Goal: Task Accomplishment & Management: Use online tool/utility

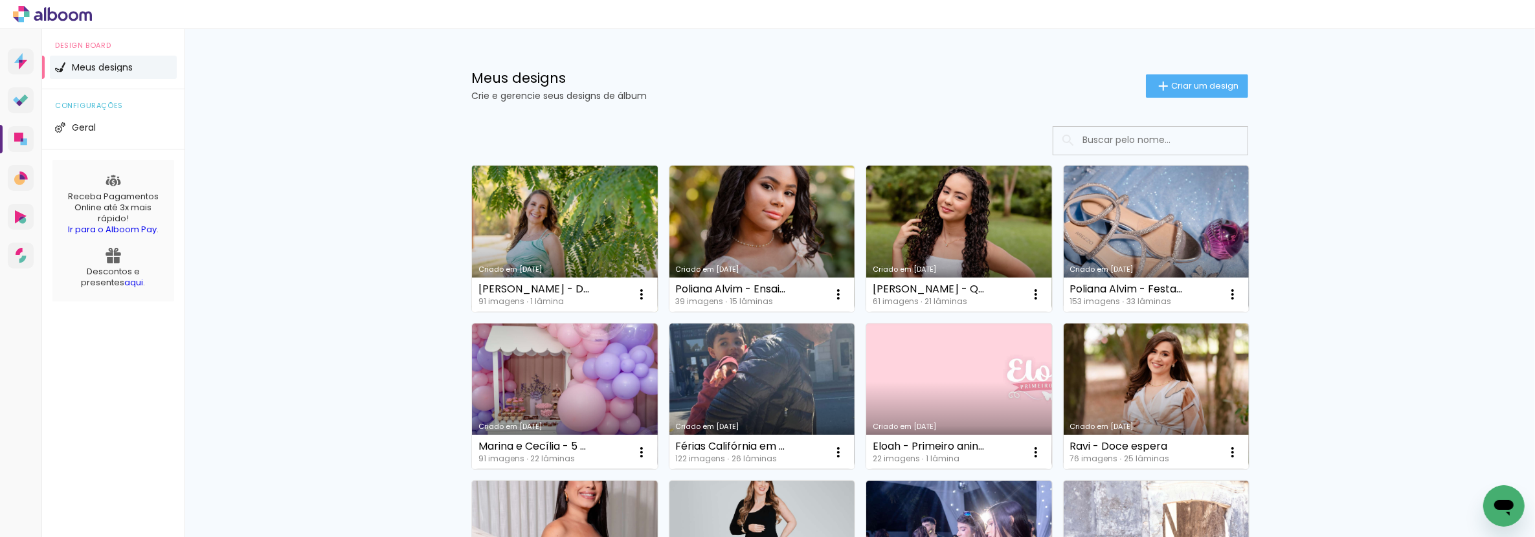
click at [544, 250] on link "Criado em [DATE]" at bounding box center [565, 239] width 186 height 146
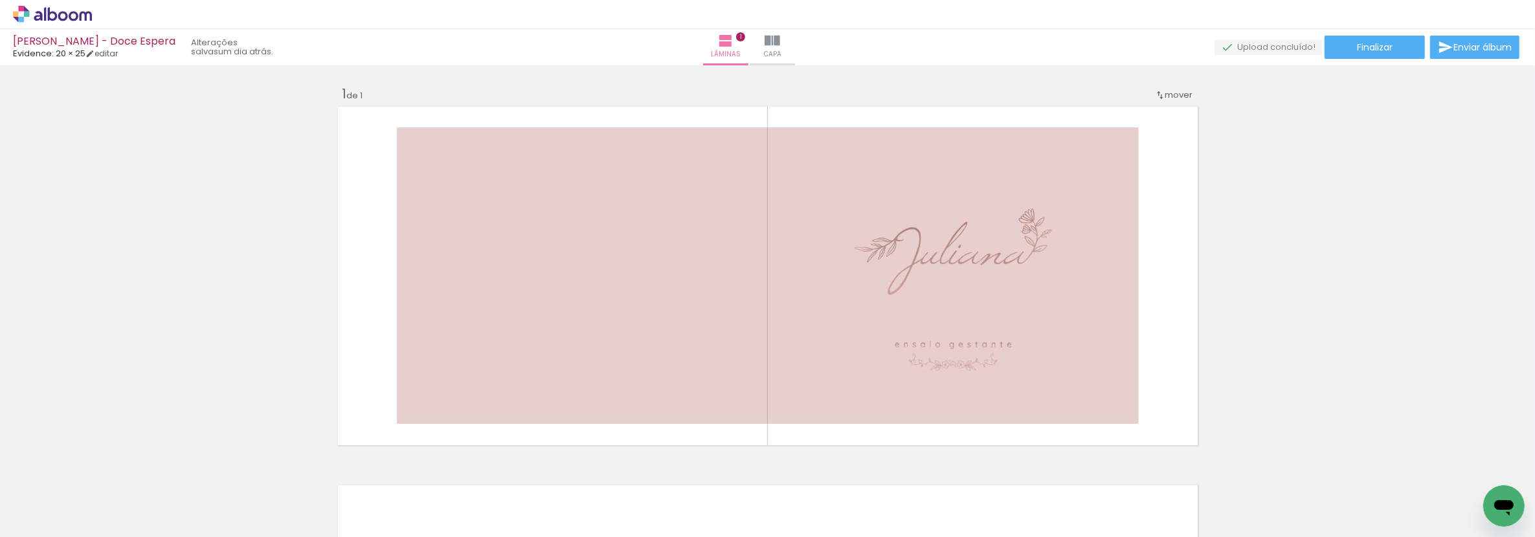
click at [75, 14] on icon at bounding box center [74, 16] width 10 height 10
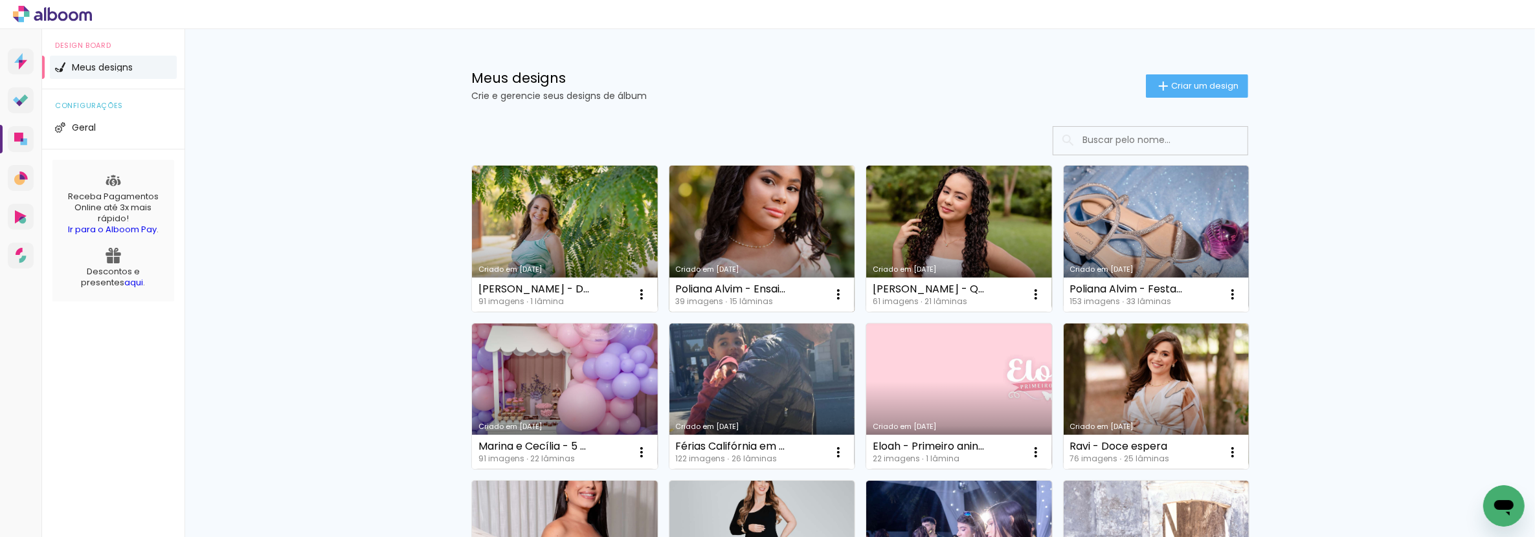
click at [768, 229] on link "Criado em [DATE]" at bounding box center [763, 239] width 186 height 146
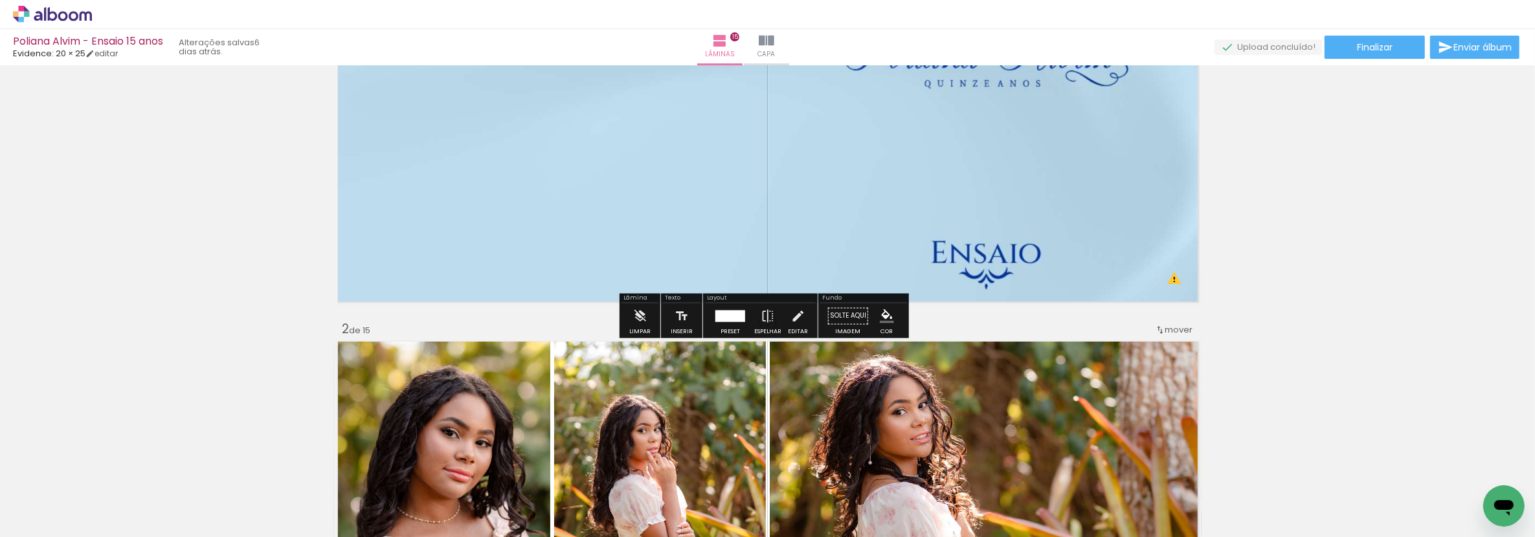
scroll to position [72, 0]
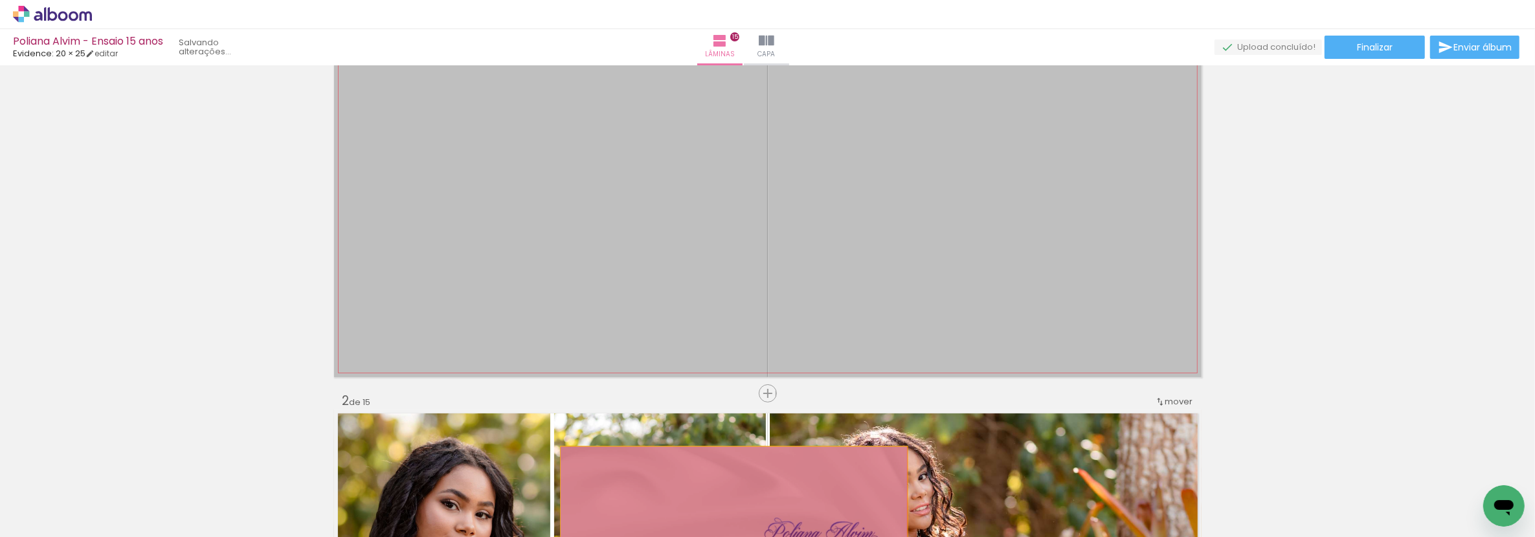
drag, startPoint x: 765, startPoint y: 162, endPoint x: 728, endPoint y: 516, distance: 356.1
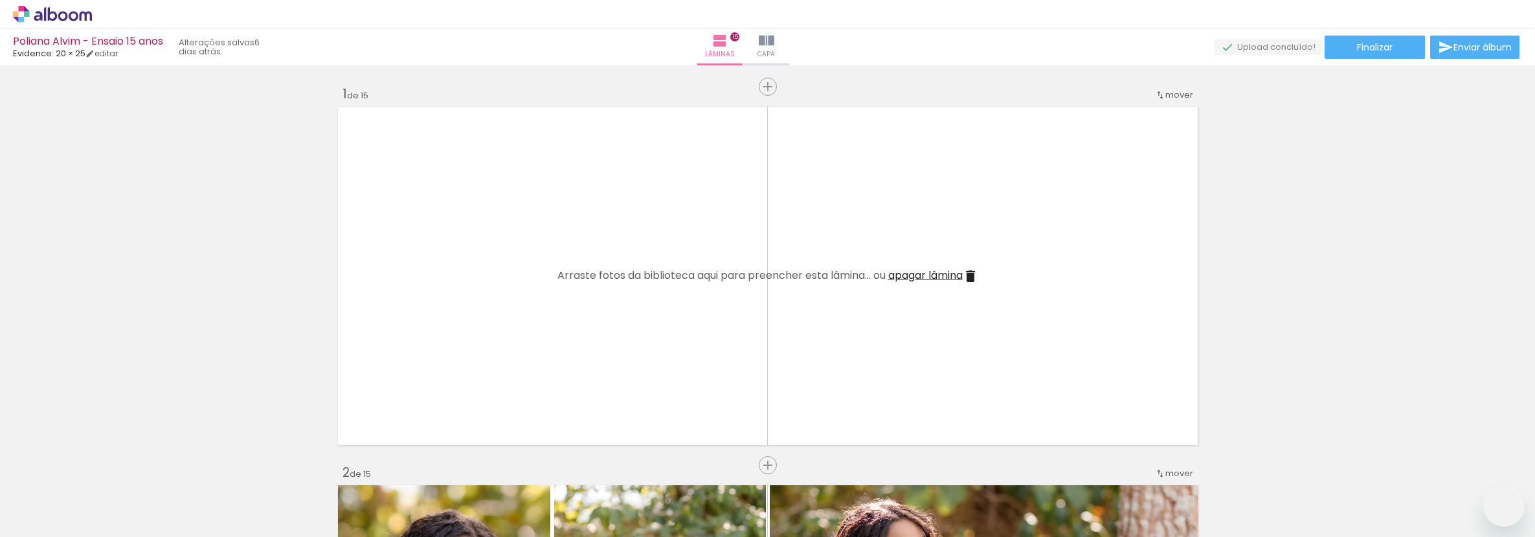
click at [36, 517] on span "Adicionar Fotos" at bounding box center [46, 520] width 39 height 14
click at [0, 0] on input "file" at bounding box center [0, 0] width 0 height 0
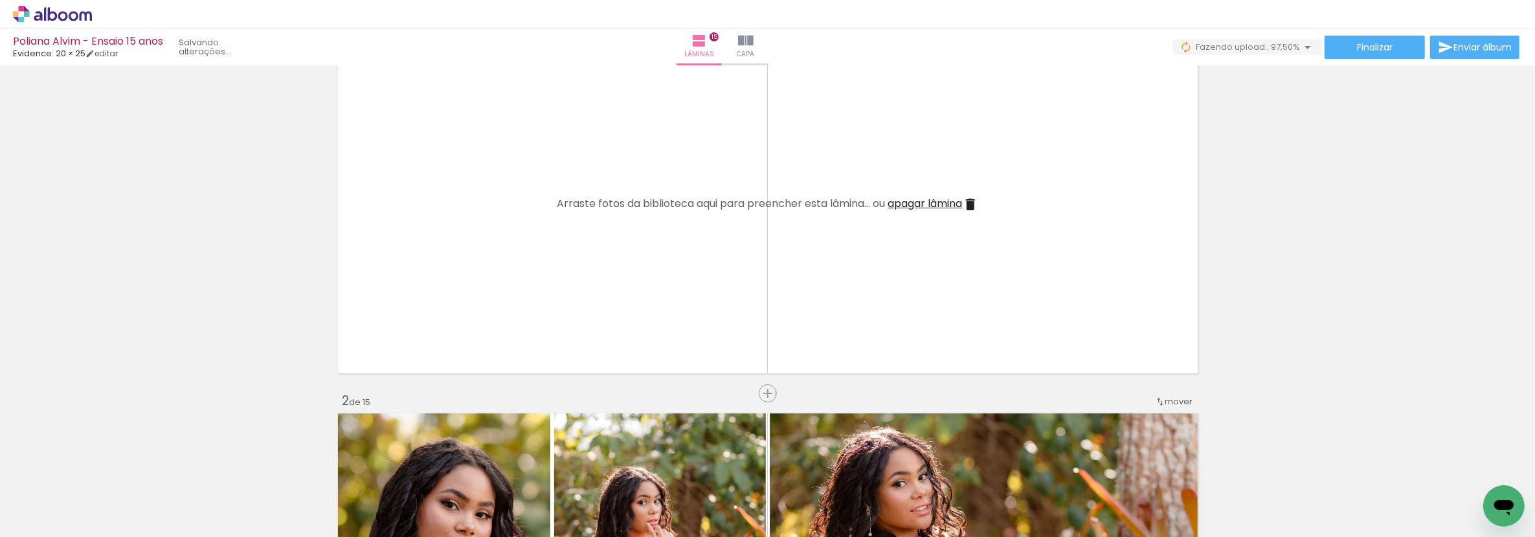
scroll to position [0, 1475]
click at [1434, 491] on div at bounding box center [1411, 494] width 64 height 64
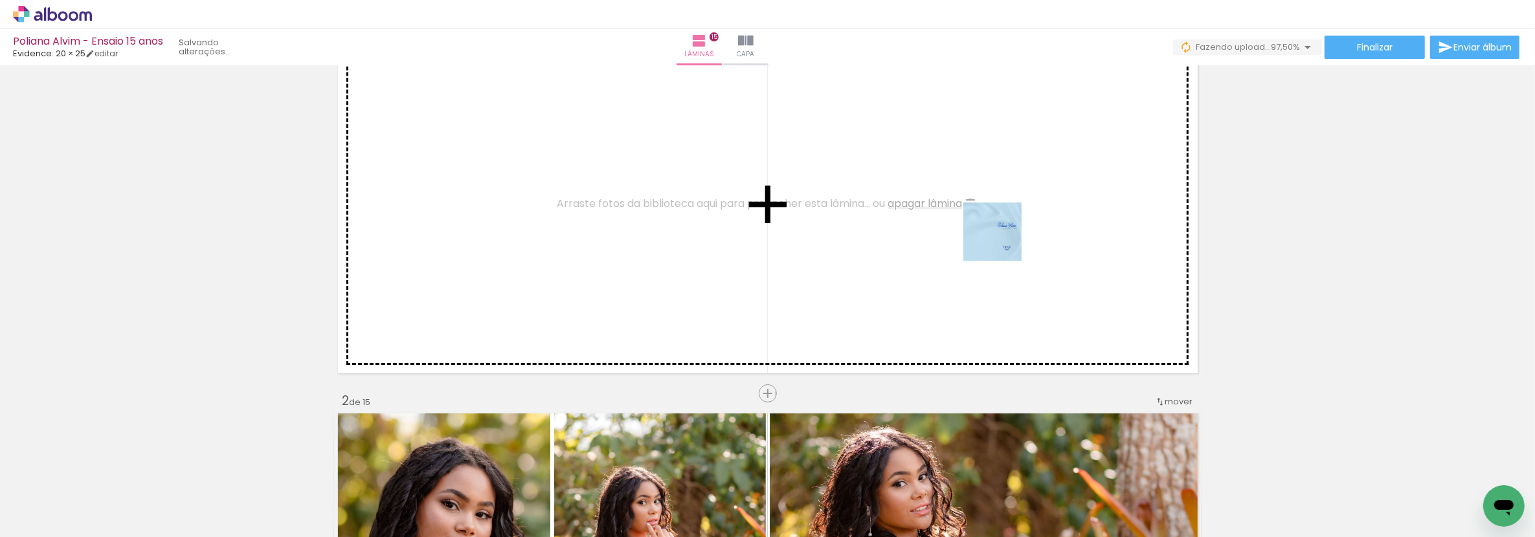
drag, startPoint x: 1482, startPoint y: 489, endPoint x: 1002, endPoint y: 242, distance: 539.3
click at [1002, 242] on quentale-workspace at bounding box center [767, 268] width 1535 height 537
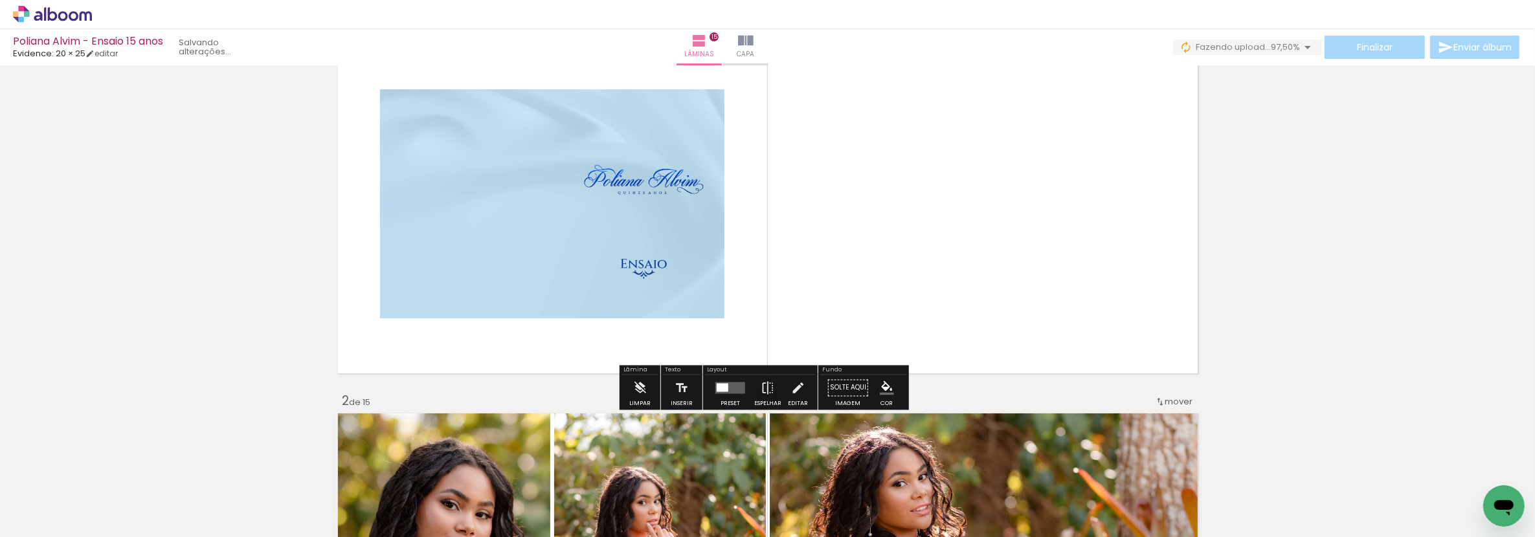
click at [730, 392] on quentale-layouter at bounding box center [731, 389] width 30 height 12
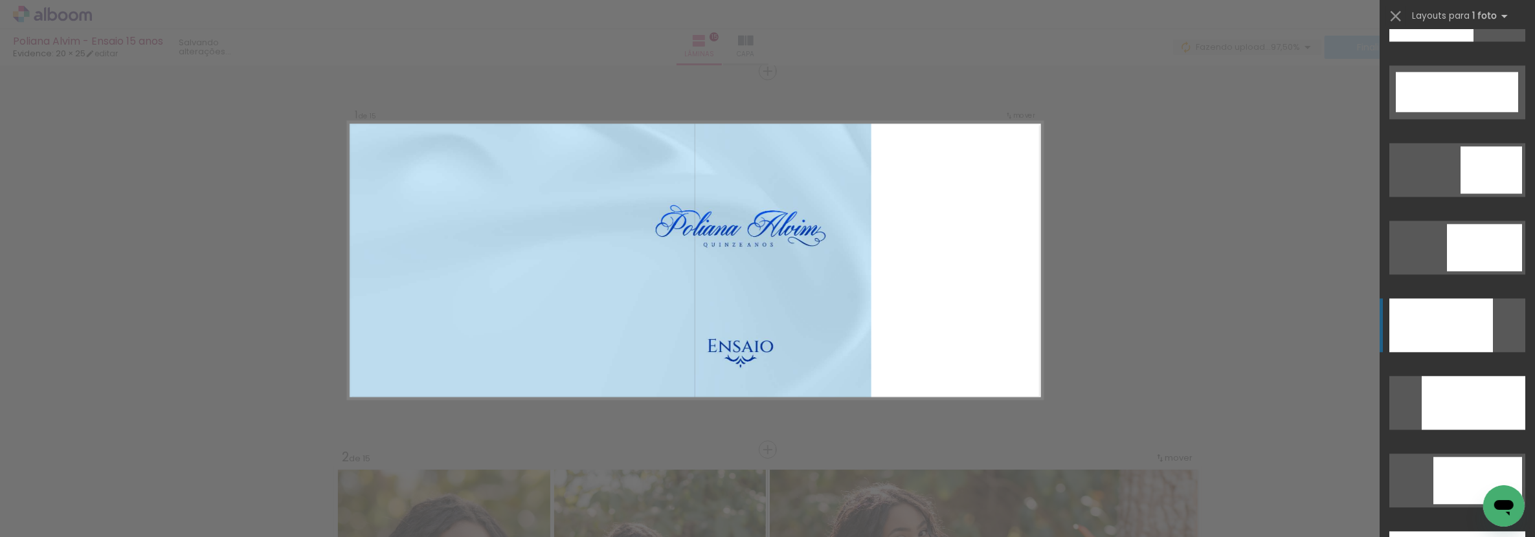
scroll to position [3453, 0]
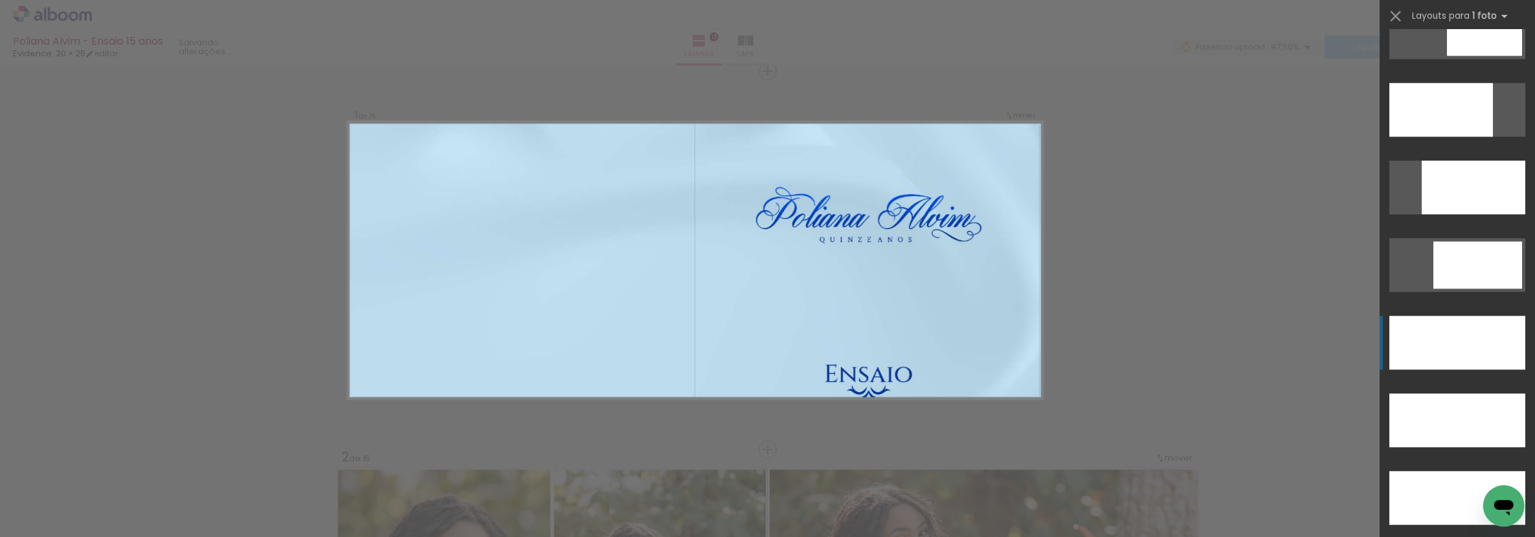
click at [1466, 341] on div at bounding box center [1458, 343] width 136 height 54
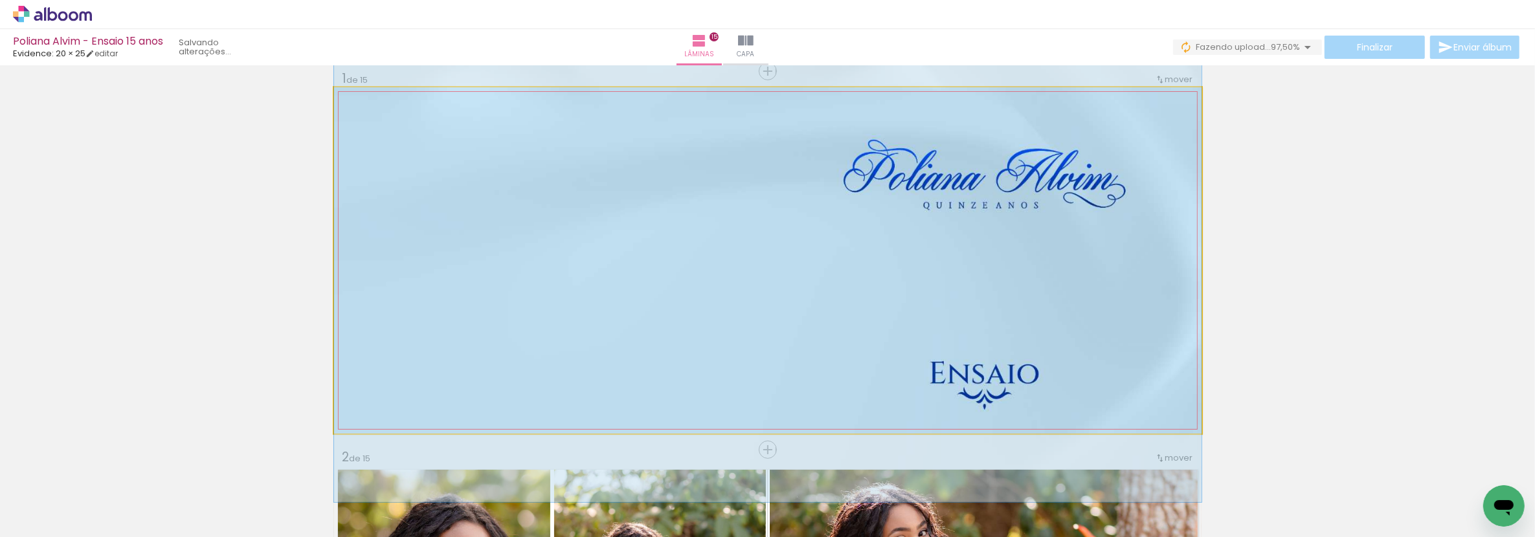
drag, startPoint x: 993, startPoint y: 308, endPoint x: 1006, endPoint y: 281, distance: 30.1
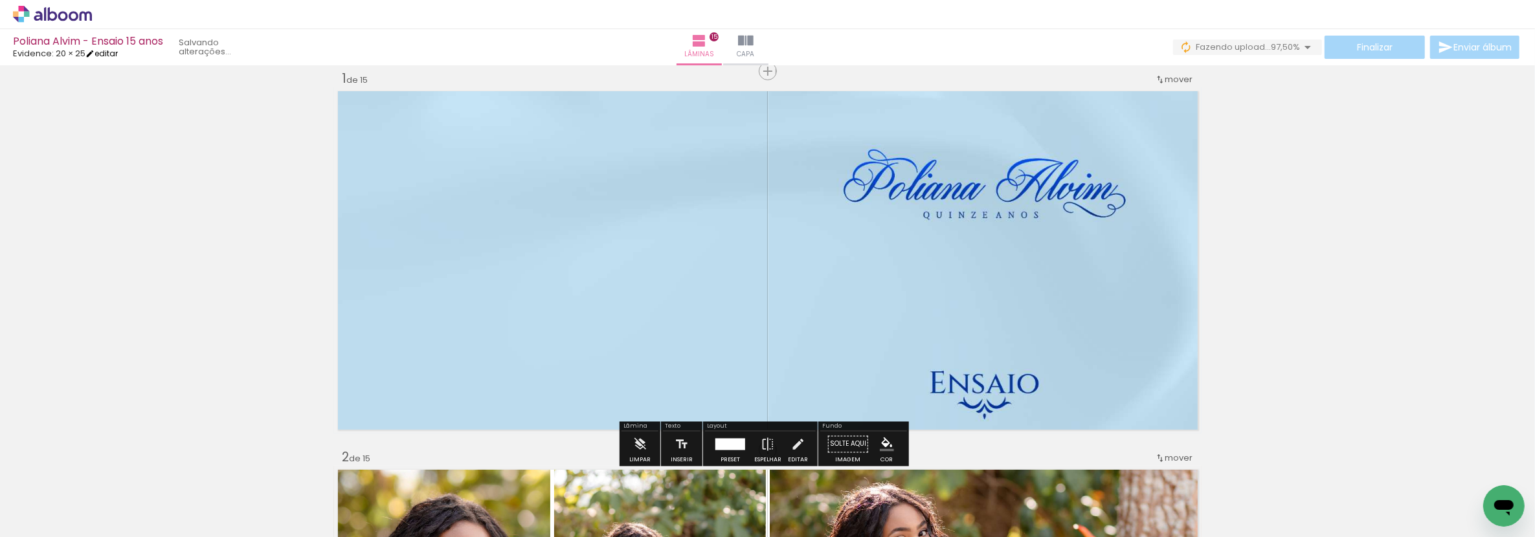
click at [115, 54] on link "editar" at bounding box center [101, 53] width 32 height 11
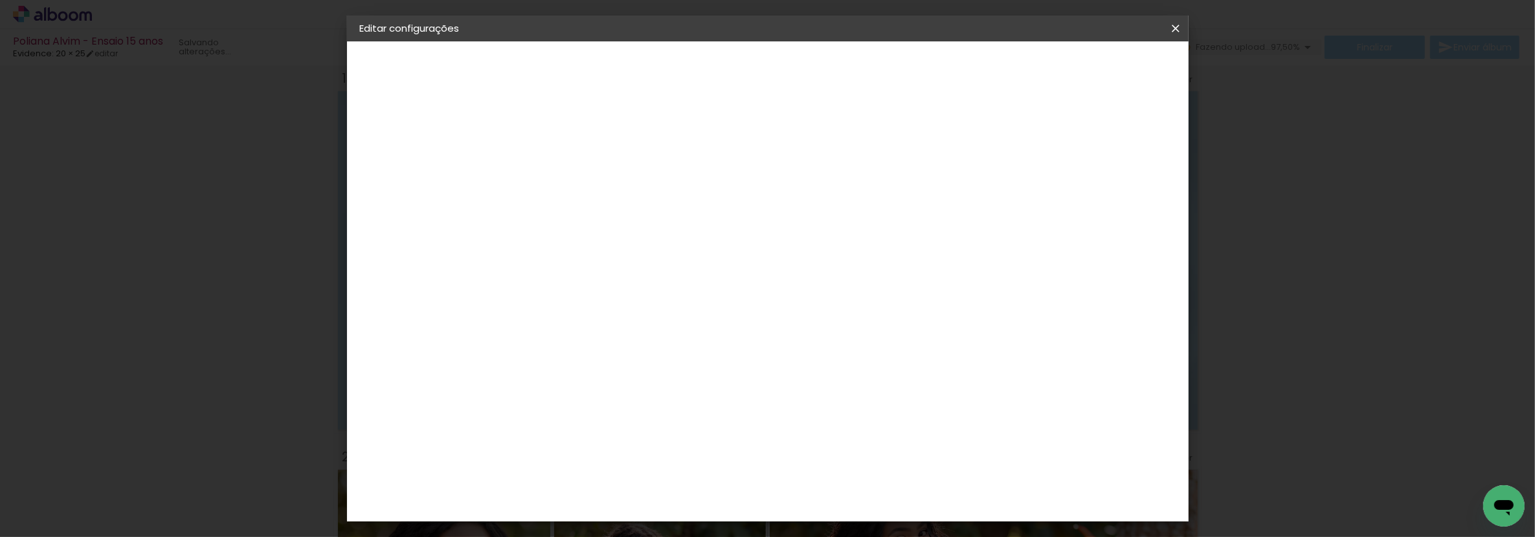
click at [0, 0] on slot "Mostrar sangria" at bounding box center [0, 0] width 0 height 0
type paper-checkbox "on"
click at [1094, 71] on span "Salvar configurações" at bounding box center [1046, 68] width 96 height 9
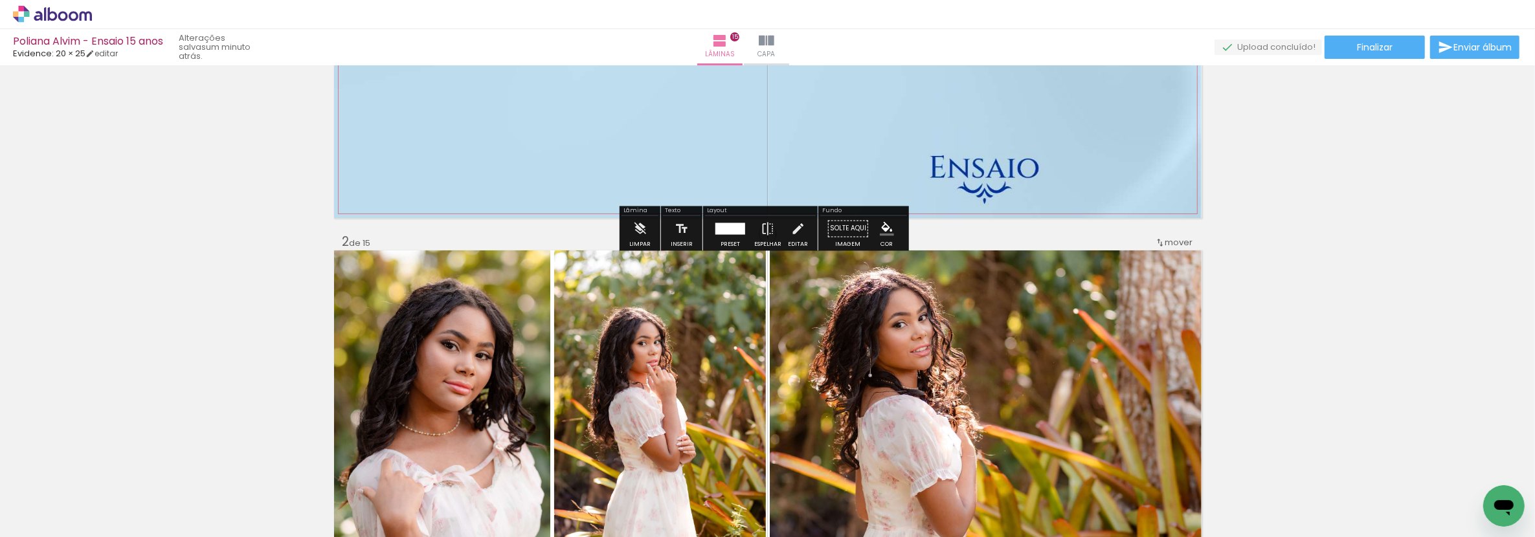
scroll to position [159, 0]
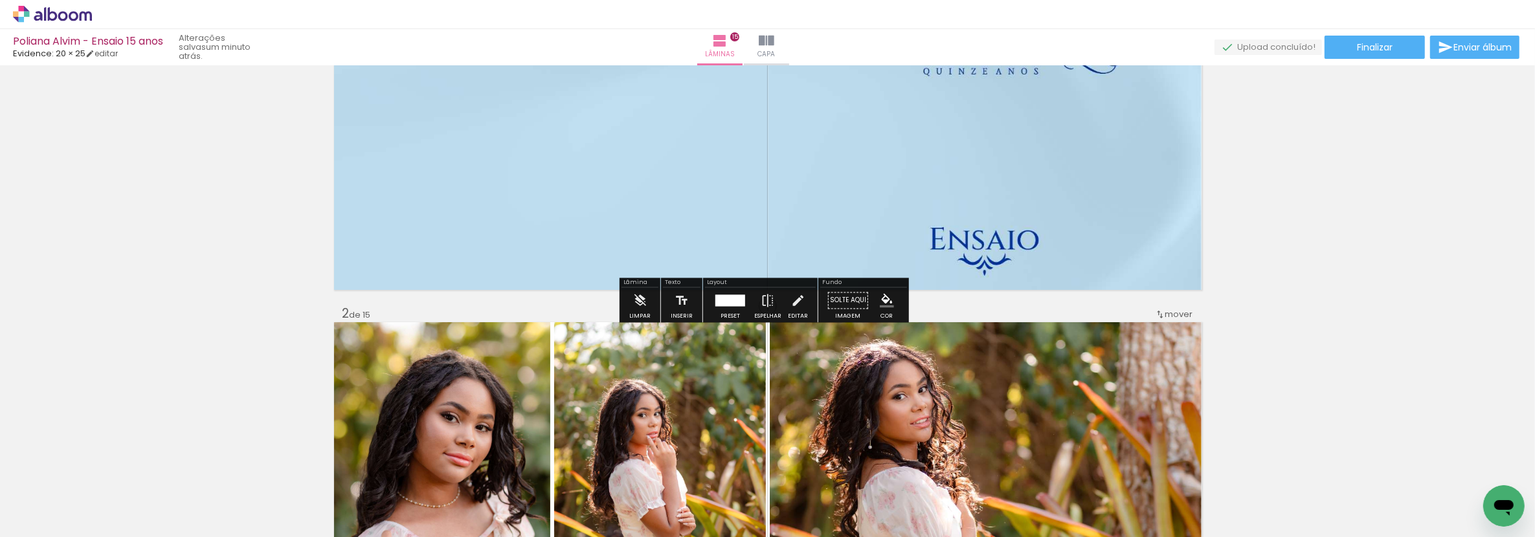
click at [1381, 465] on iron-icon at bounding box center [1382, 468] width 14 height 14
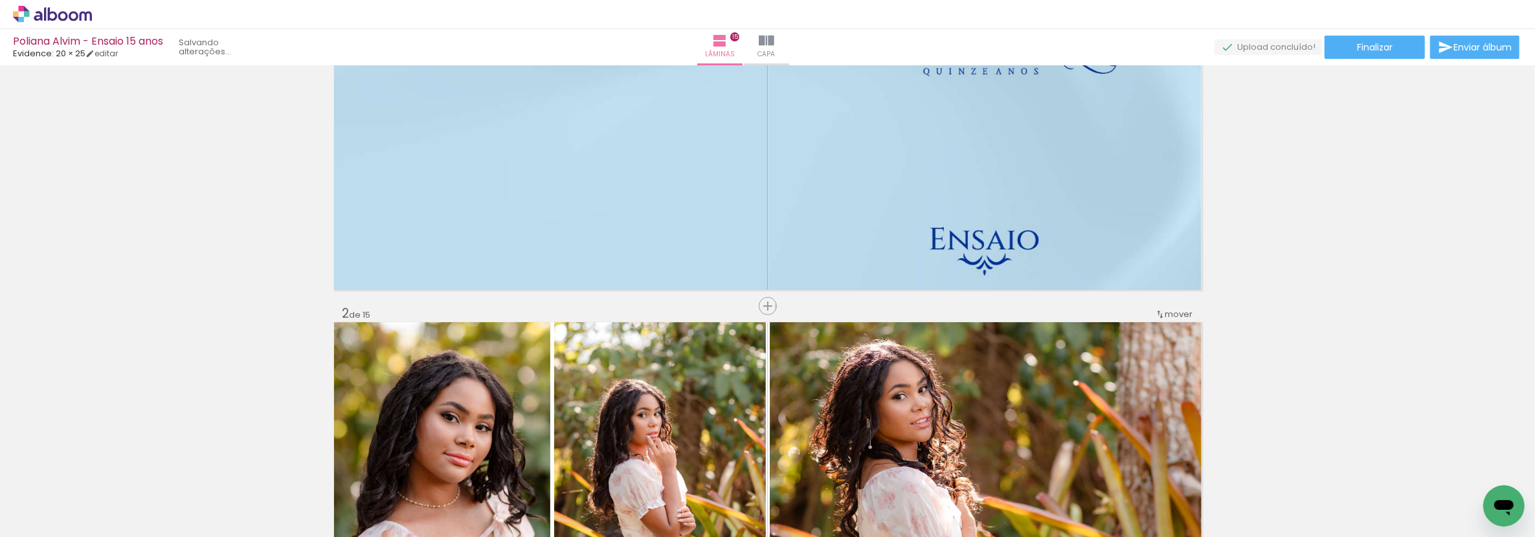
scroll to position [0, 1403]
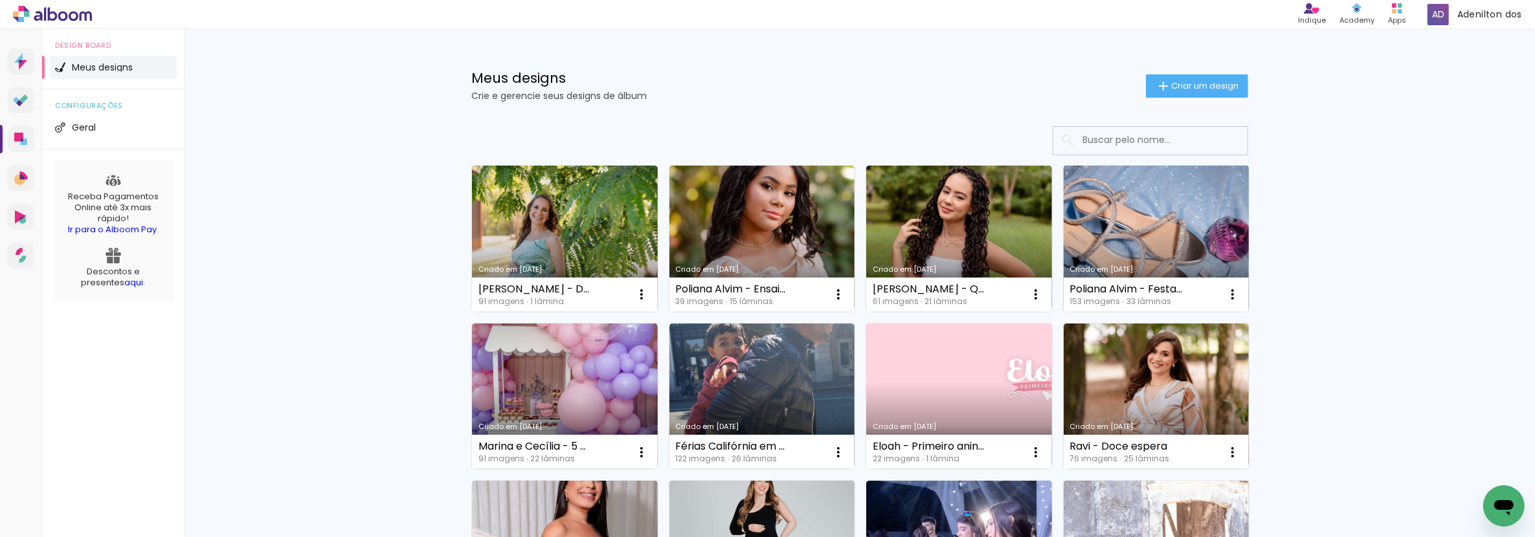
click at [1171, 231] on link "Criado em [DATE]" at bounding box center [1157, 239] width 186 height 146
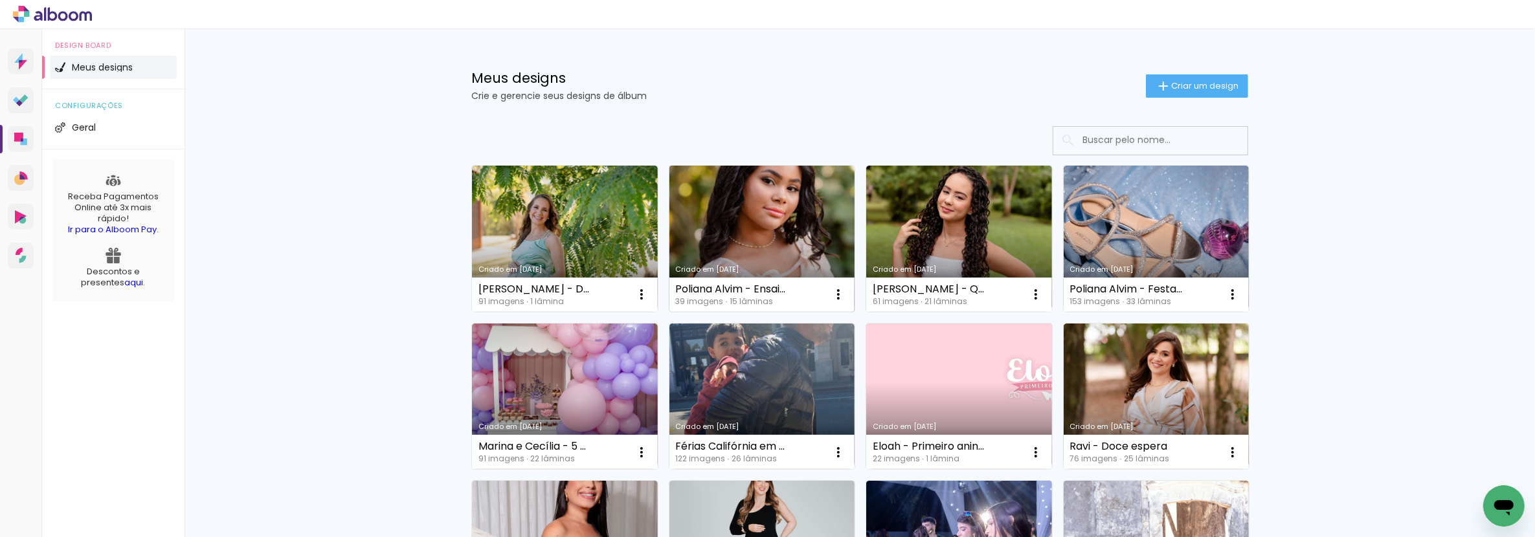
click at [738, 202] on link "Criado em [DATE]" at bounding box center [763, 239] width 186 height 146
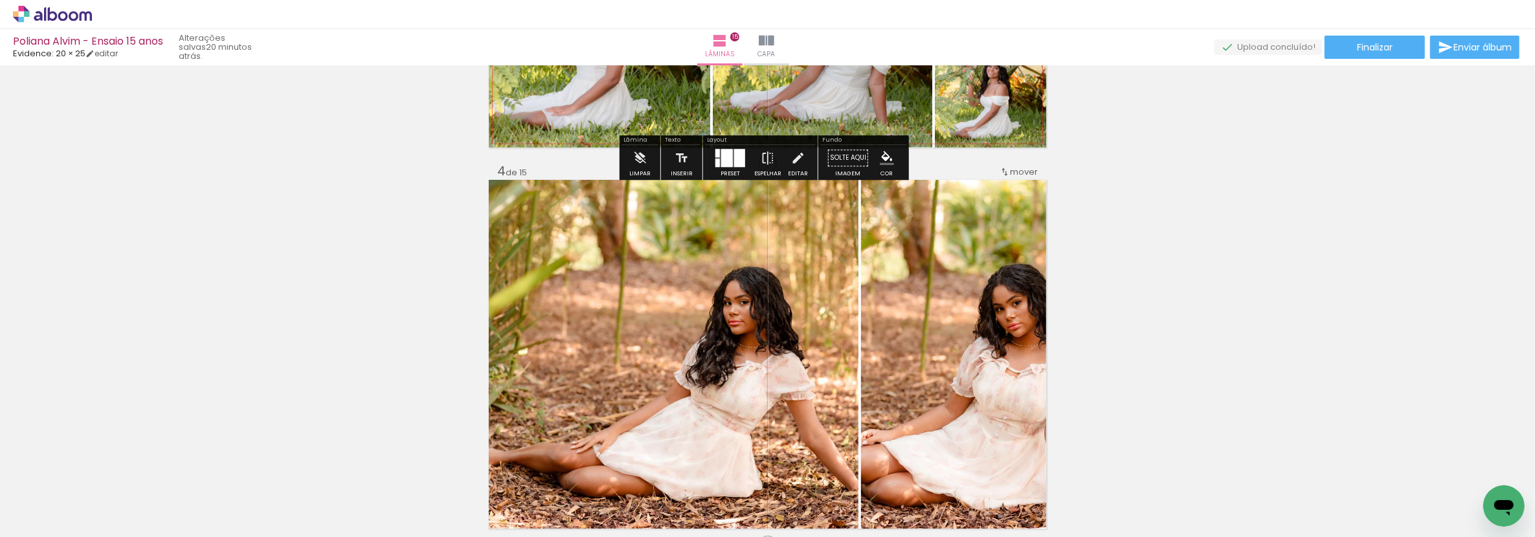
scroll to position [1139, 0]
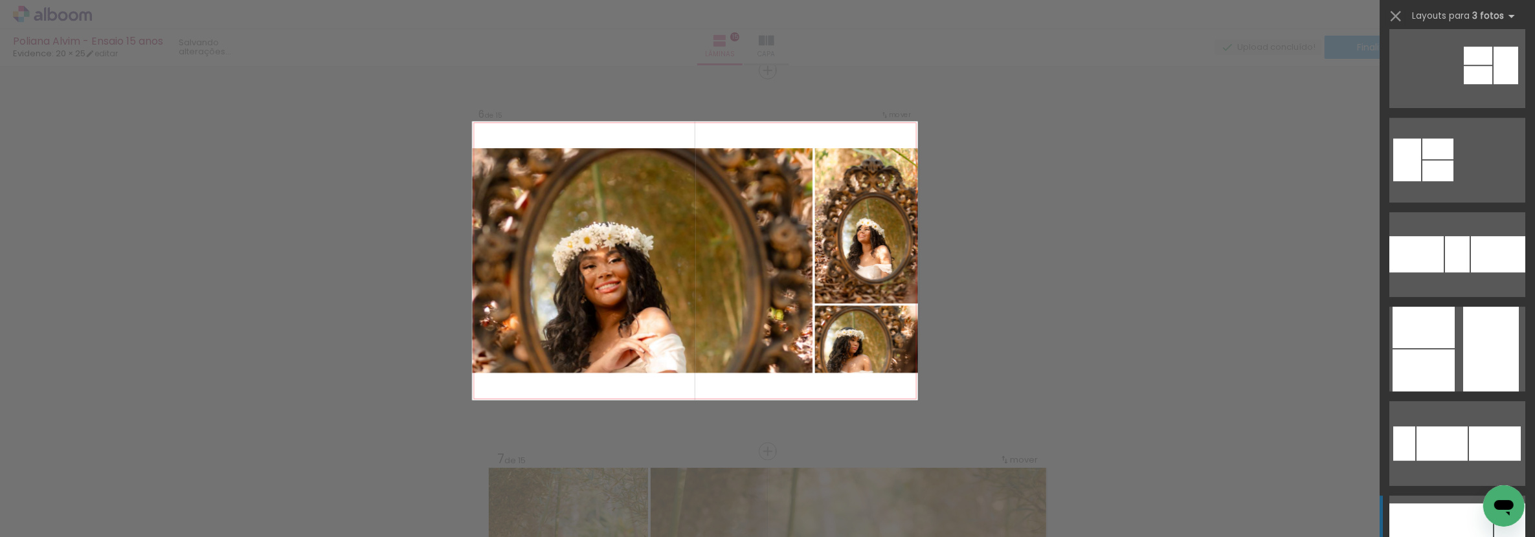
scroll to position [9924, 0]
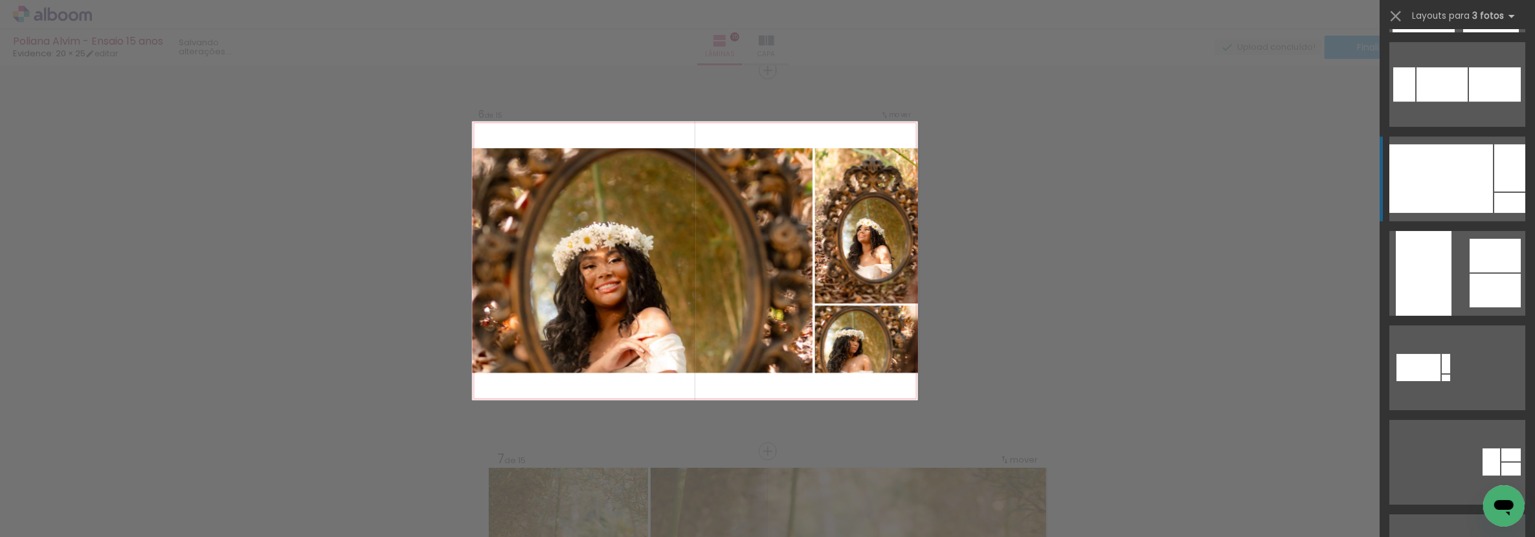
click at [1498, 169] on div at bounding box center [1509, 167] width 31 height 47
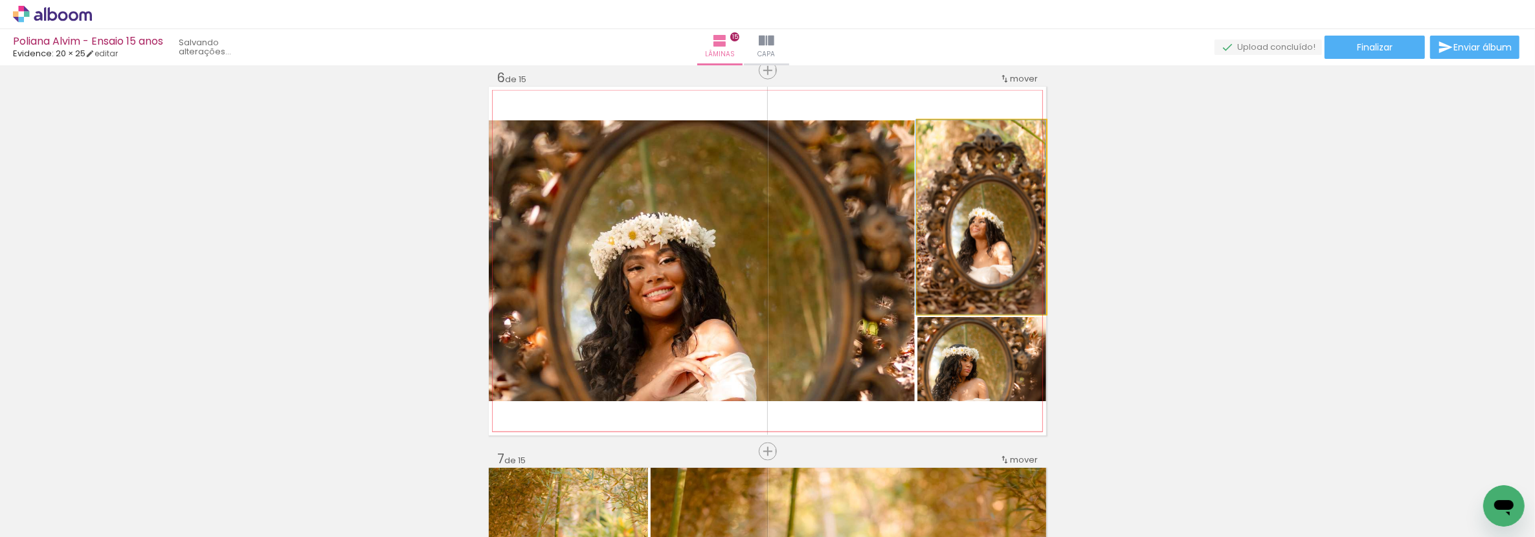
drag, startPoint x: 998, startPoint y: 240, endPoint x: 947, endPoint y: 379, distance: 148.3
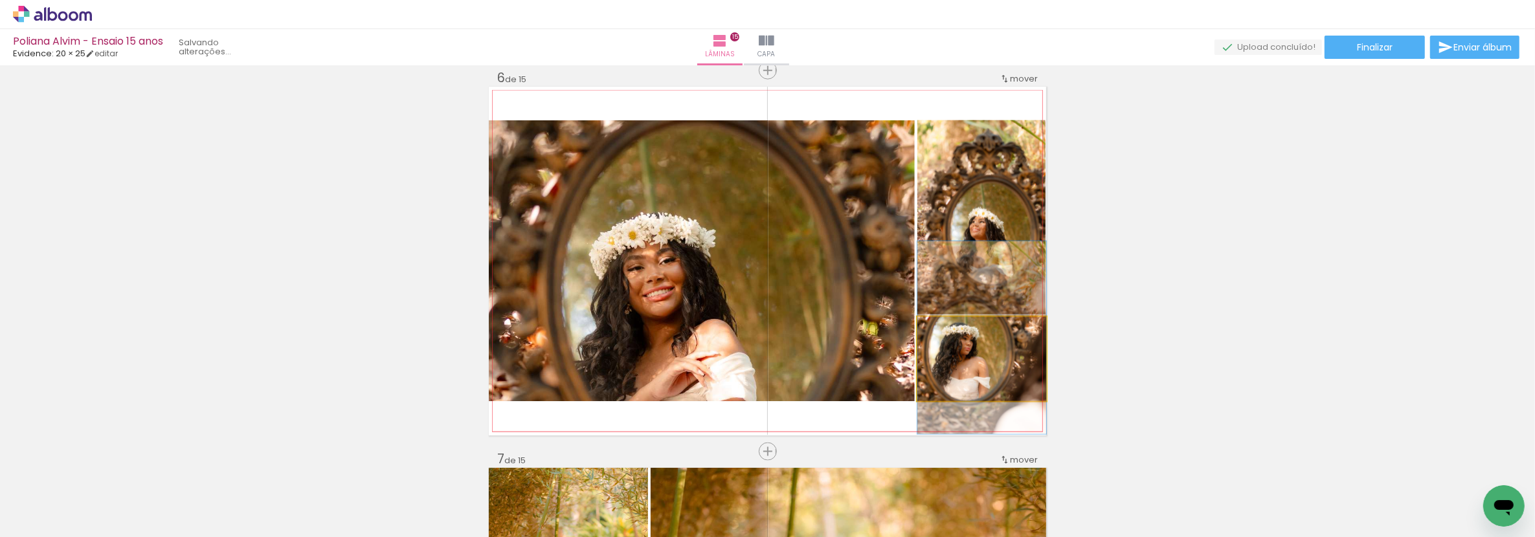
drag, startPoint x: 954, startPoint y: 377, endPoint x: 953, endPoint y: 355, distance: 21.4
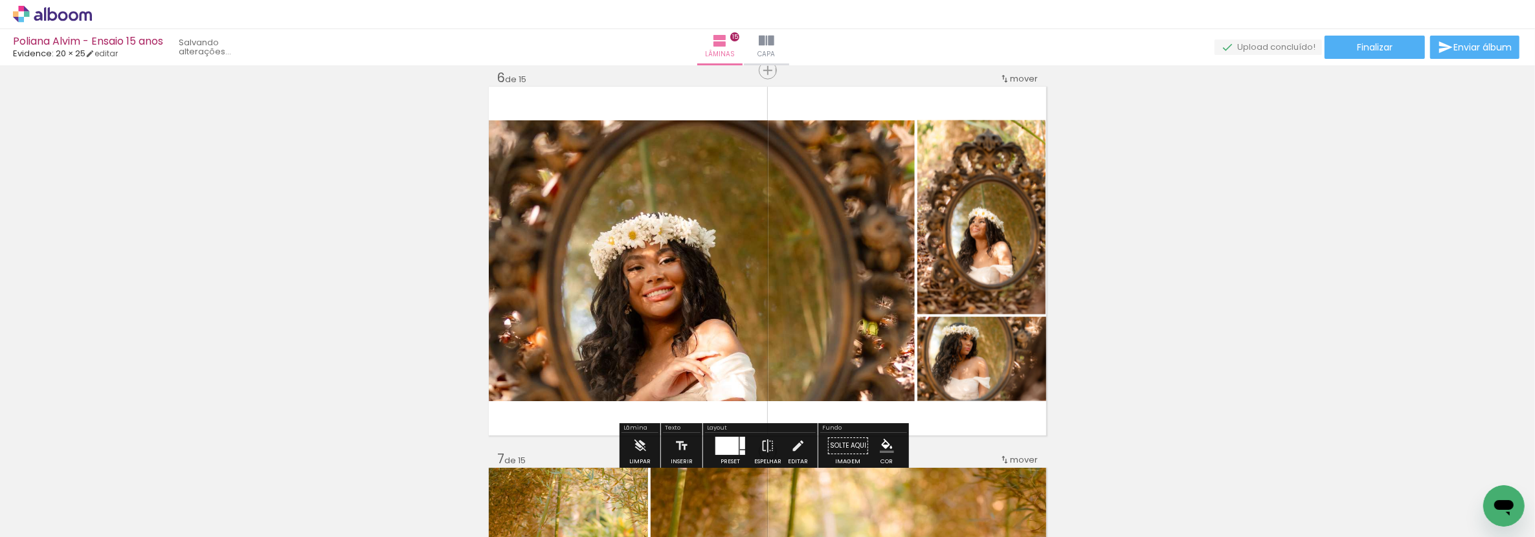
click at [719, 440] on div at bounding box center [727, 446] width 23 height 18
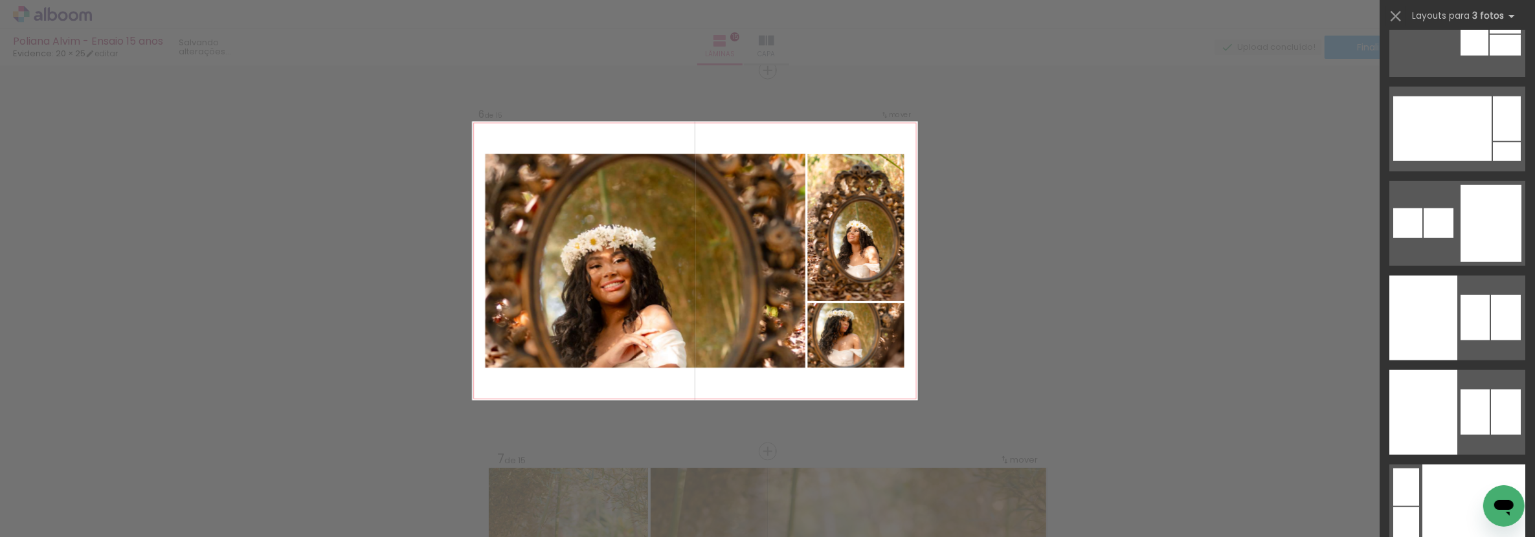
scroll to position [12036, 0]
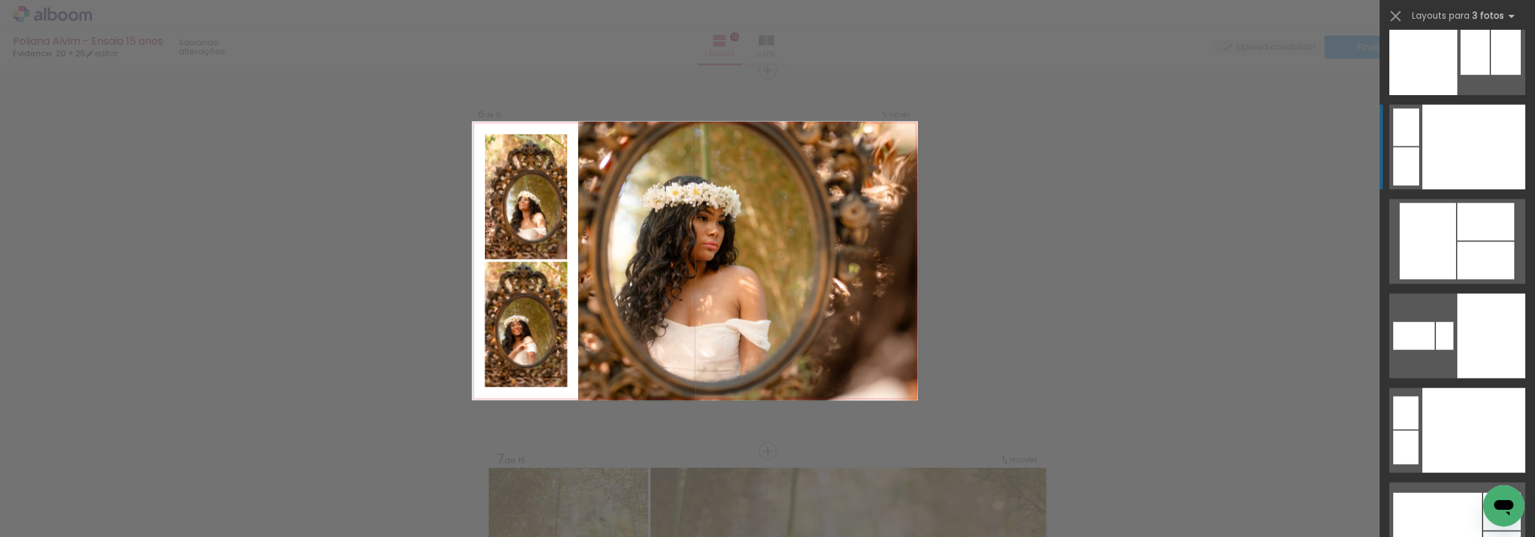
click at [1476, 155] on div at bounding box center [1474, 147] width 103 height 85
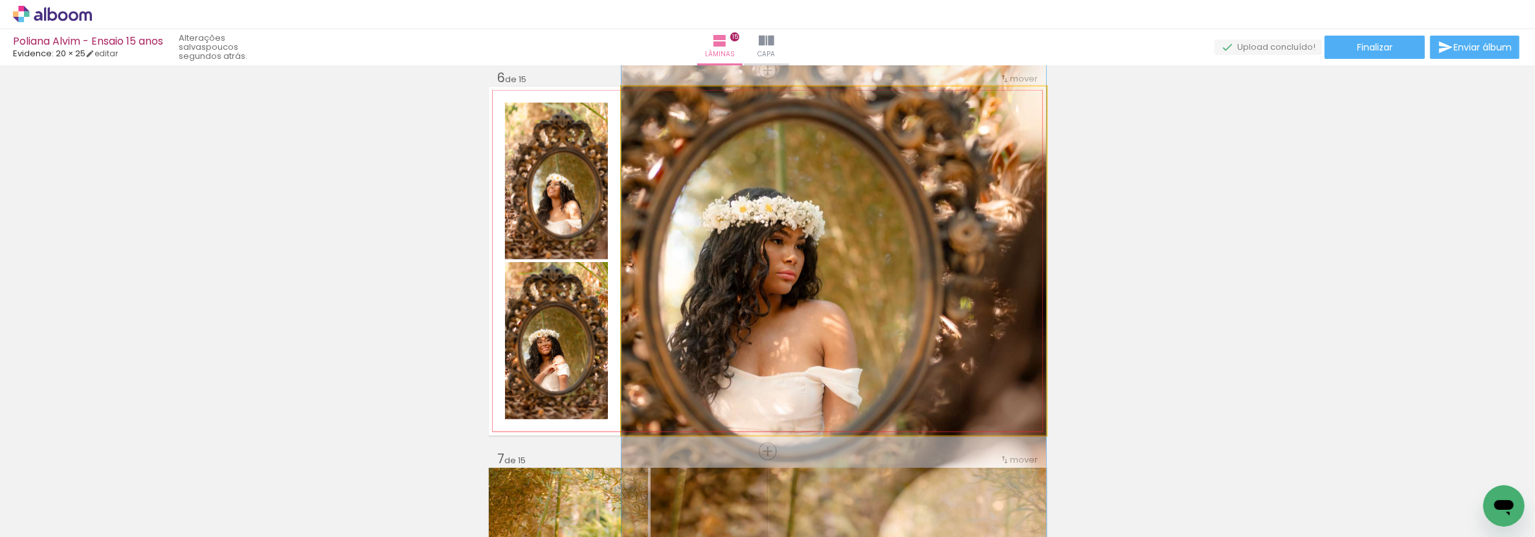
drag, startPoint x: 899, startPoint y: 277, endPoint x: 425, endPoint y: 290, distance: 474.8
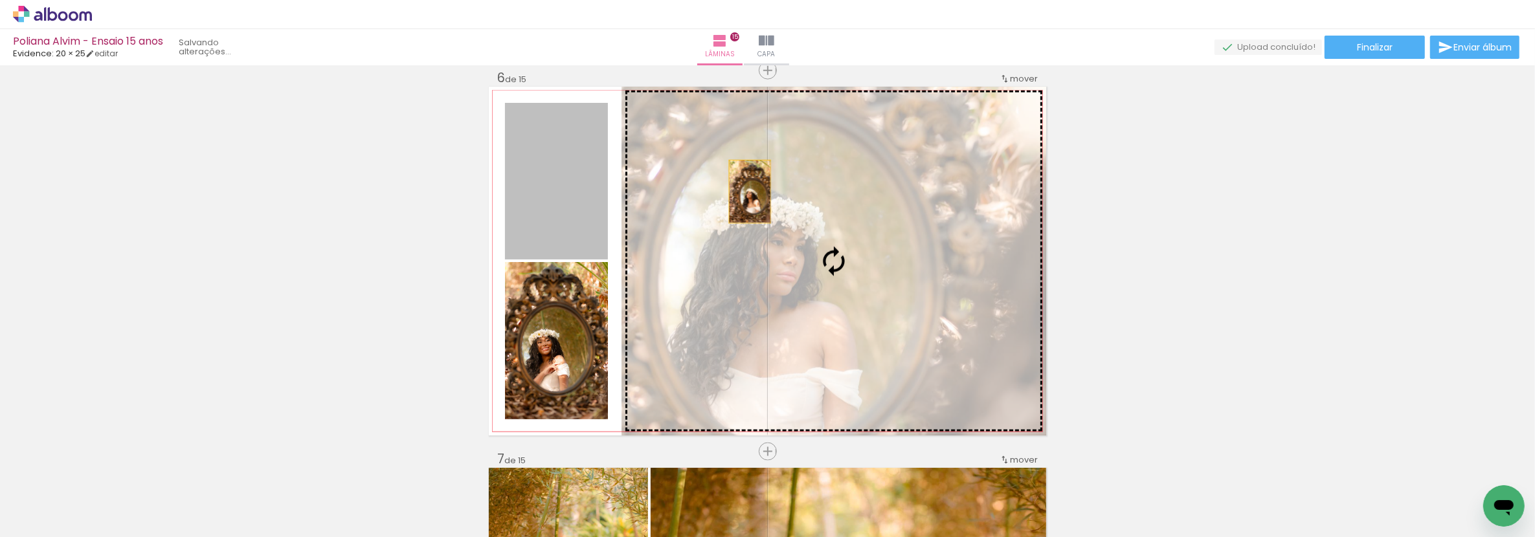
drag, startPoint x: 565, startPoint y: 184, endPoint x: 745, endPoint y: 192, distance: 179.5
click at [0, 0] on slot at bounding box center [0, 0] width 0 height 0
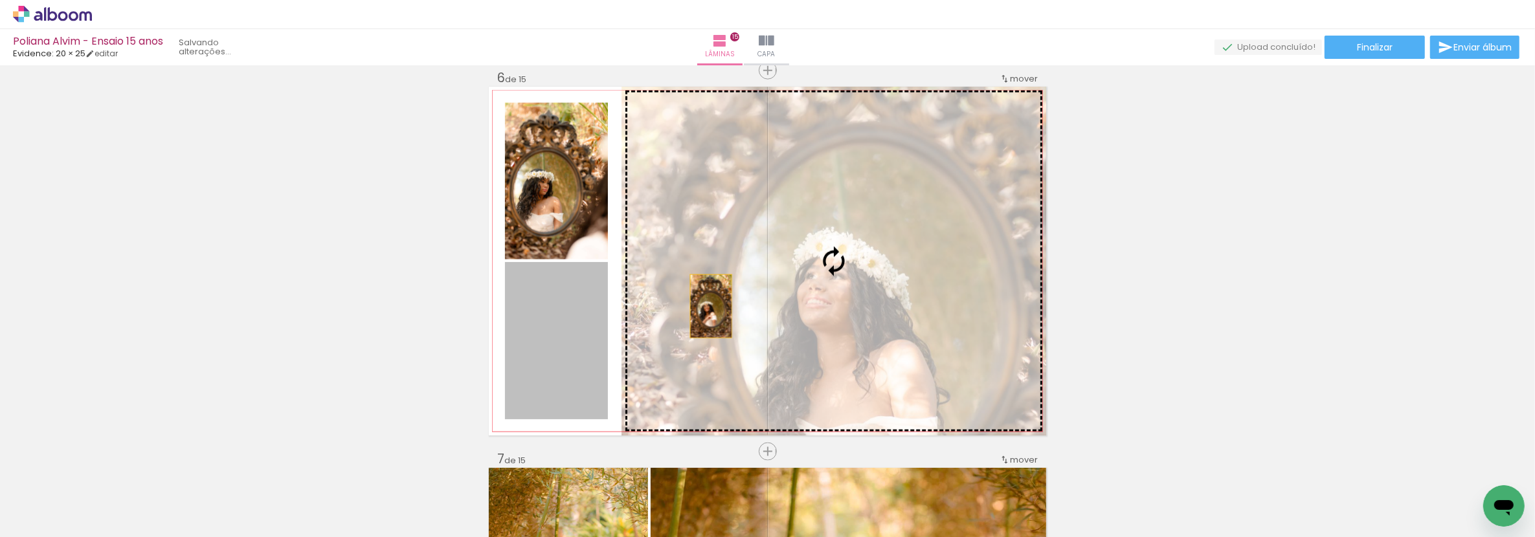
drag, startPoint x: 559, startPoint y: 353, endPoint x: 745, endPoint y: 291, distance: 195.8
click at [0, 0] on slot at bounding box center [0, 0] width 0 height 0
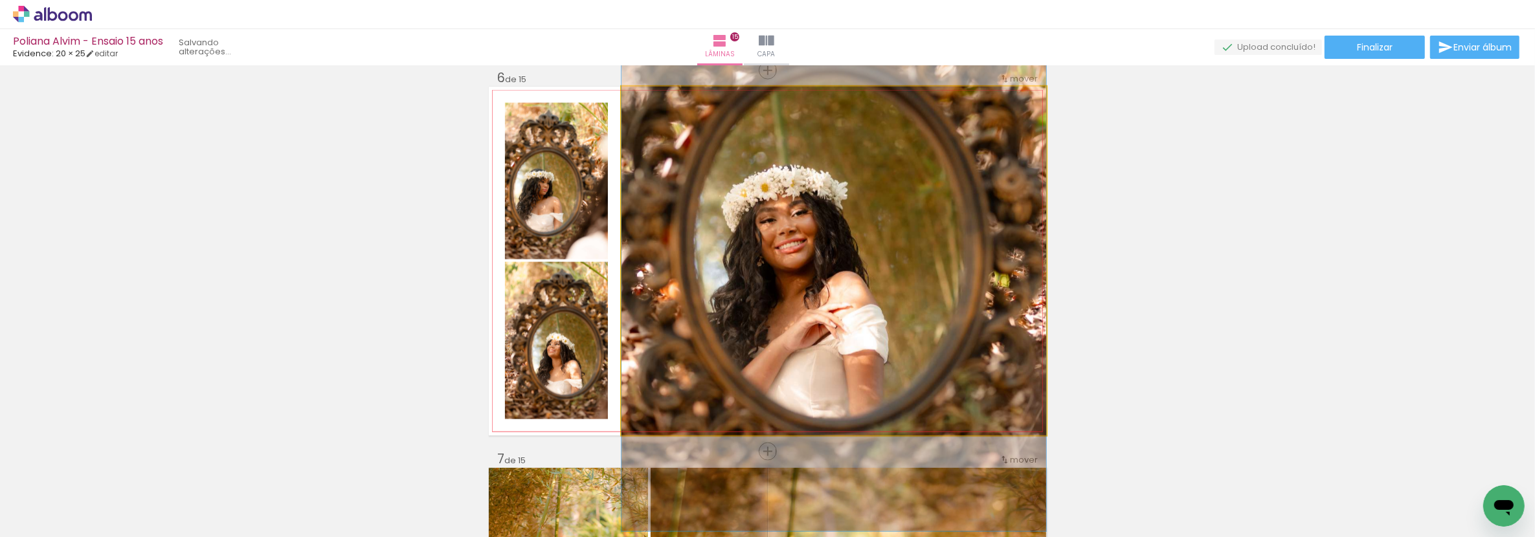
drag, startPoint x: 784, startPoint y: 313, endPoint x: 804, endPoint y: 276, distance: 41.7
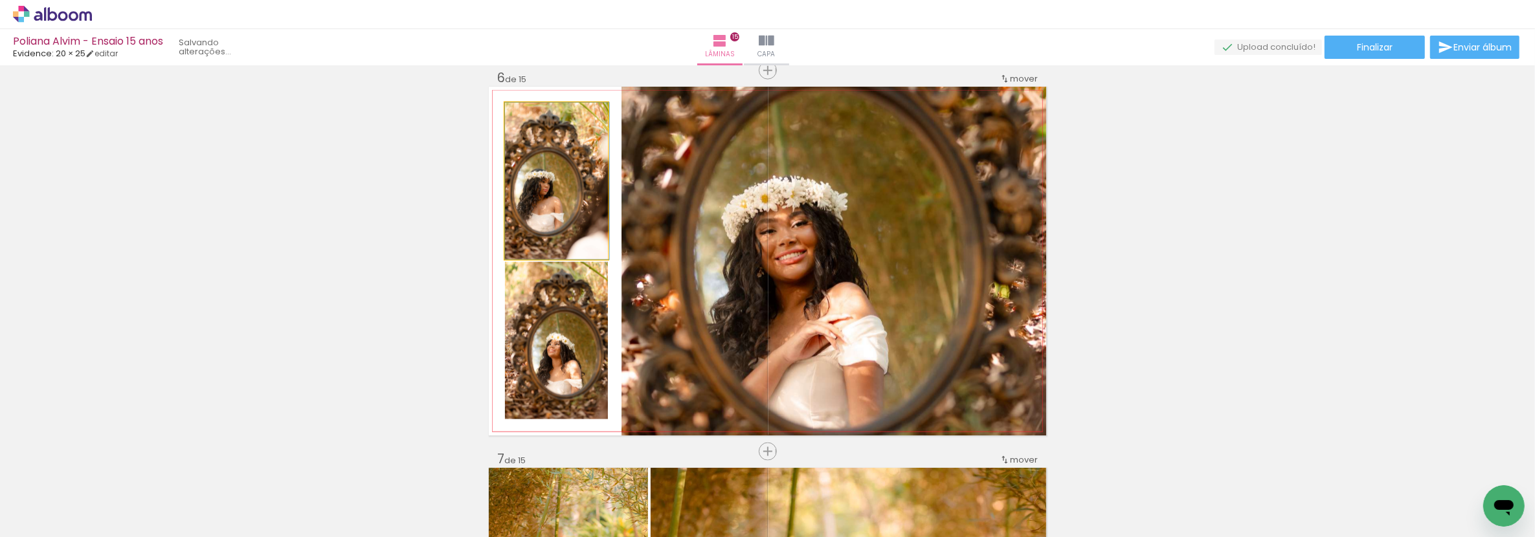
drag, startPoint x: 547, startPoint y: 192, endPoint x: 586, endPoint y: 203, distance: 40.4
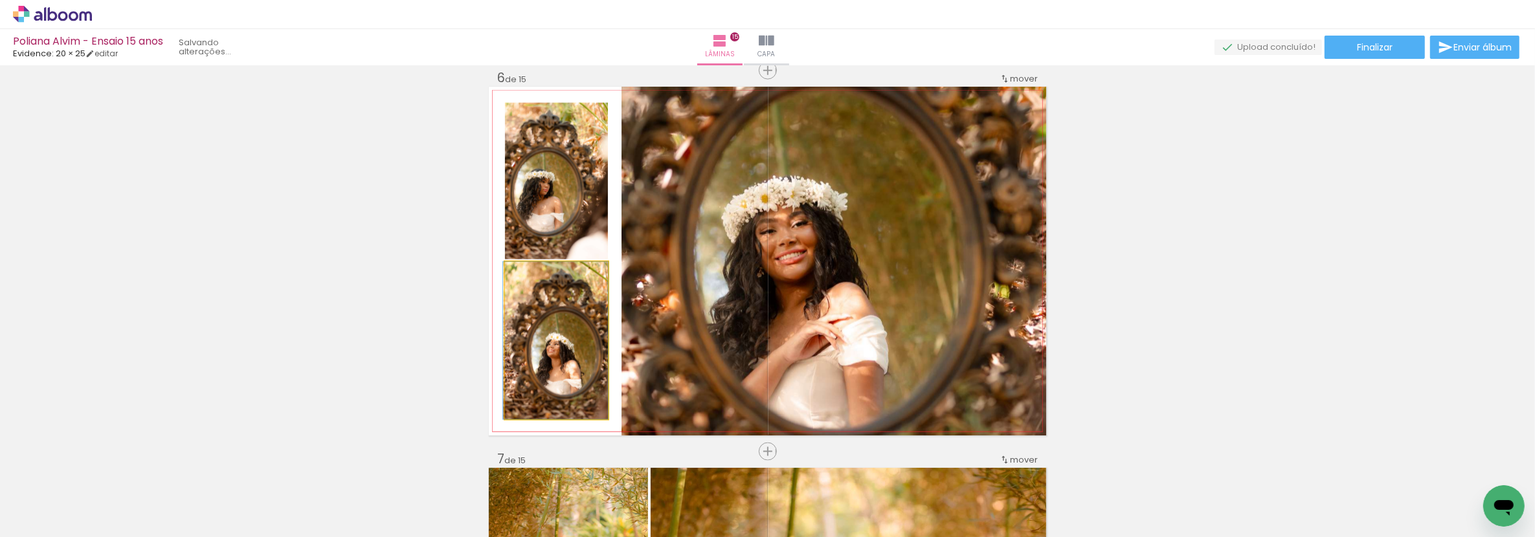
drag, startPoint x: 567, startPoint y: 315, endPoint x: 538, endPoint y: 330, distance: 31.9
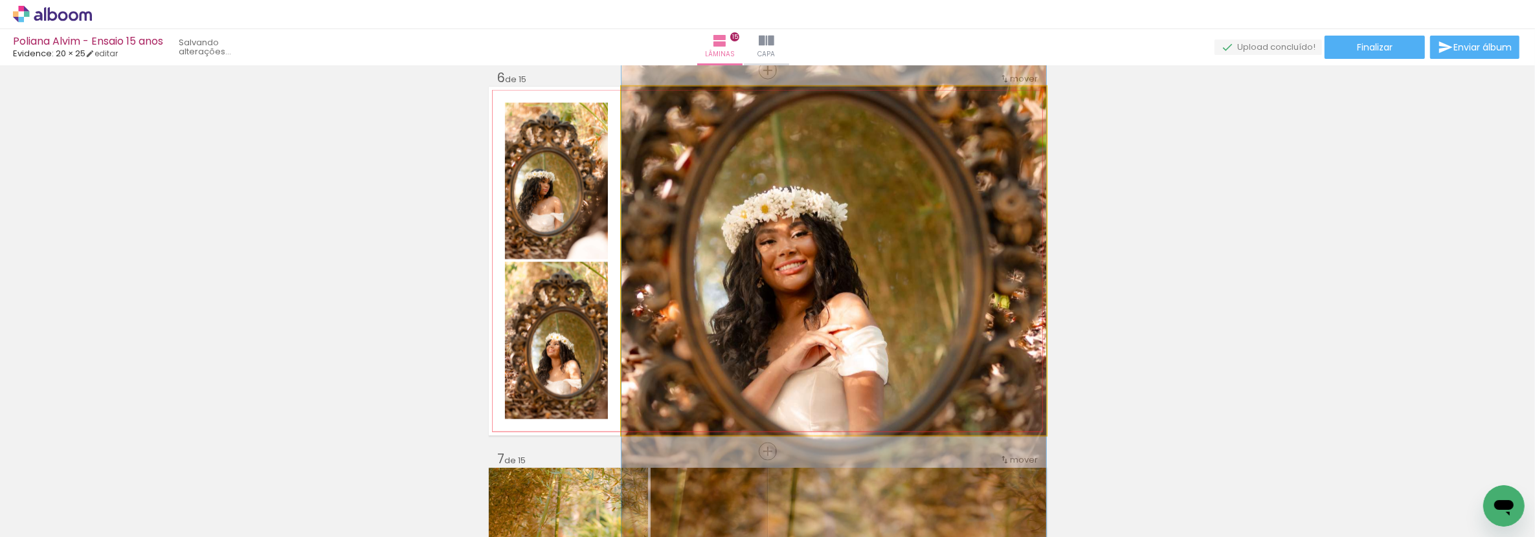
drag, startPoint x: 800, startPoint y: 217, endPoint x: 887, endPoint y: 227, distance: 87.4
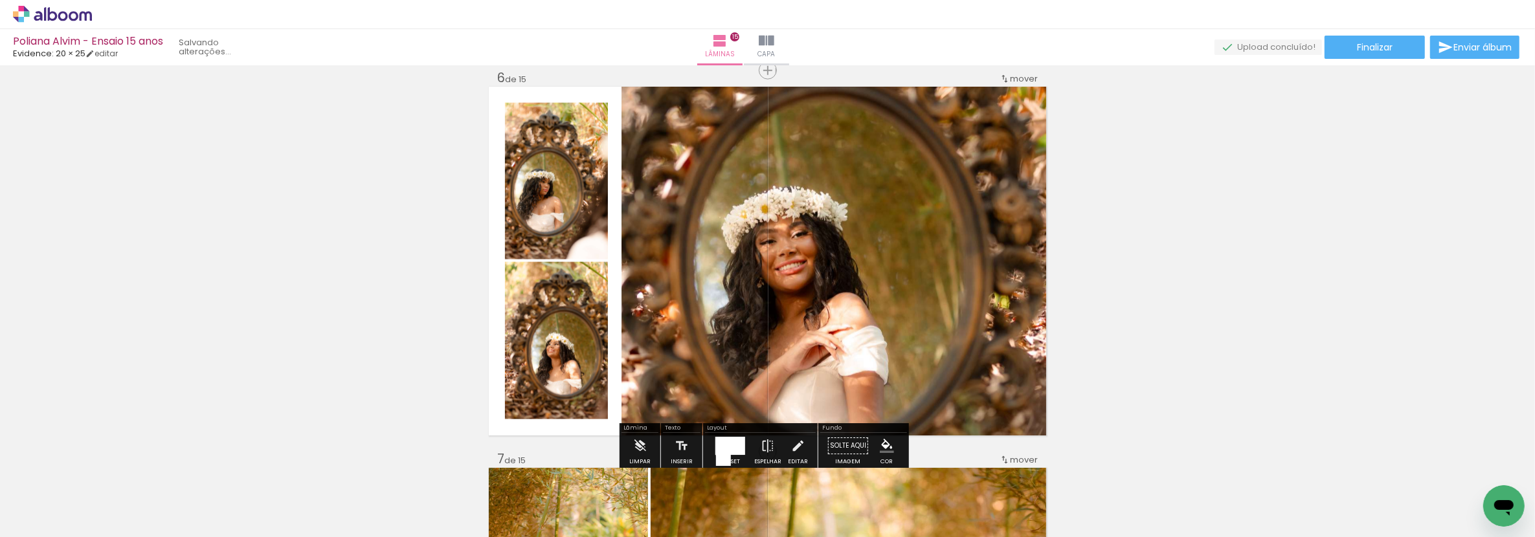
click at [729, 449] on div at bounding box center [731, 446] width 30 height 18
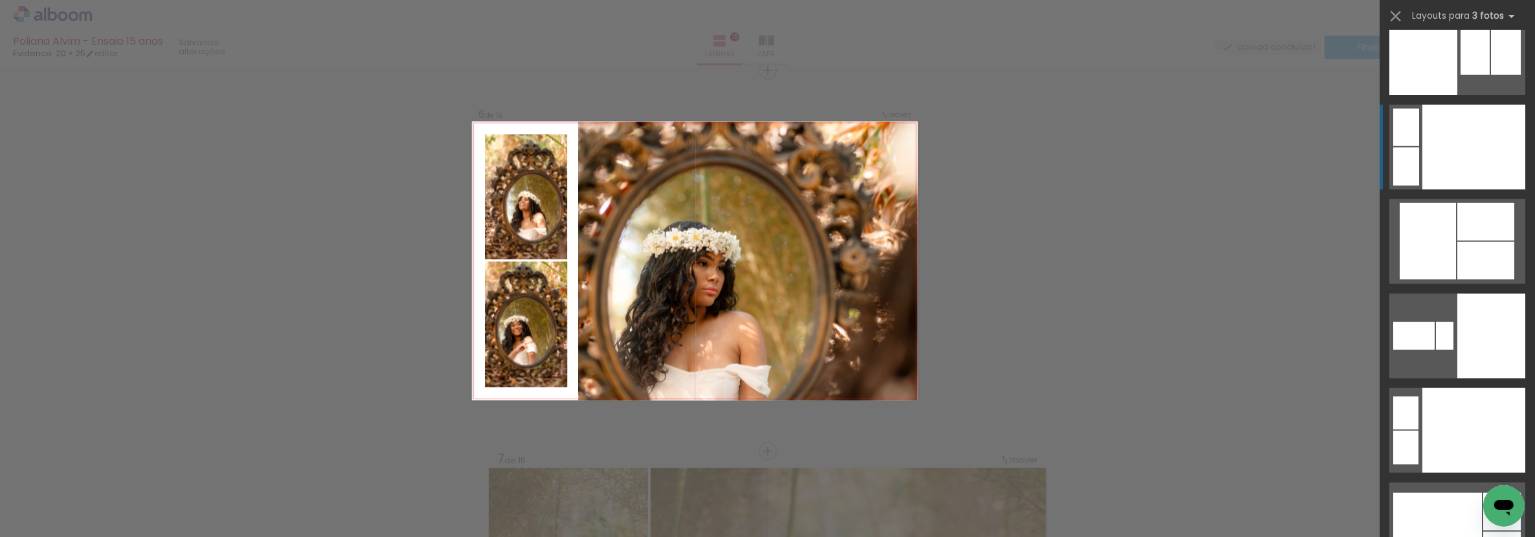
scroll to position [12100, 0]
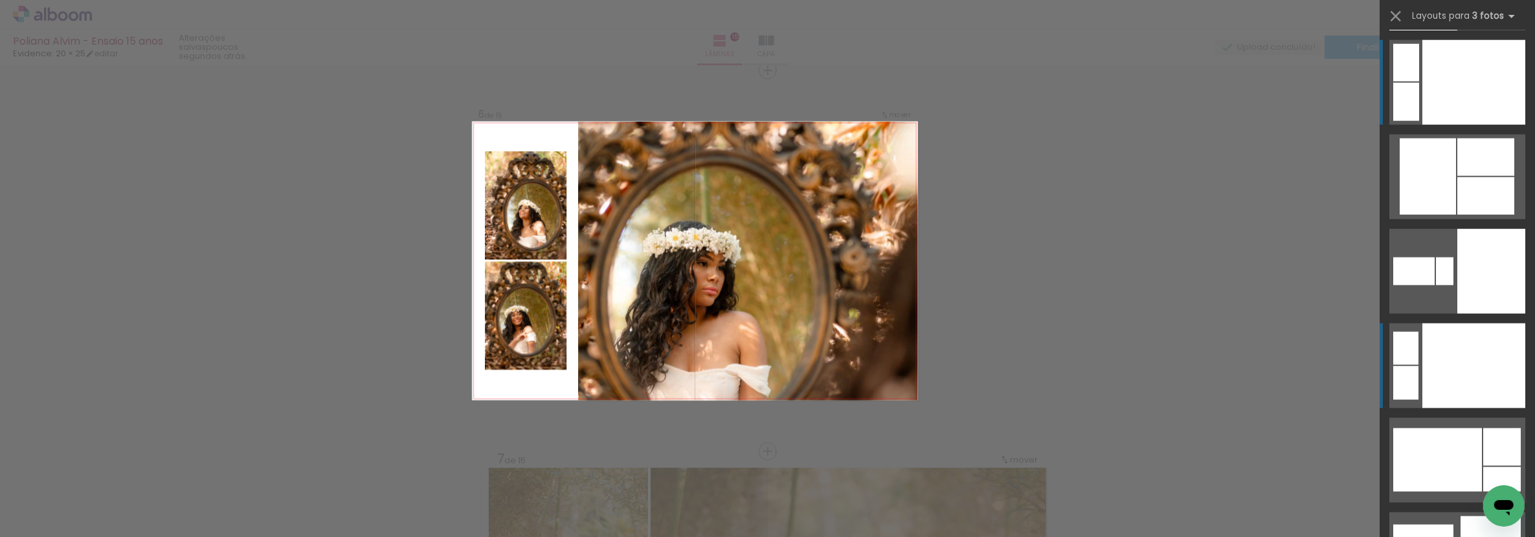
click at [1486, 360] on div at bounding box center [1474, 366] width 103 height 85
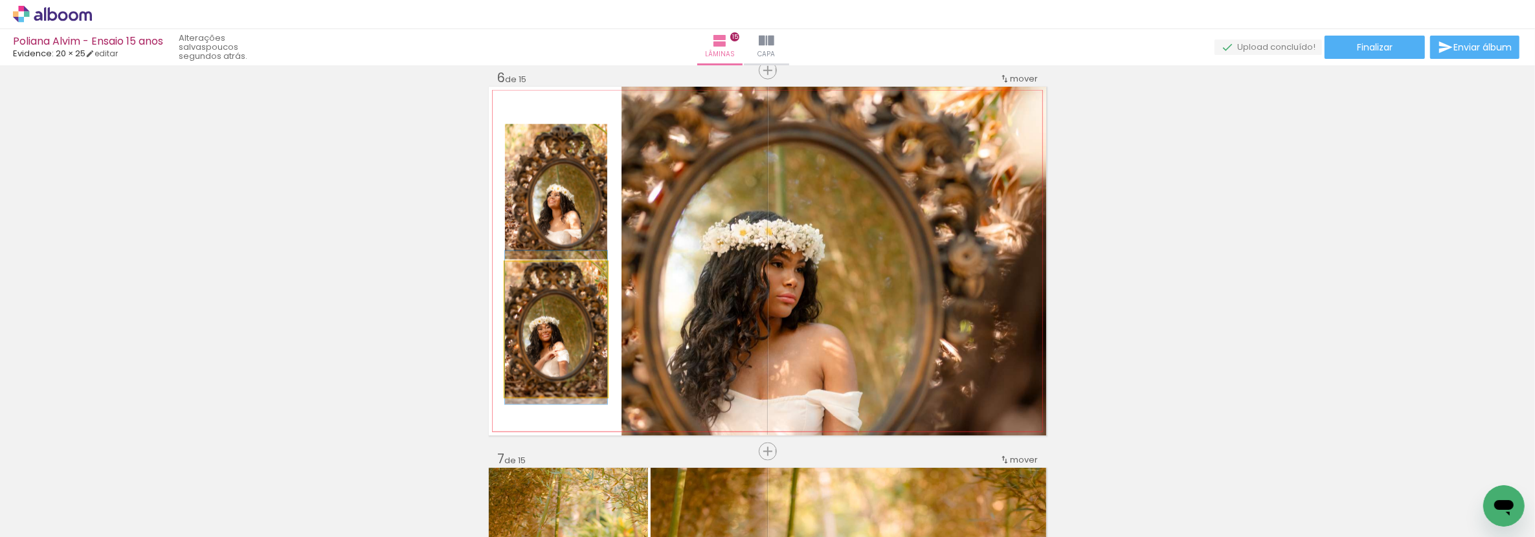
drag, startPoint x: 532, startPoint y: 350, endPoint x: 598, endPoint y: 350, distance: 65.4
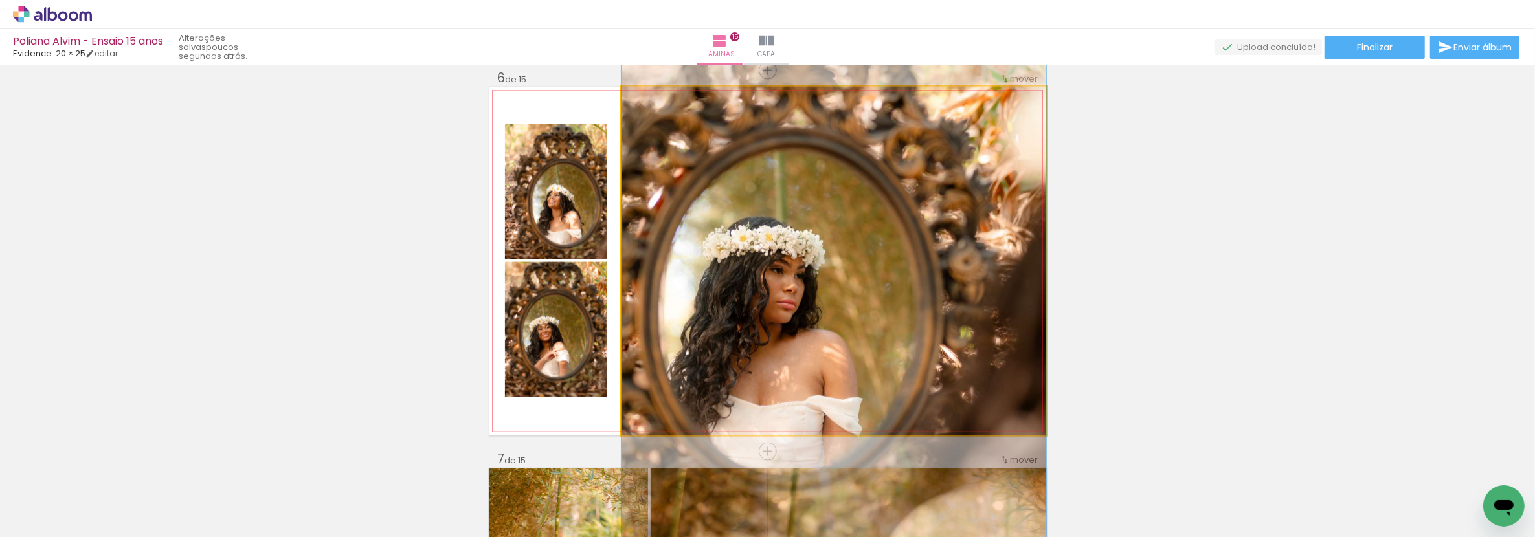
drag, startPoint x: 895, startPoint y: 262, endPoint x: 925, endPoint y: 269, distance: 30.5
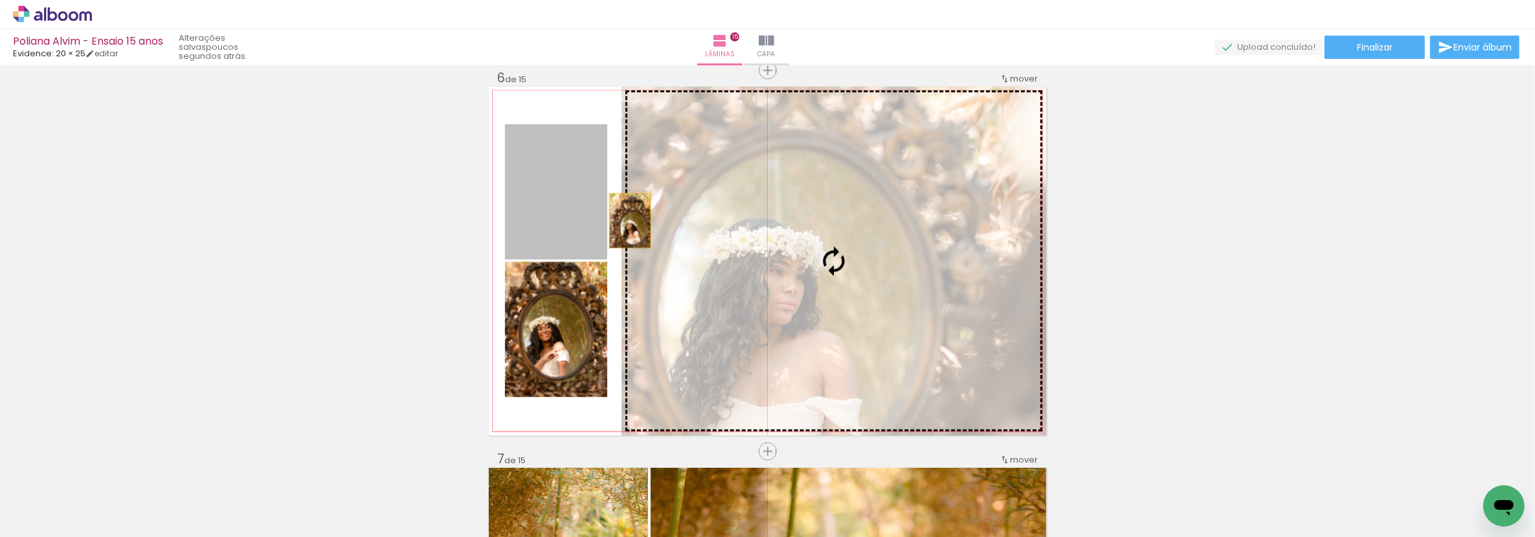
drag, startPoint x: 625, startPoint y: 221, endPoint x: 699, endPoint y: 217, distance: 74.6
click at [0, 0] on slot at bounding box center [0, 0] width 0 height 0
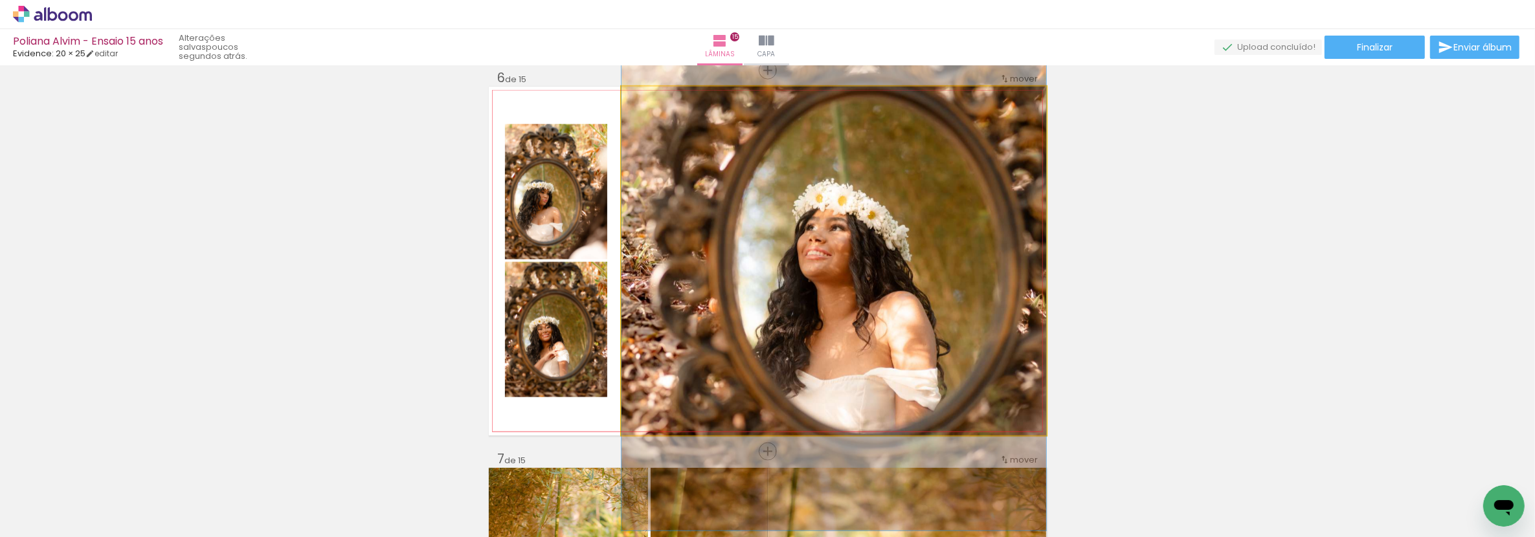
drag, startPoint x: 782, startPoint y: 249, endPoint x: 786, endPoint y: 241, distance: 9.6
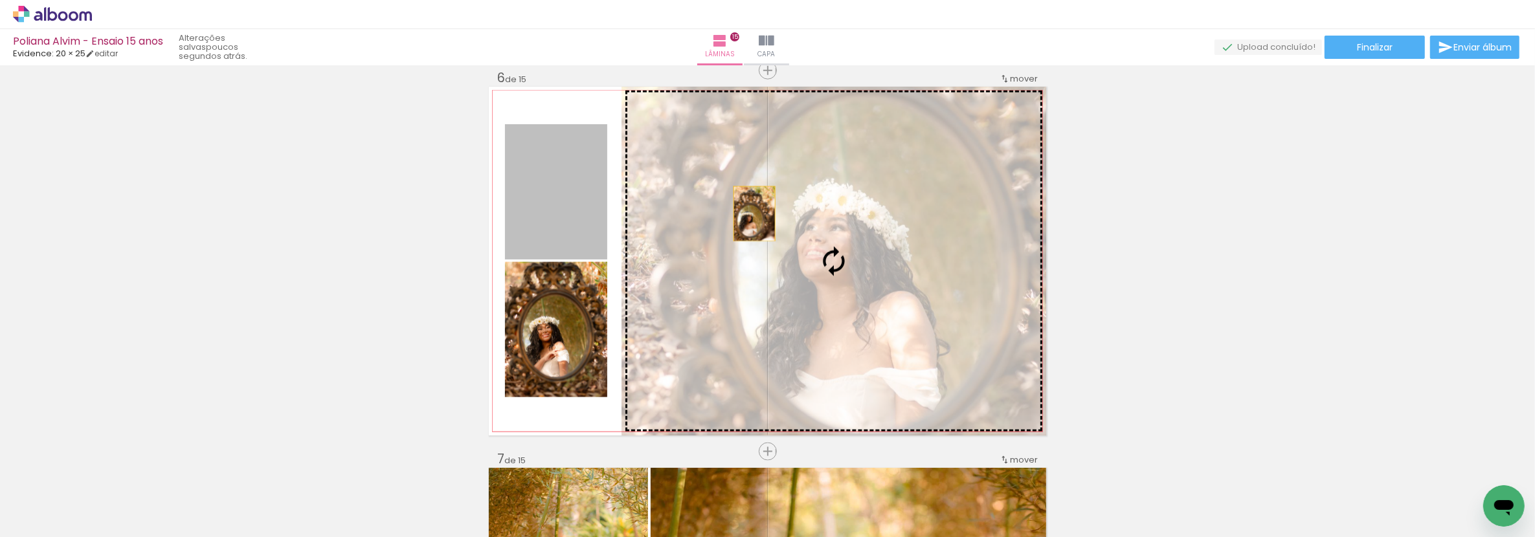
drag, startPoint x: 560, startPoint y: 196, endPoint x: 752, endPoint y: 214, distance: 192.5
click at [0, 0] on slot at bounding box center [0, 0] width 0 height 0
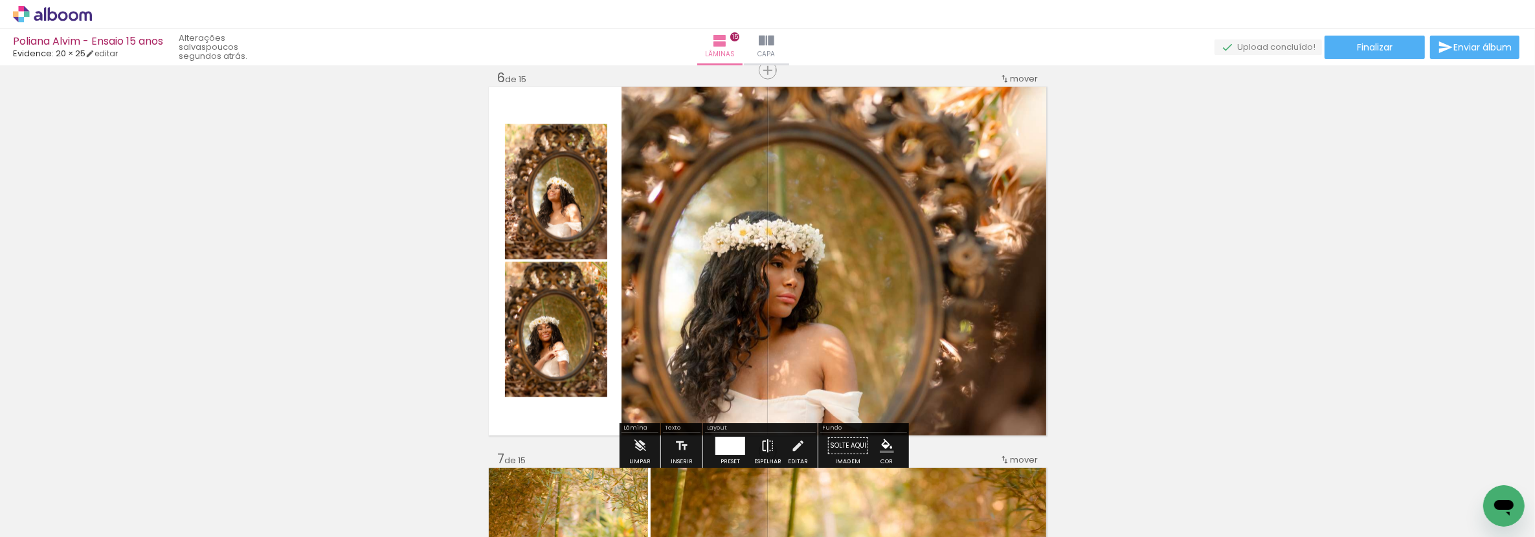
click at [756, 446] on paper-button "Espelhar" at bounding box center [768, 449] width 34 height 33
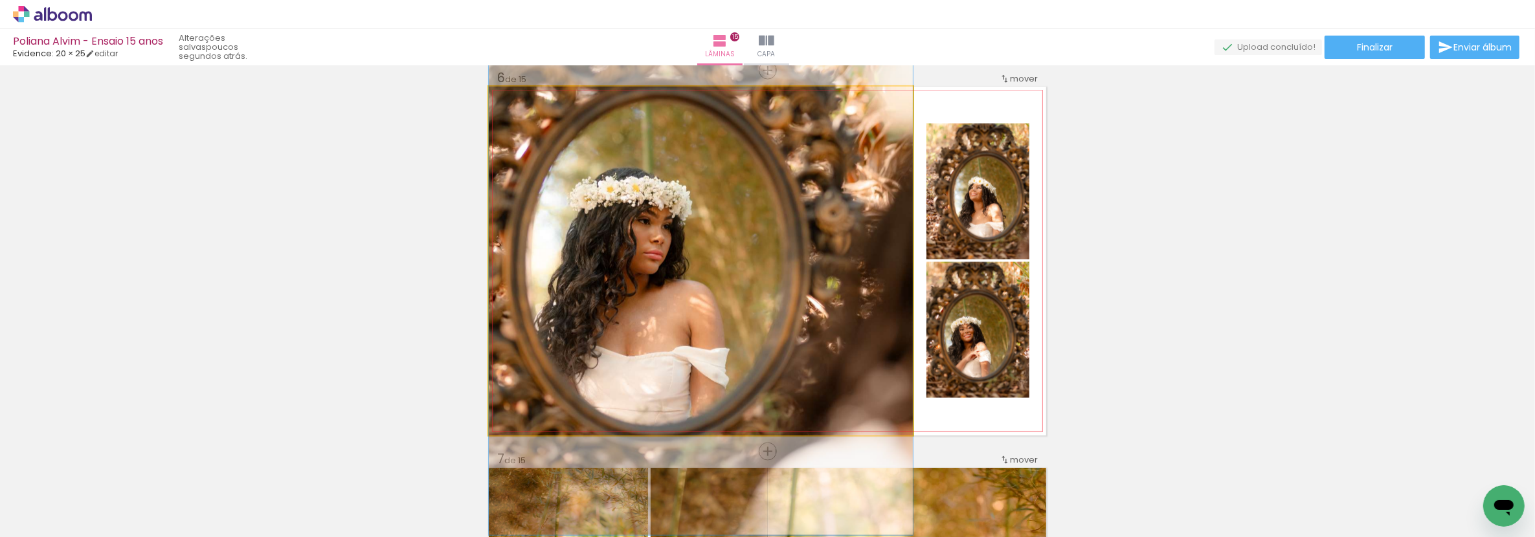
drag, startPoint x: 699, startPoint y: 338, endPoint x: 708, endPoint y: 300, distance: 39.4
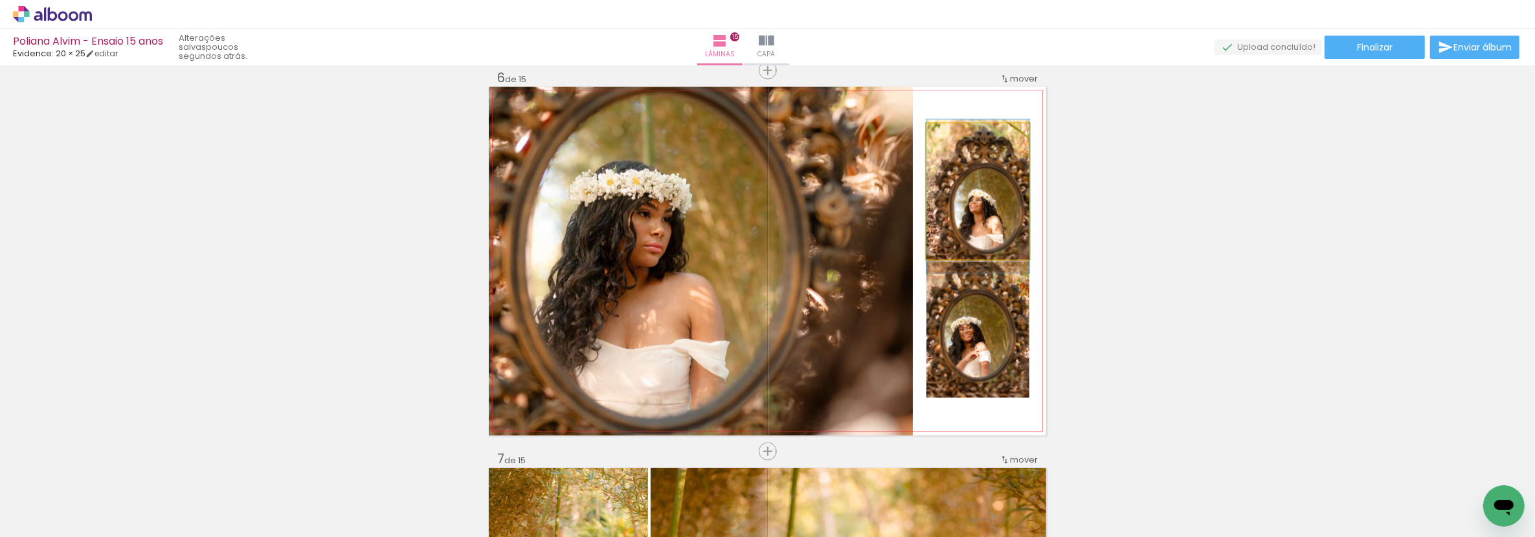
drag, startPoint x: 995, startPoint y: 214, endPoint x: 1001, endPoint y: 226, distance: 13.9
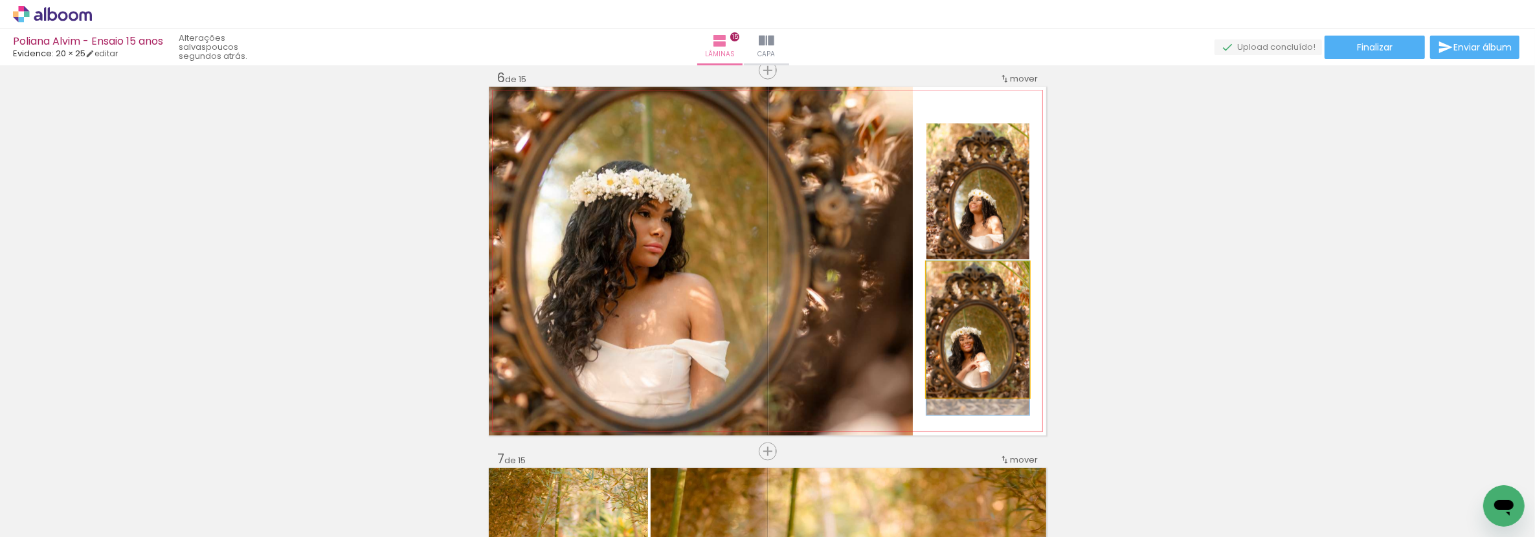
drag, startPoint x: 976, startPoint y: 360, endPoint x: 989, endPoint y: 376, distance: 19.8
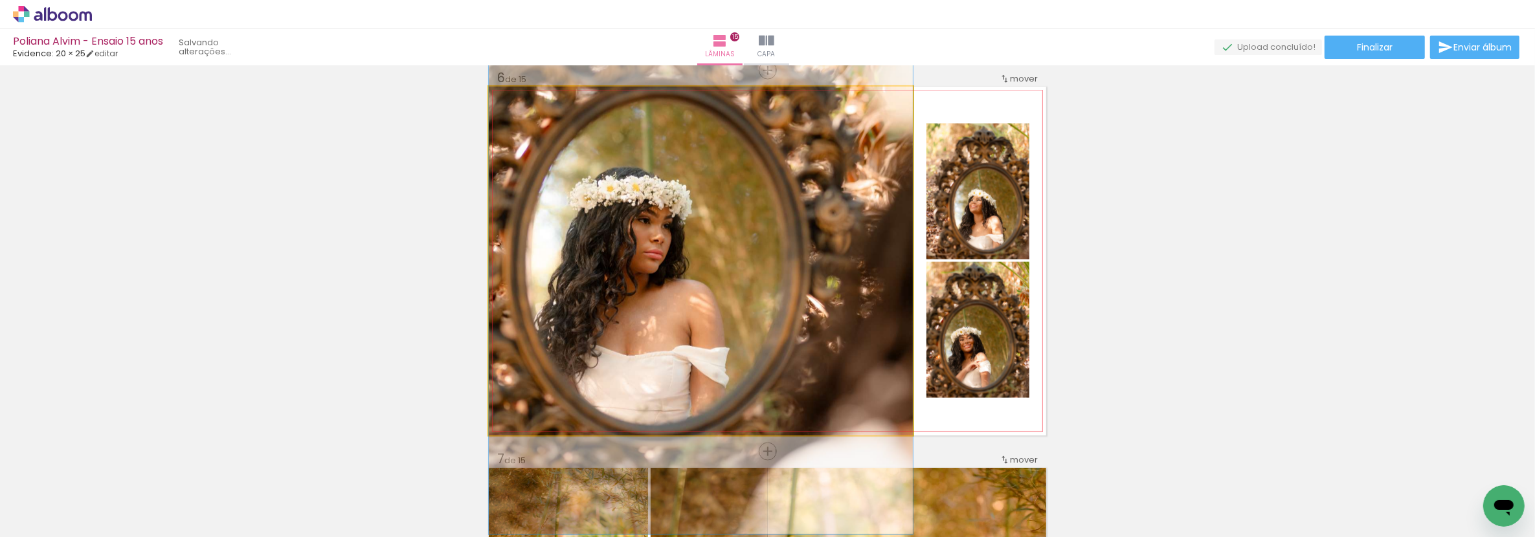
drag, startPoint x: 690, startPoint y: 209, endPoint x: 702, endPoint y: 216, distance: 13.9
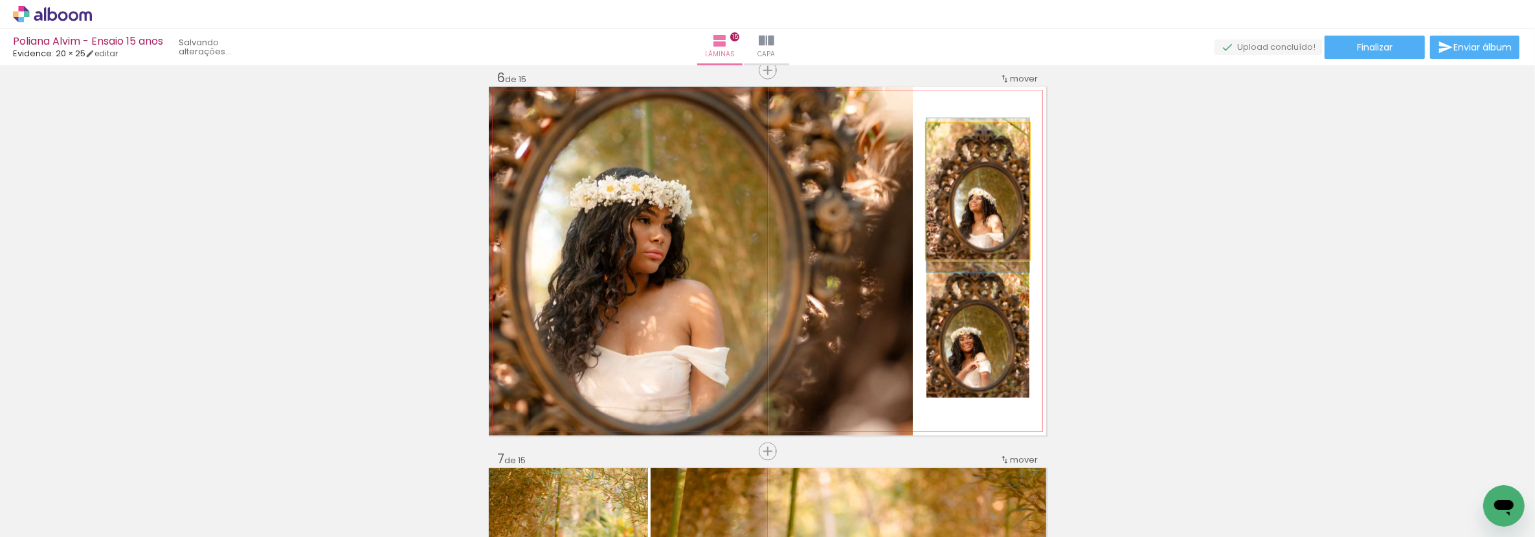
drag, startPoint x: 932, startPoint y: 176, endPoint x: 947, endPoint y: 175, distance: 14.3
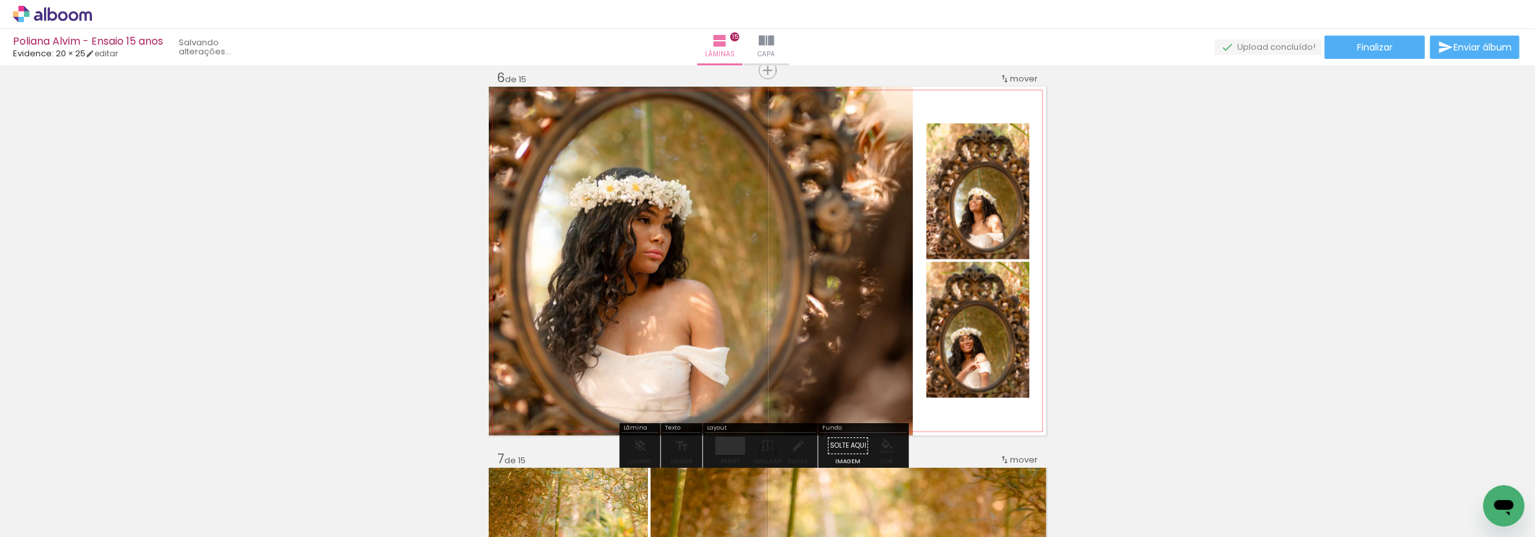
drag, startPoint x: 971, startPoint y: 344, endPoint x: 984, endPoint y: 352, distance: 15.4
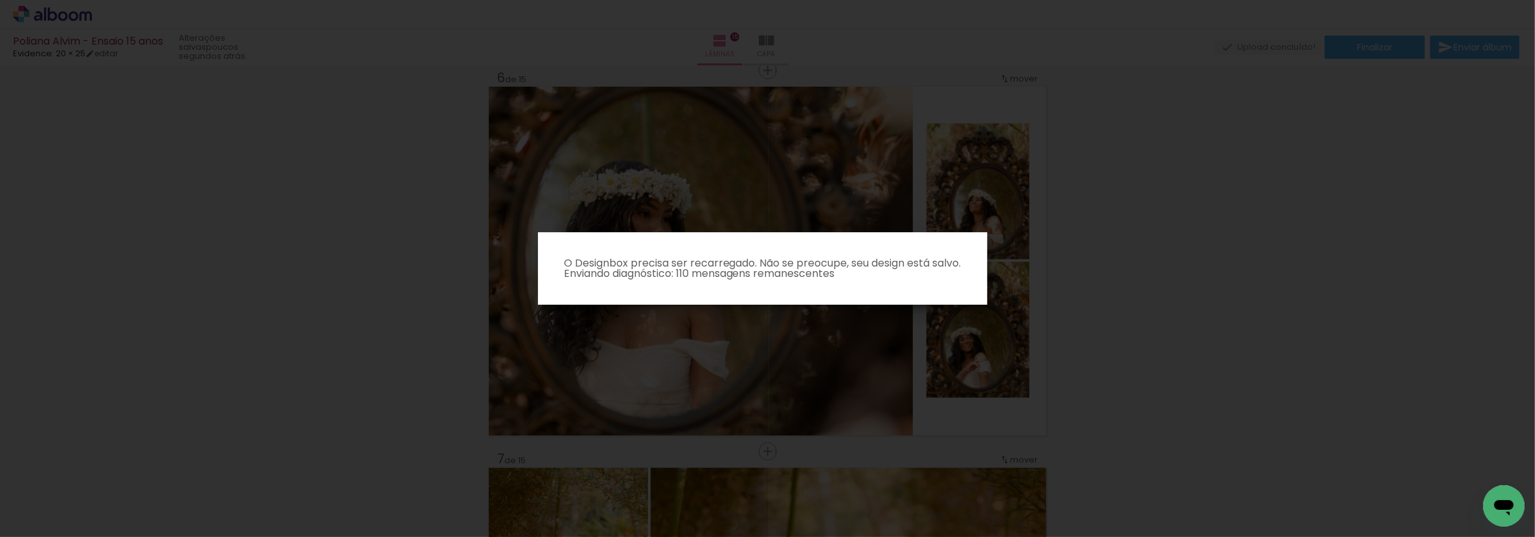
click at [1310, 220] on iron-overlay-backdrop at bounding box center [767, 268] width 1535 height 537
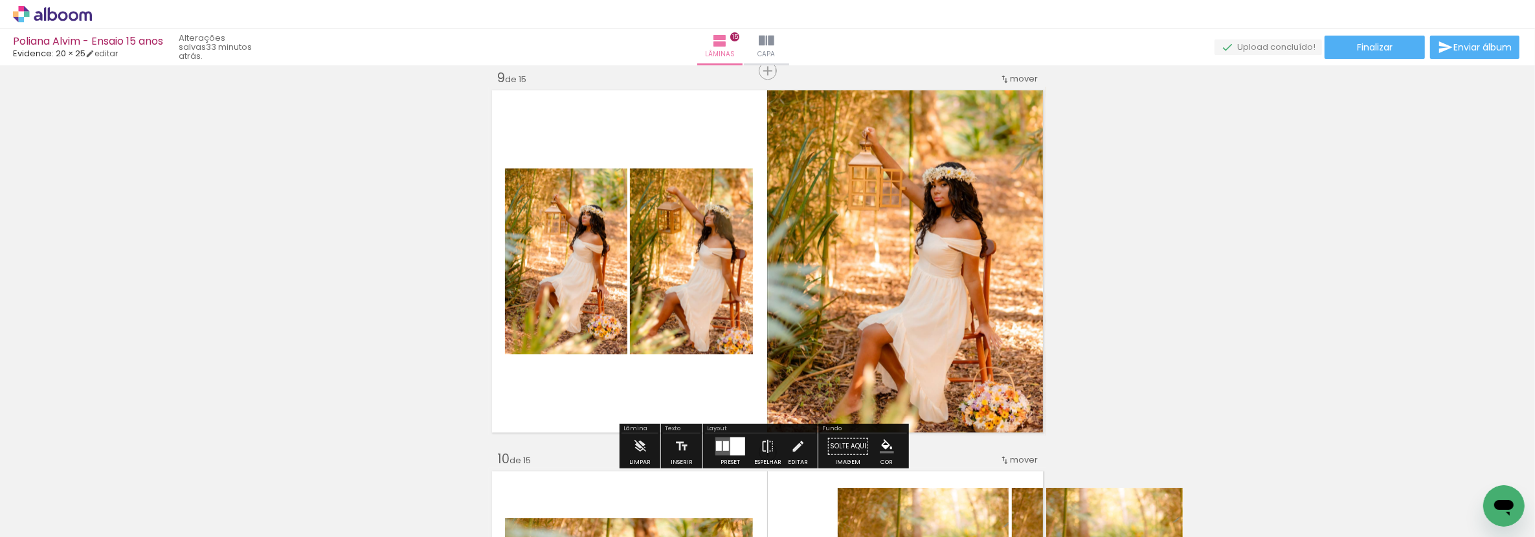
scroll to position [8156, 0]
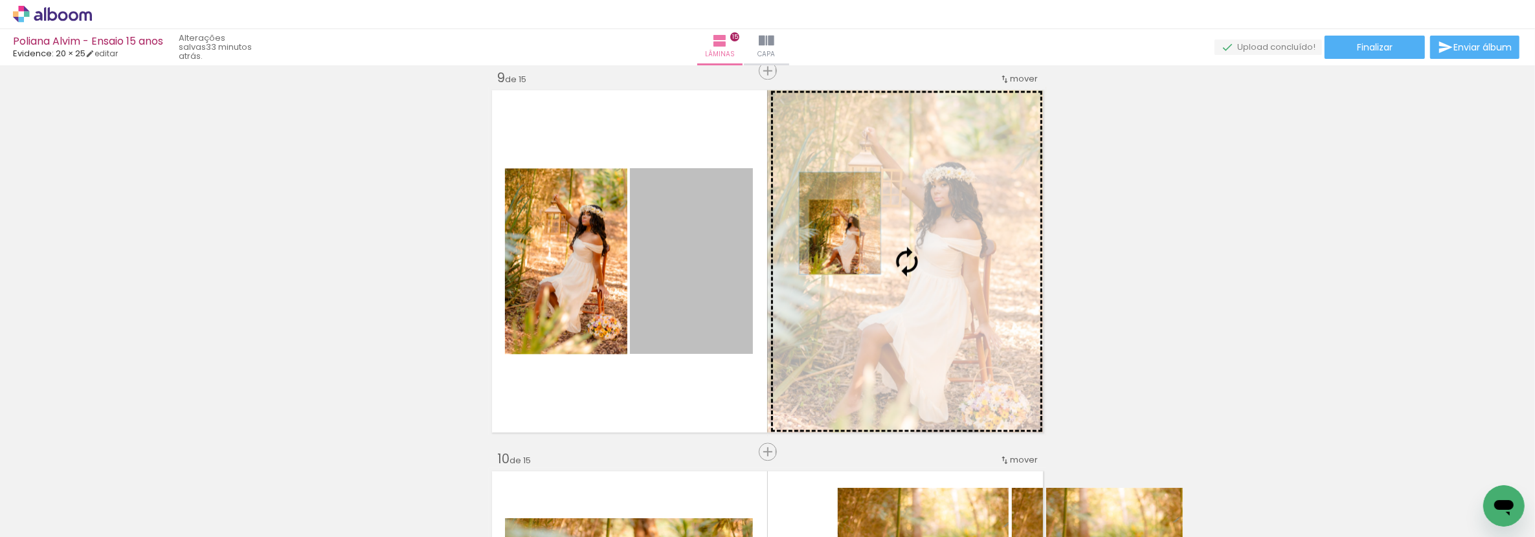
drag, startPoint x: 777, startPoint y: 251, endPoint x: 829, endPoint y: 236, distance: 53.9
click at [0, 0] on slot at bounding box center [0, 0] width 0 height 0
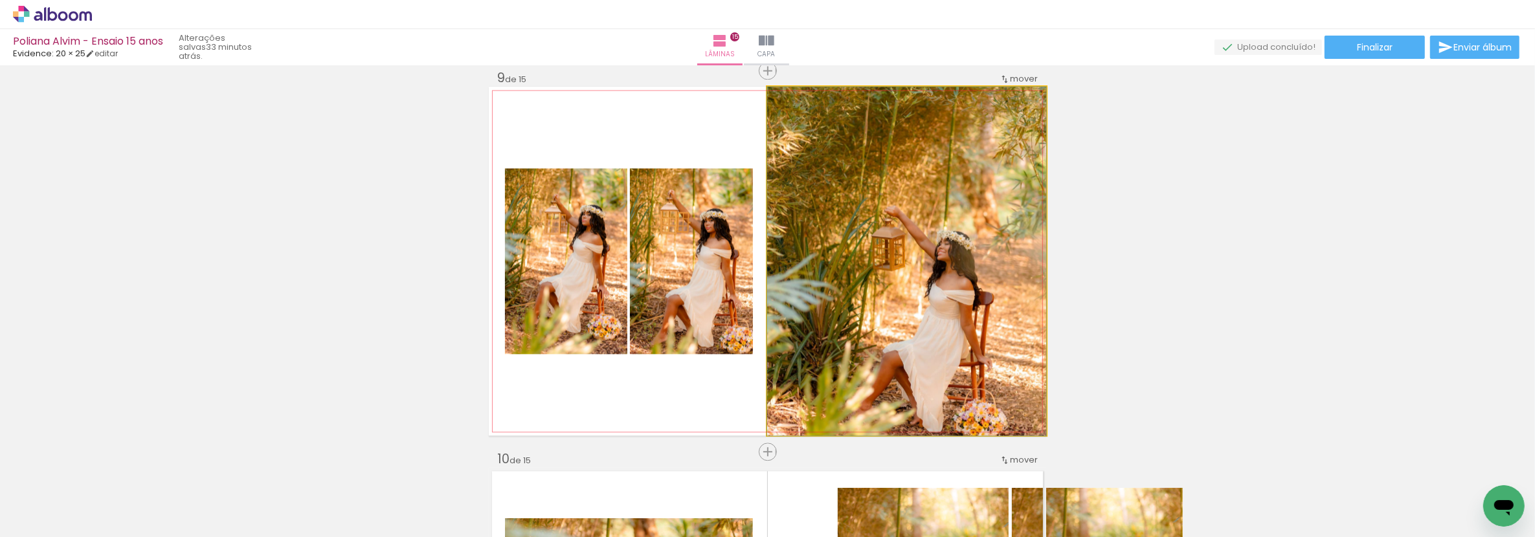
drag, startPoint x: 876, startPoint y: 258, endPoint x: 840, endPoint y: 201, distance: 68.1
drag, startPoint x: 867, startPoint y: 285, endPoint x: 850, endPoint y: 273, distance: 21.4
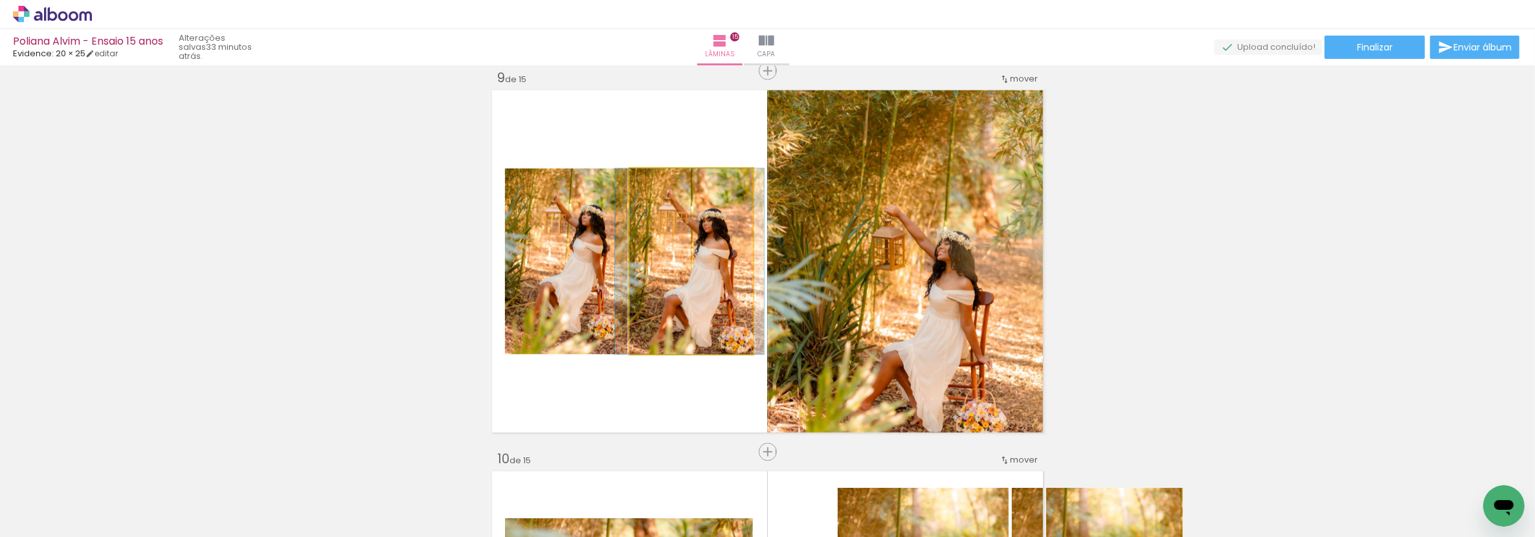
drag, startPoint x: 700, startPoint y: 286, endPoint x: 698, endPoint y: 265, distance: 20.2
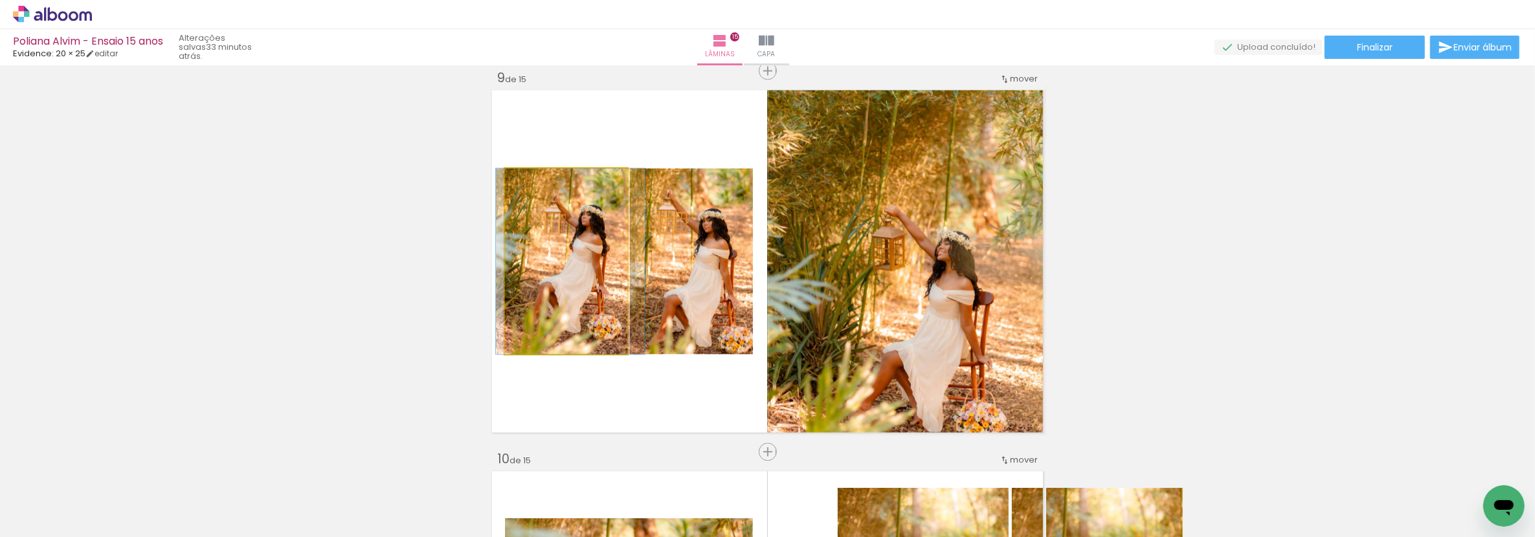
drag, startPoint x: 576, startPoint y: 272, endPoint x: 576, endPoint y: 250, distance: 22.0
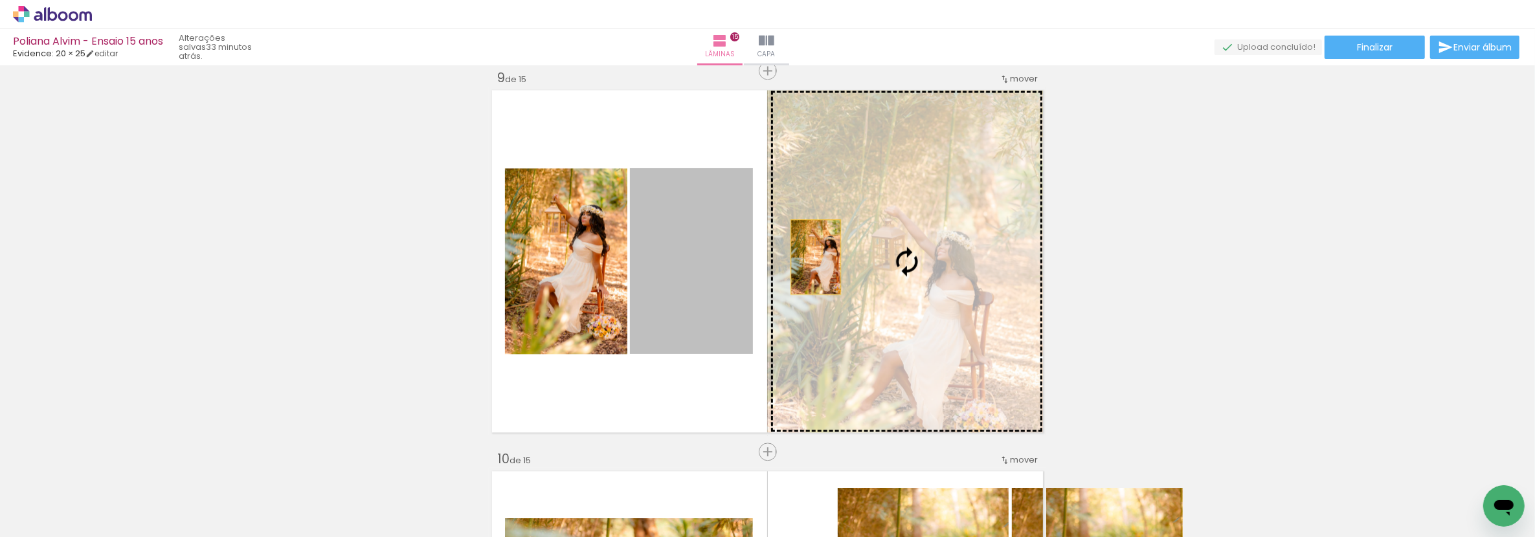
drag, startPoint x: 686, startPoint y: 267, endPoint x: 811, endPoint y: 256, distance: 125.5
click at [0, 0] on slot at bounding box center [0, 0] width 0 height 0
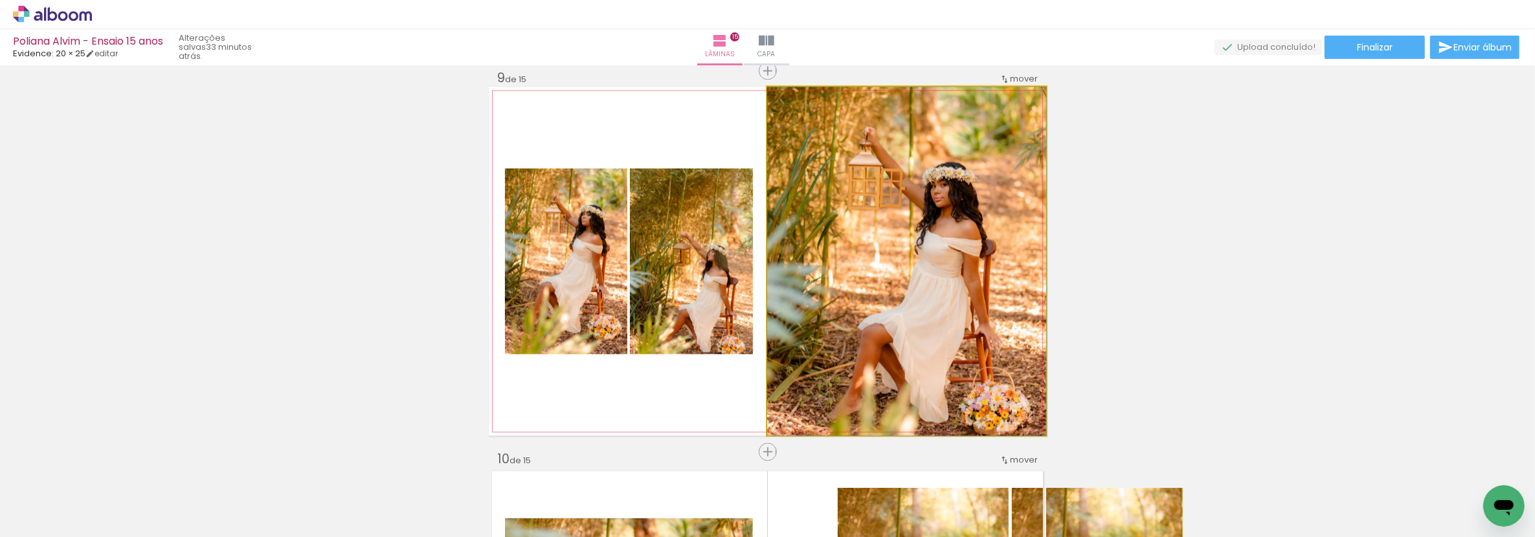
drag, startPoint x: 914, startPoint y: 270, endPoint x: 884, endPoint y: 221, distance: 57.9
drag, startPoint x: 946, startPoint y: 282, endPoint x: 910, endPoint y: 273, distance: 36.6
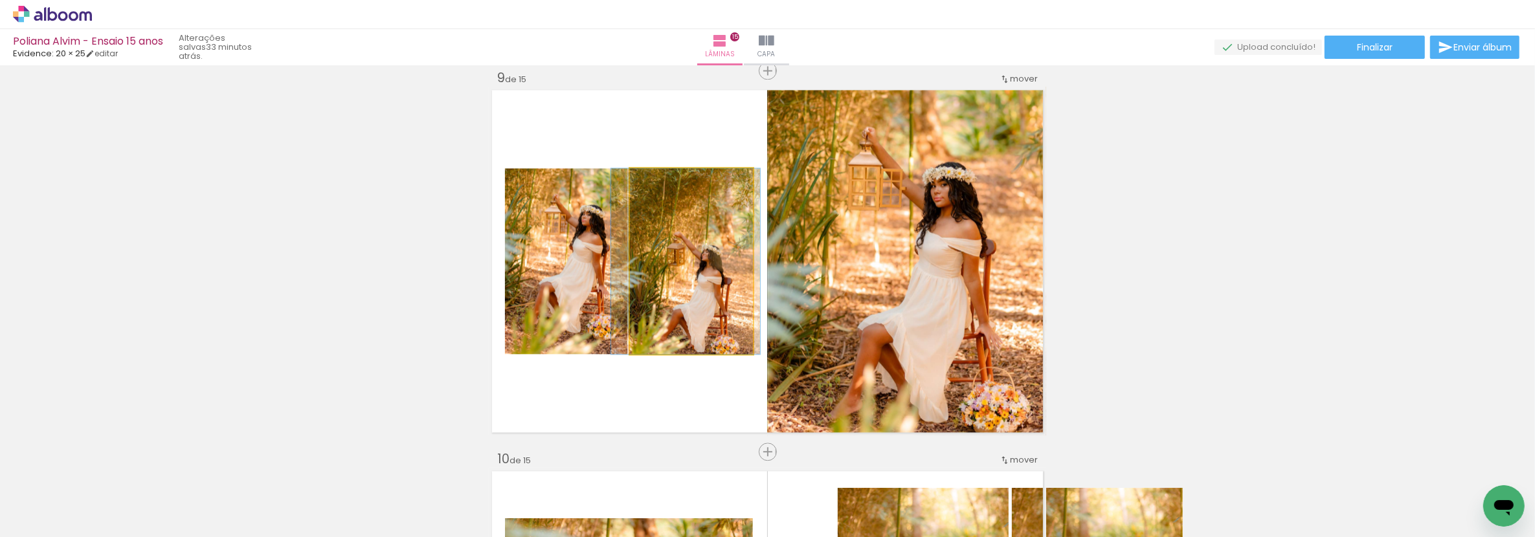
drag, startPoint x: 677, startPoint y: 293, endPoint x: 673, endPoint y: 268, distance: 24.9
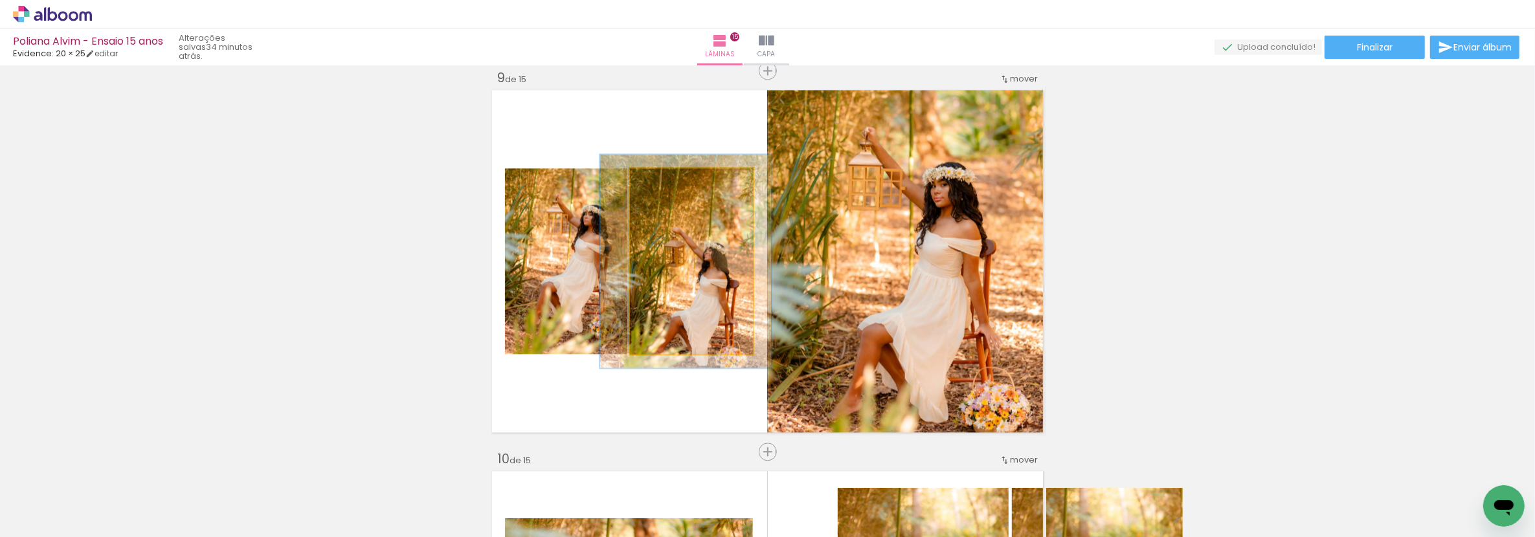
drag, startPoint x: 657, startPoint y: 183, endPoint x: 664, endPoint y: 183, distance: 7.1
click at [664, 183] on div at bounding box center [668, 182] width 12 height 12
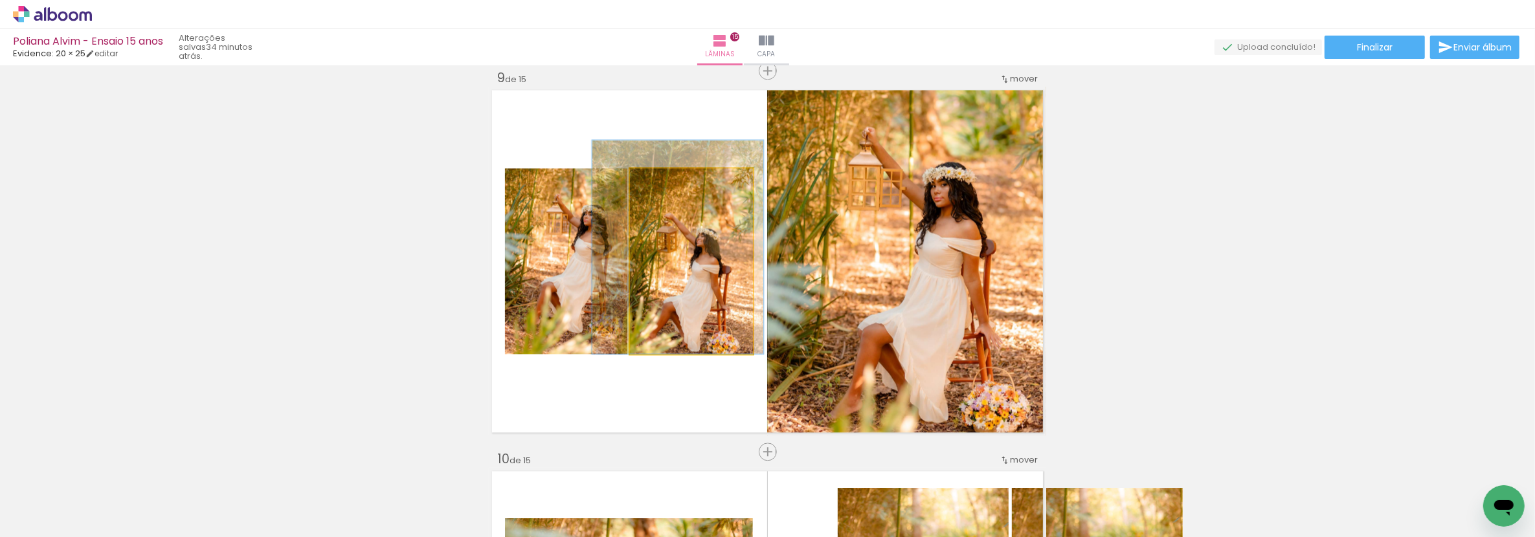
drag, startPoint x: 677, startPoint y: 279, endPoint x: 670, endPoint y: 229, distance: 51.1
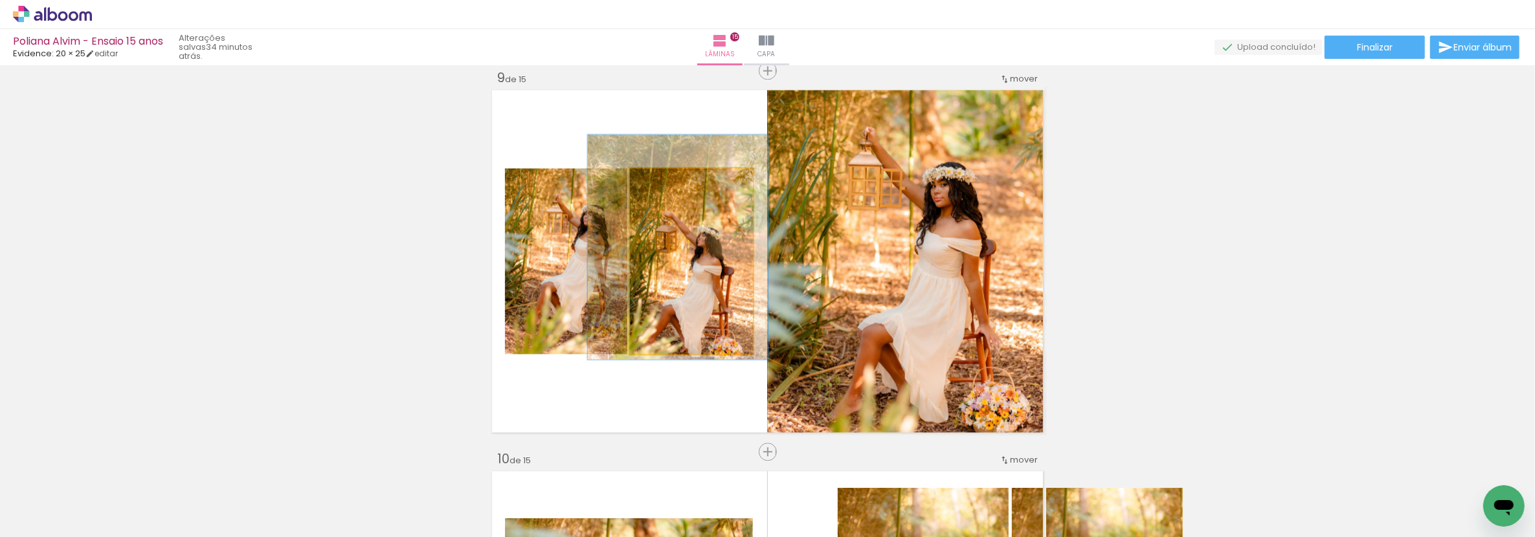
type paper-slider "121"
click at [666, 183] on div at bounding box center [671, 182] width 12 height 12
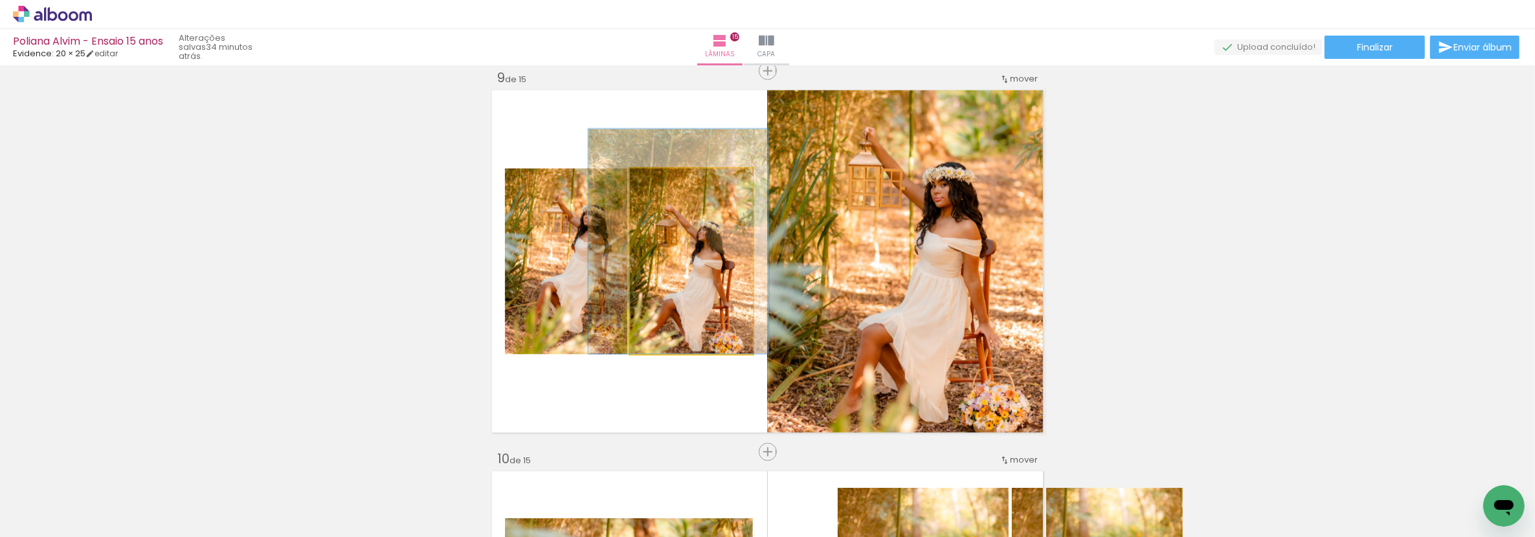
drag, startPoint x: 688, startPoint y: 273, endPoint x: 688, endPoint y: 256, distance: 16.8
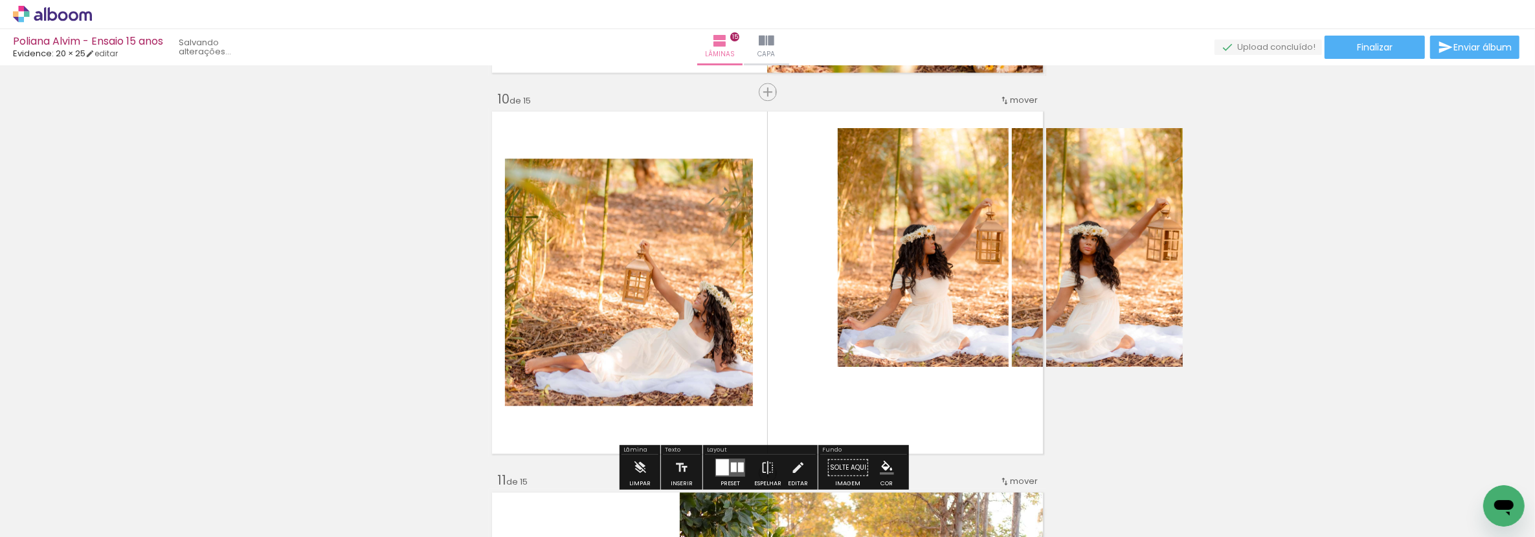
scroll to position [3499, 0]
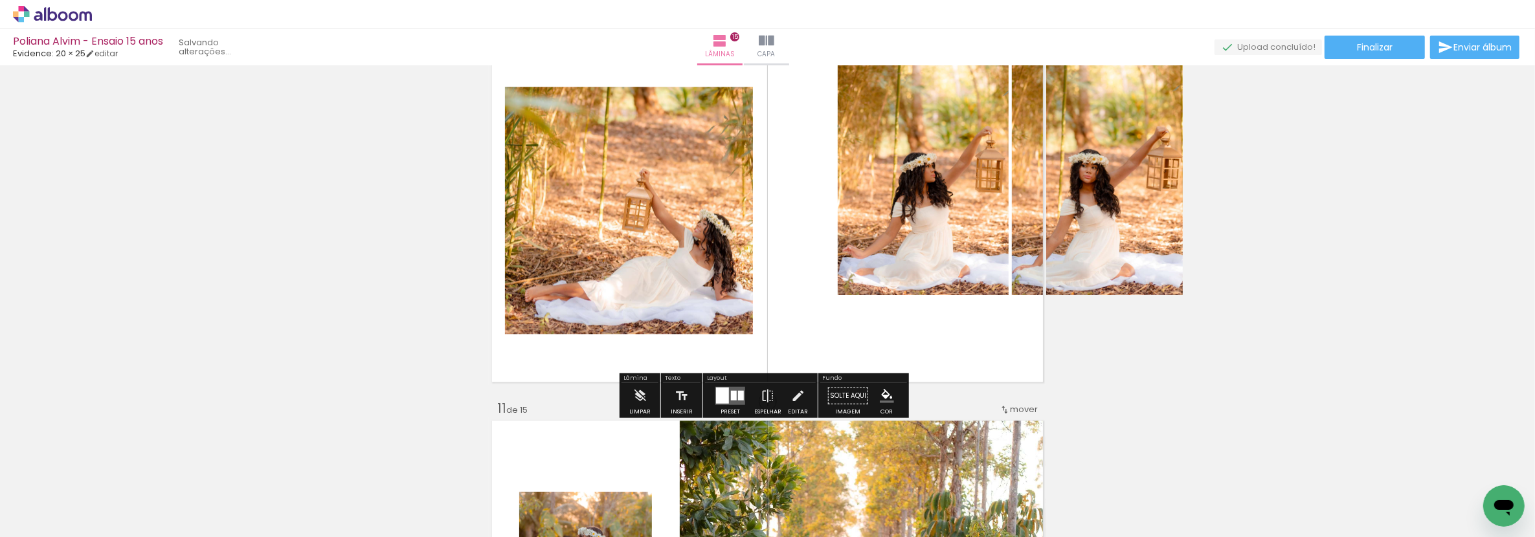
click at [739, 392] on div at bounding box center [741, 395] width 6 height 10
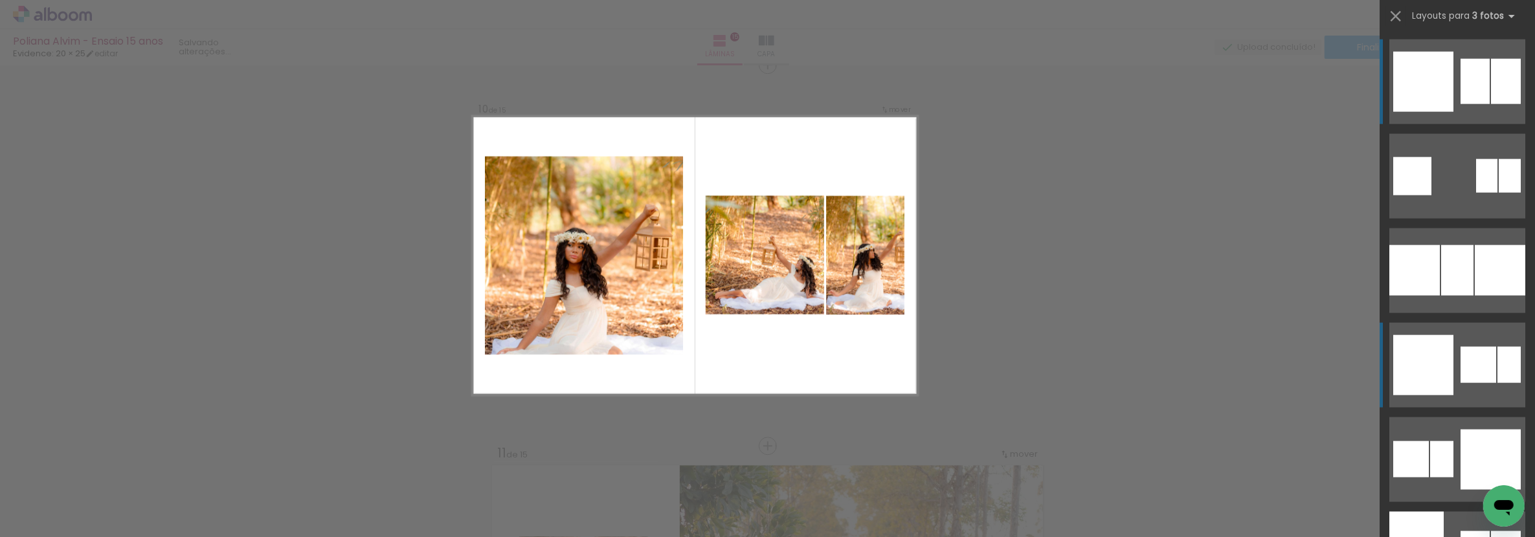
scroll to position [3449, 0]
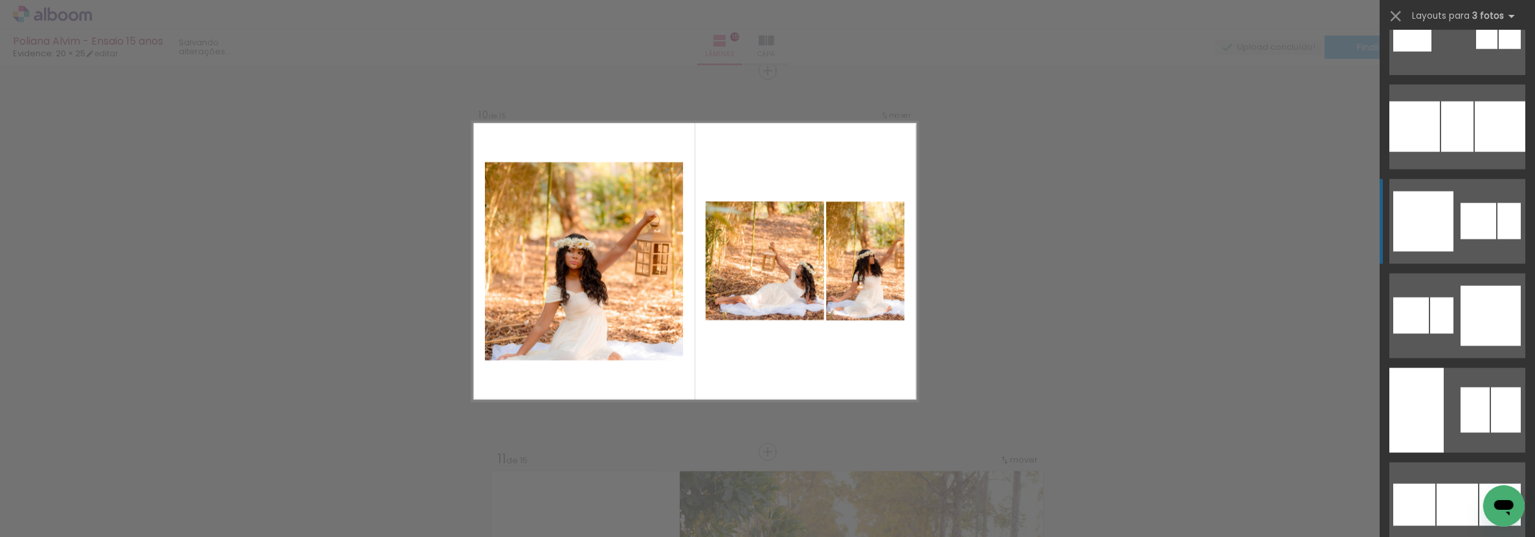
click at [1417, 232] on div at bounding box center [1423, 222] width 60 height 60
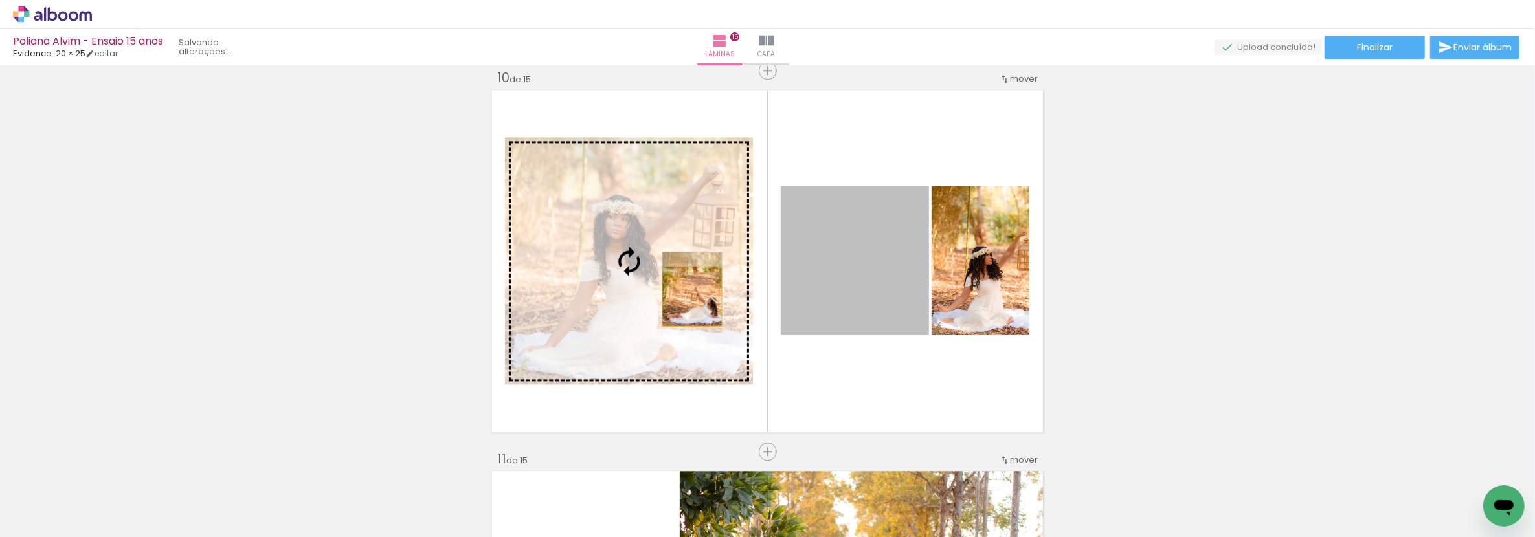
drag, startPoint x: 870, startPoint y: 298, endPoint x: 687, endPoint y: 296, distance: 182.6
click at [0, 0] on slot at bounding box center [0, 0] width 0 height 0
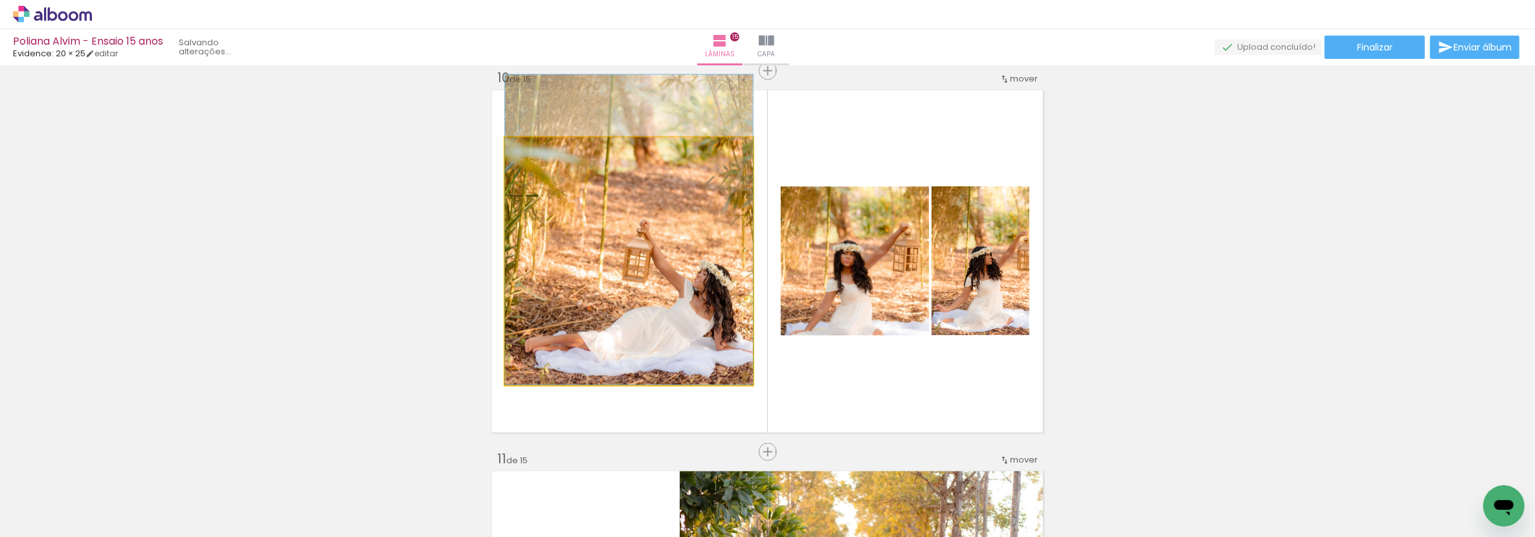
drag, startPoint x: 600, startPoint y: 326, endPoint x: 613, endPoint y: 270, distance: 57.7
drag, startPoint x: 673, startPoint y: 267, endPoint x: 681, endPoint y: 249, distance: 19.7
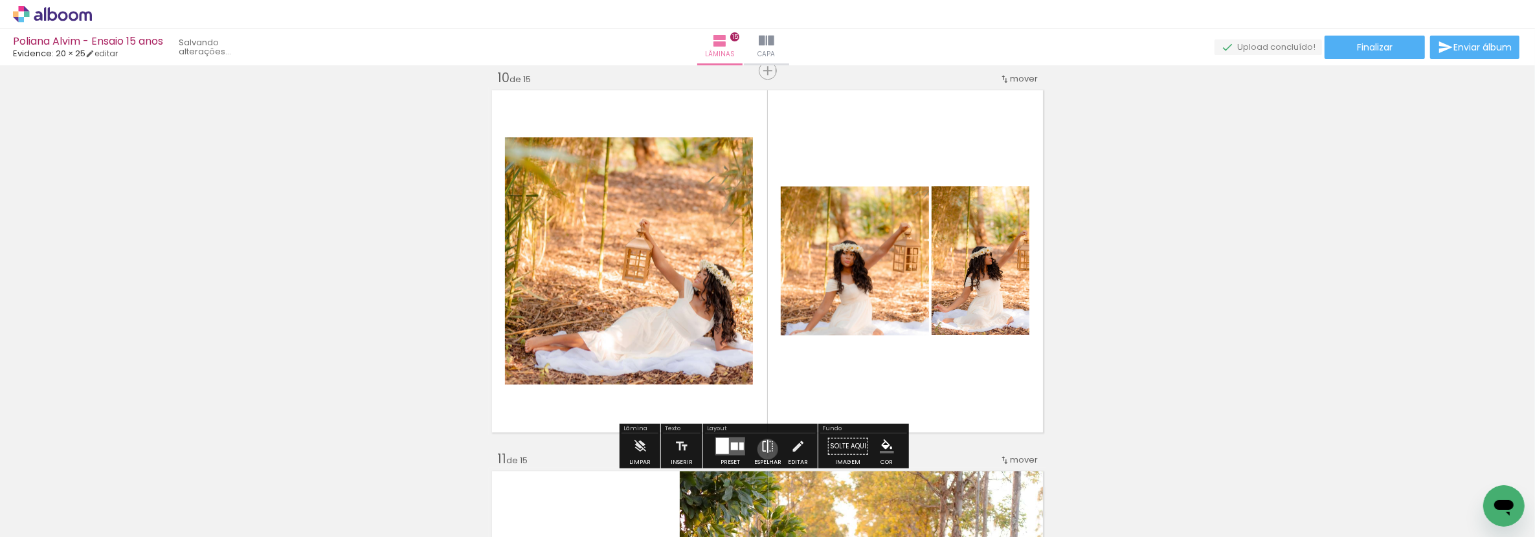
click at [765, 449] on iron-icon at bounding box center [768, 446] width 14 height 26
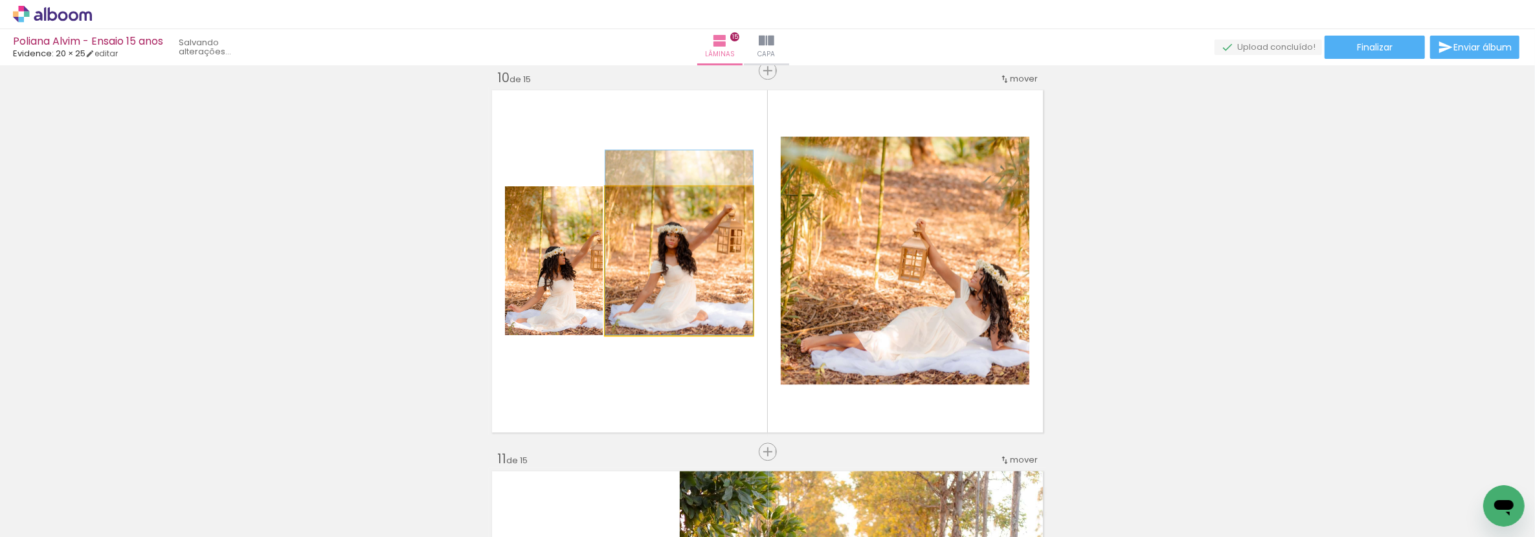
drag, startPoint x: 694, startPoint y: 294, endPoint x: 696, endPoint y: 264, distance: 30.5
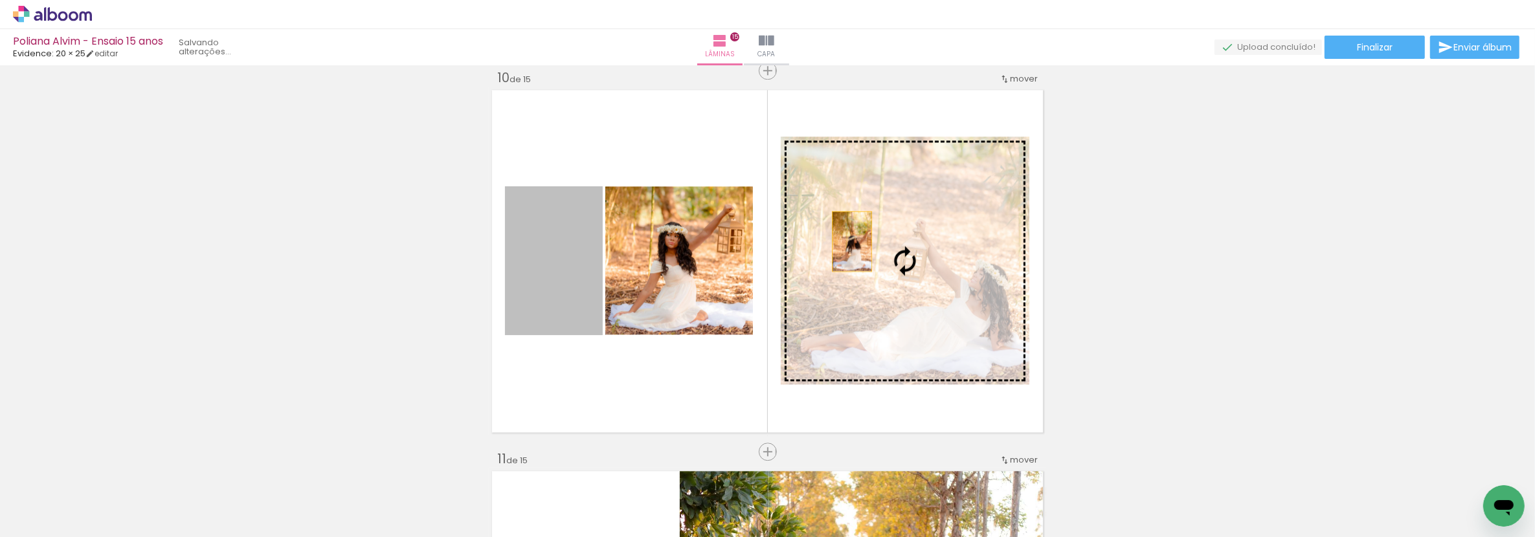
drag, startPoint x: 569, startPoint y: 300, endPoint x: 859, endPoint y: 240, distance: 297.0
click at [0, 0] on slot at bounding box center [0, 0] width 0 height 0
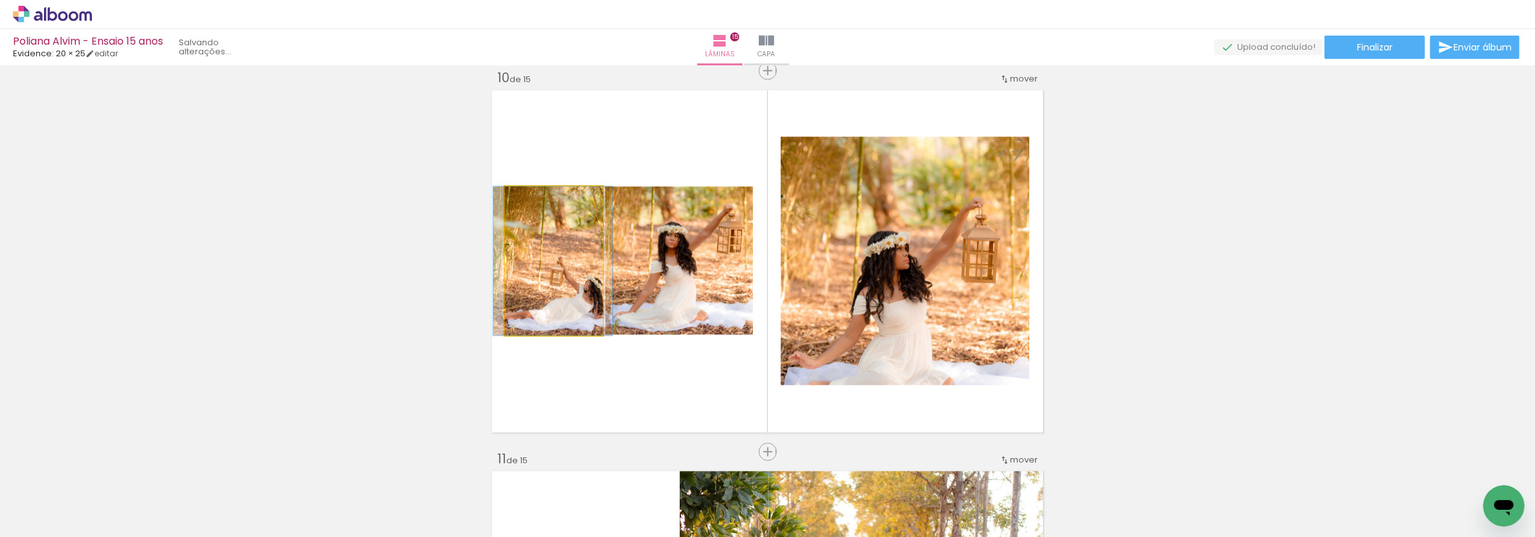
drag, startPoint x: 550, startPoint y: 299, endPoint x: 550, endPoint y: 286, distance: 13.0
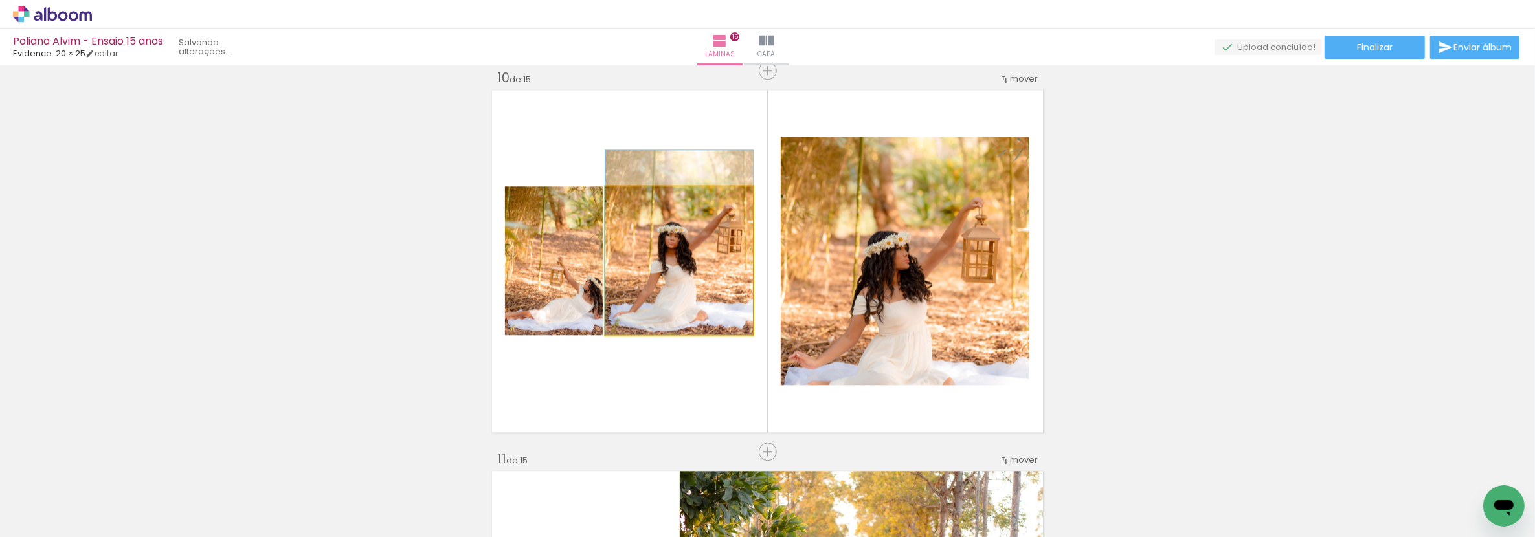
drag, startPoint x: 664, startPoint y: 289, endPoint x: 670, endPoint y: 264, distance: 26.1
click at [629, 282] on quentale-photo at bounding box center [679, 260] width 148 height 149
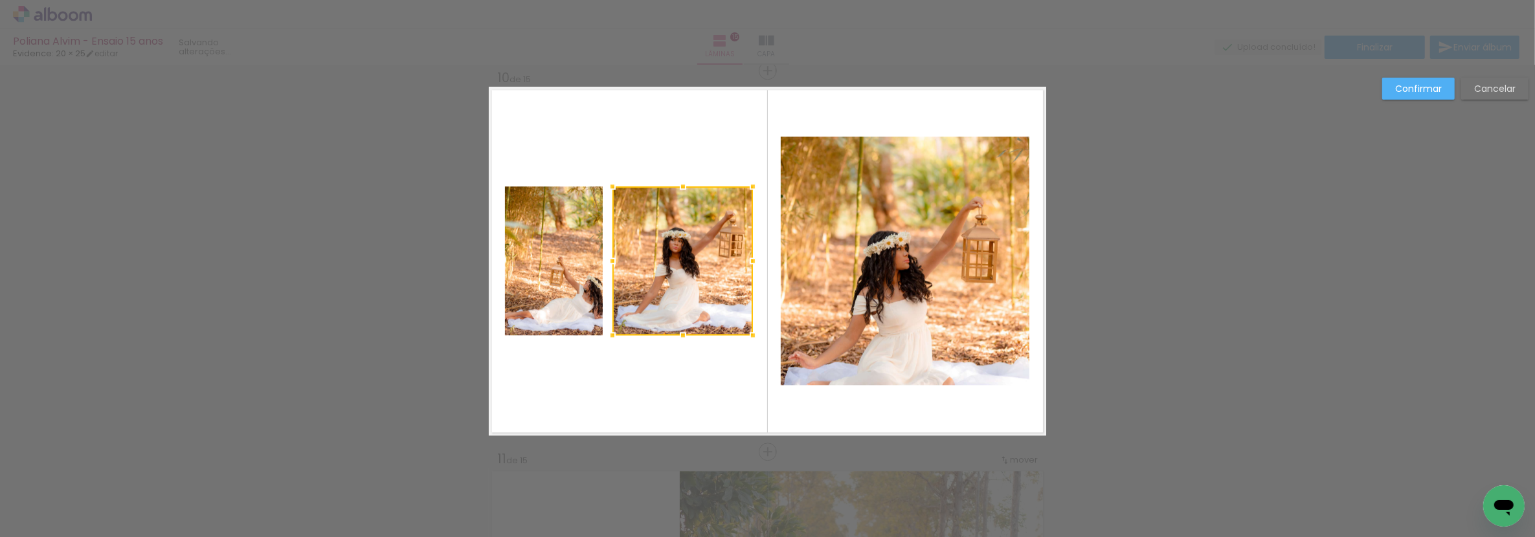
drag, startPoint x: 602, startPoint y: 259, endPoint x: 609, endPoint y: 258, distance: 7.2
click at [609, 258] on div at bounding box center [613, 261] width 26 height 26
click at [549, 282] on quentale-photo at bounding box center [554, 260] width 98 height 149
click at [549, 282] on div at bounding box center [554, 260] width 98 height 149
drag, startPoint x: 601, startPoint y: 257, endPoint x: 608, endPoint y: 258, distance: 7.2
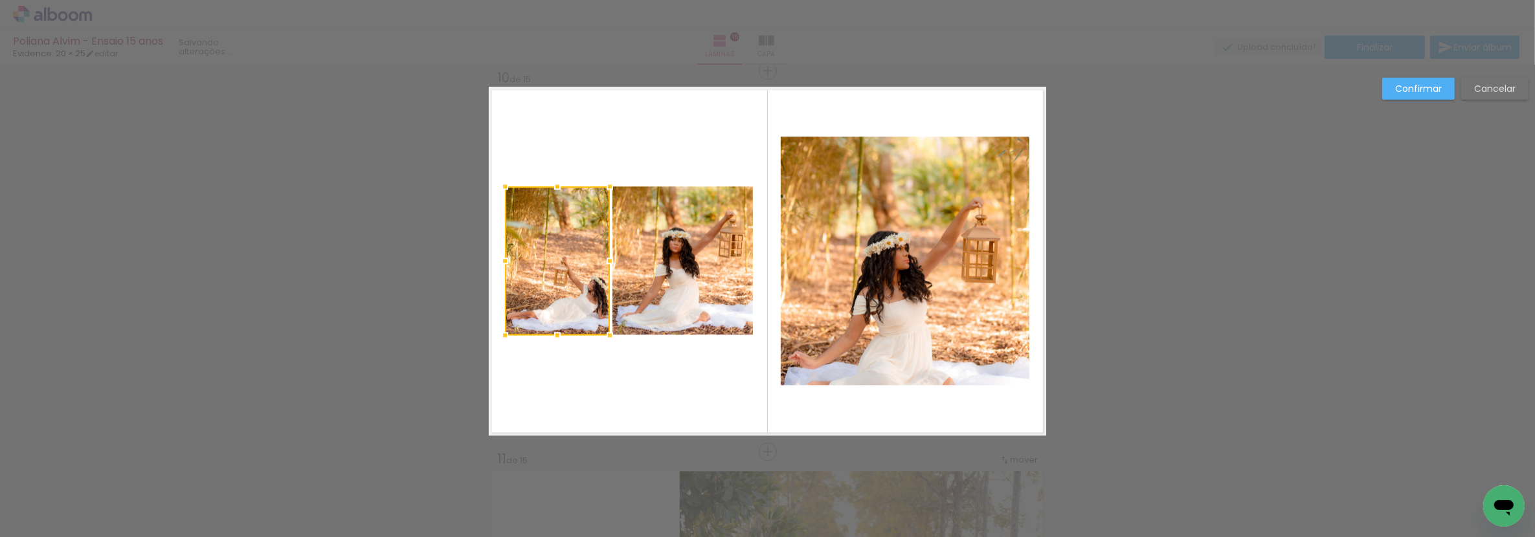
click at [608, 258] on div at bounding box center [610, 261] width 26 height 26
click at [0, 0] on slot "Confirmar" at bounding box center [0, 0] width 0 height 0
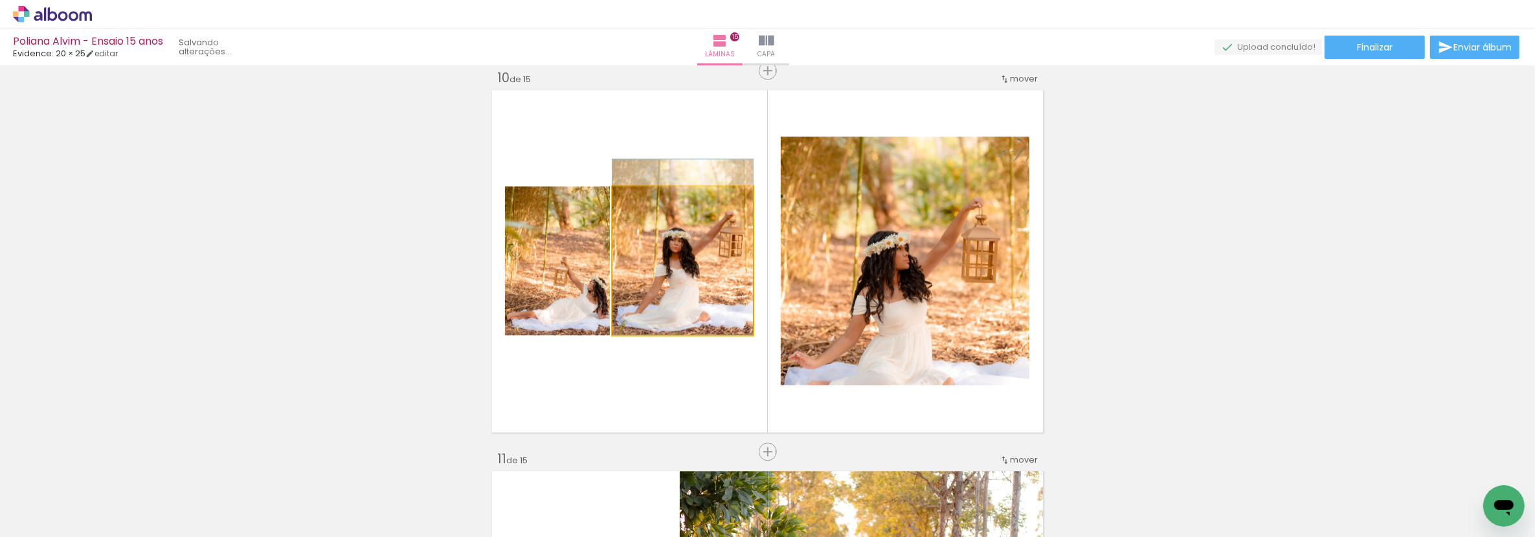
drag, startPoint x: 700, startPoint y: 282, endPoint x: 704, endPoint y: 239, distance: 43.6
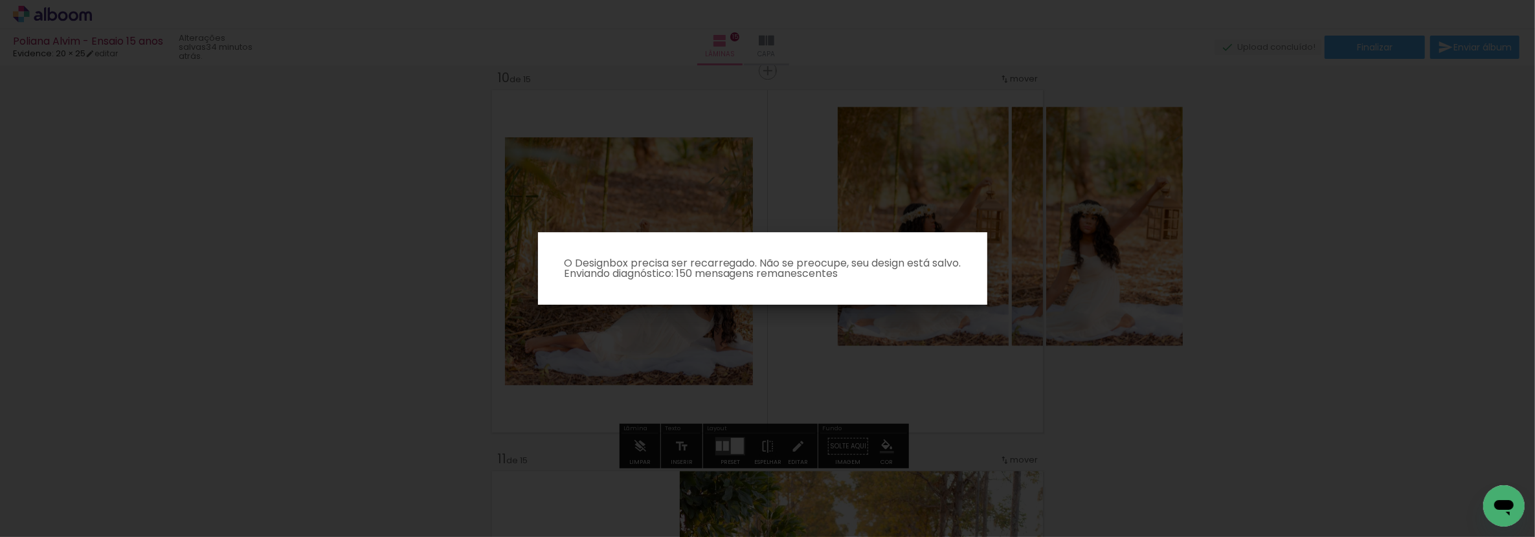
click at [556, 291] on paper-dialog "O Designbox precisa ser recarregado. Não se preocupe, seu design está salvo. En…" at bounding box center [762, 268] width 449 height 73
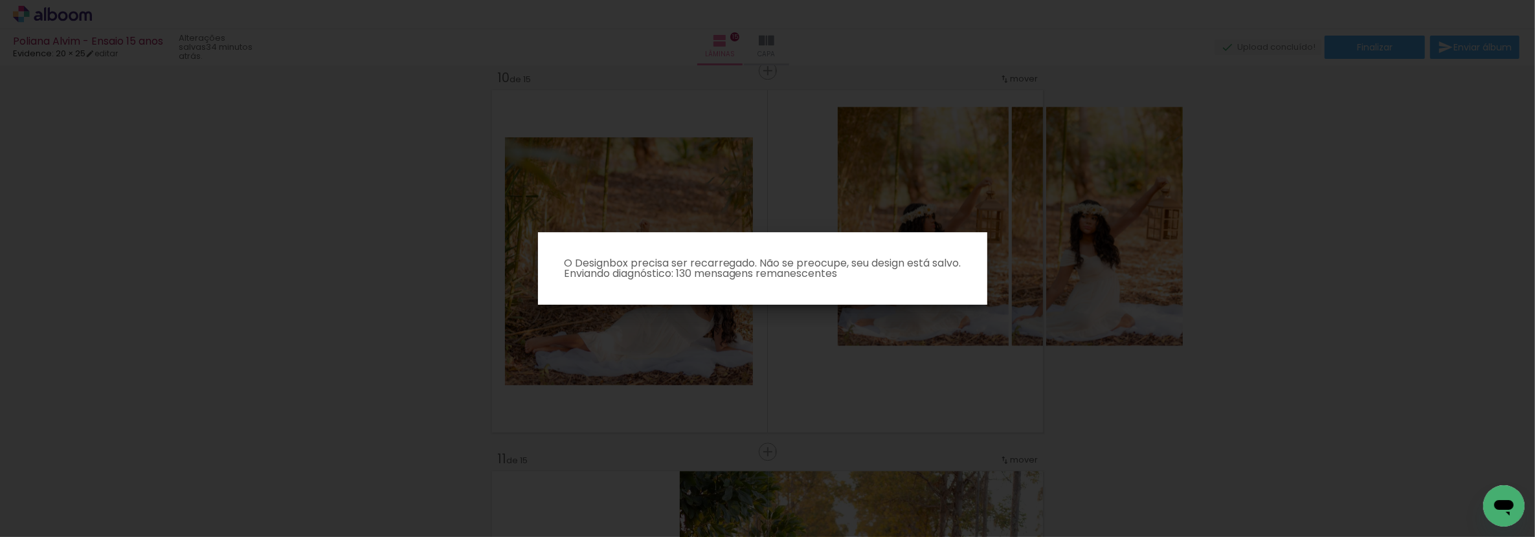
scroll to position [2035, 0]
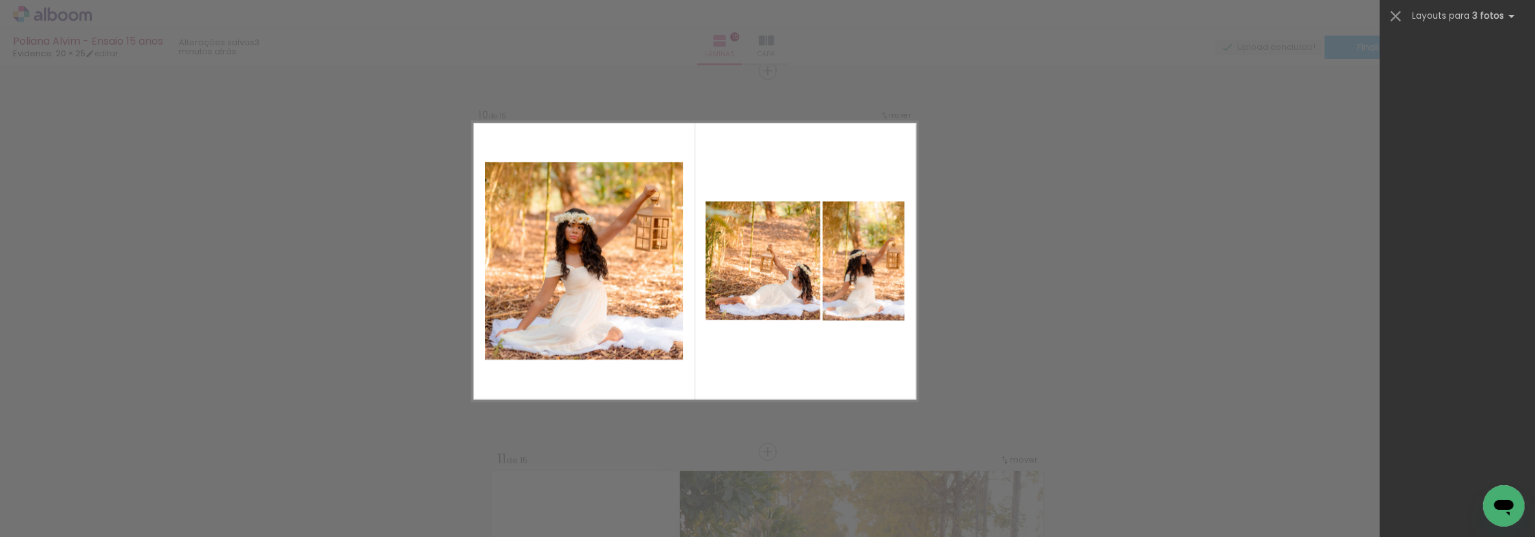
scroll to position [7642, 0]
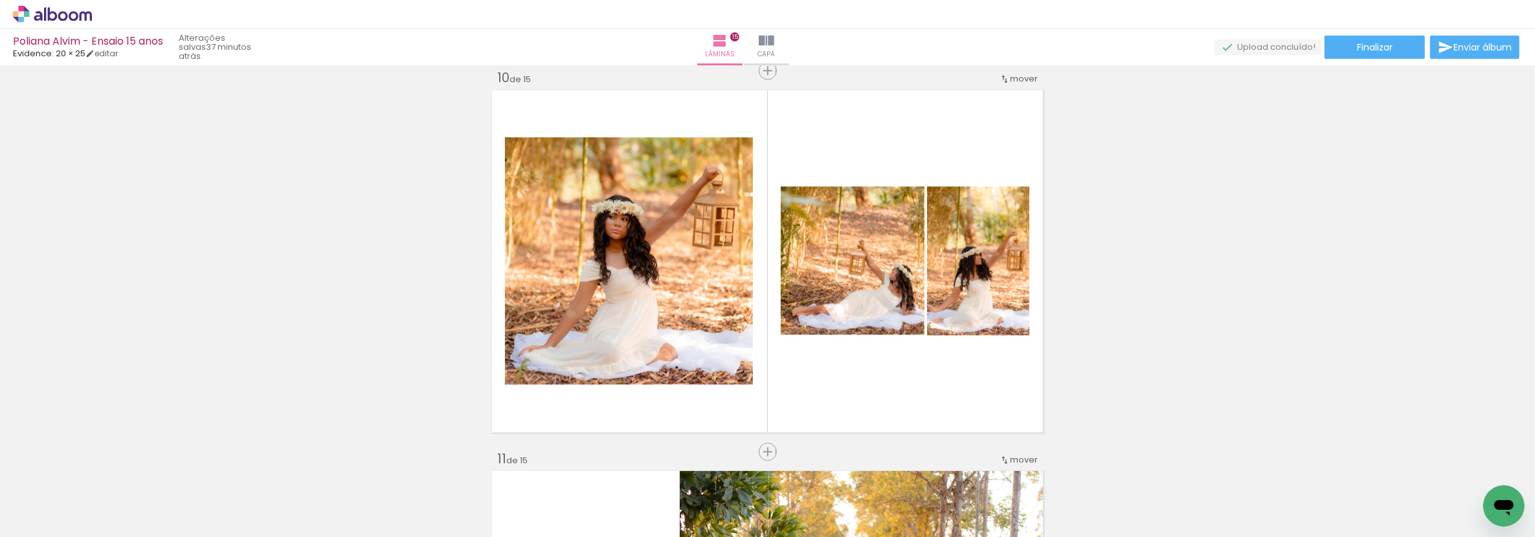
scroll to position [7642, 0]
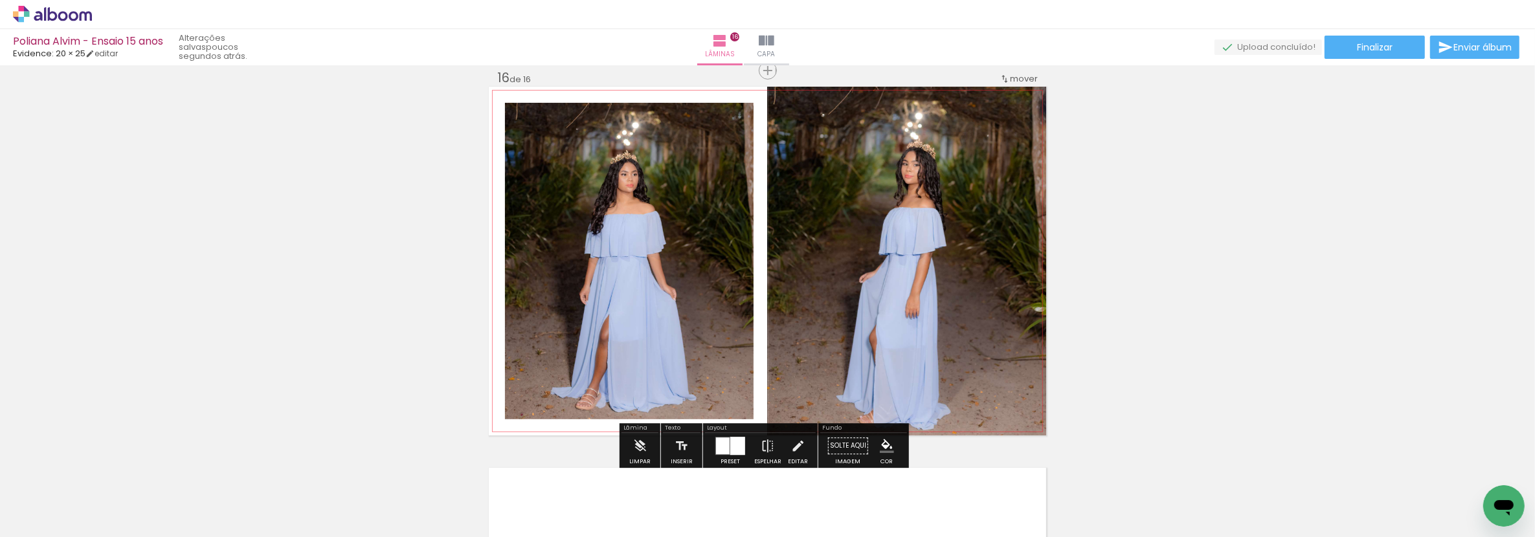
scroll to position [7239, 0]
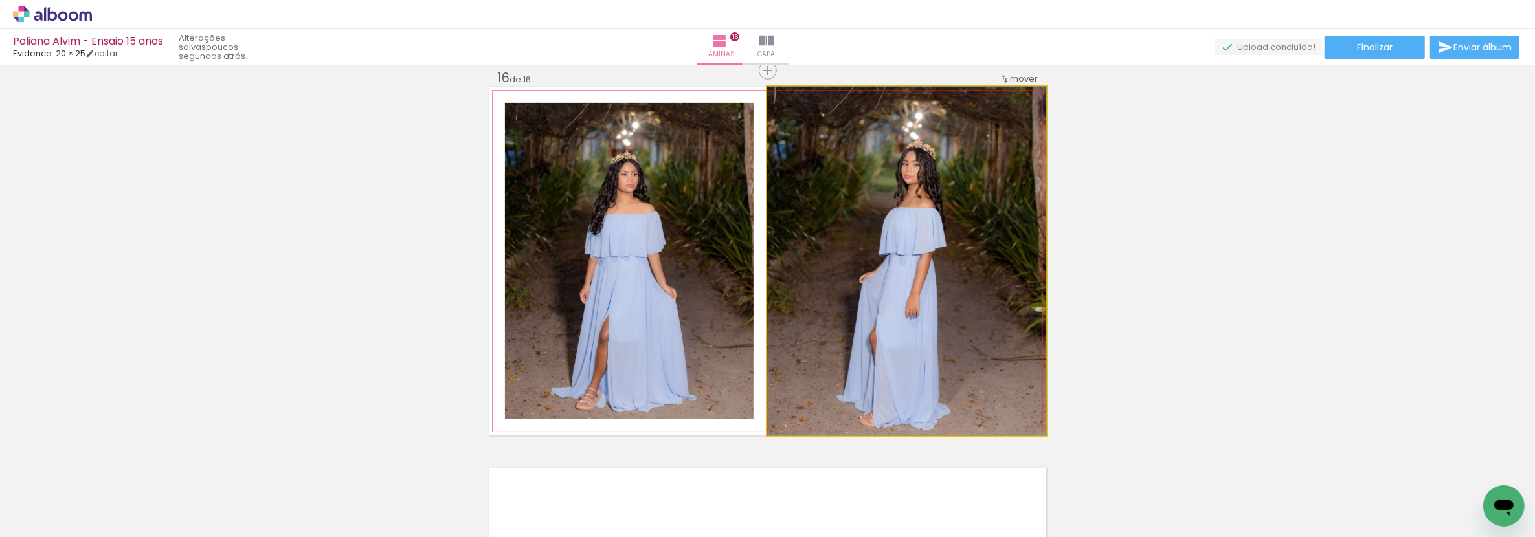
drag, startPoint x: 885, startPoint y: 233, endPoint x: 868, endPoint y: 228, distance: 17.6
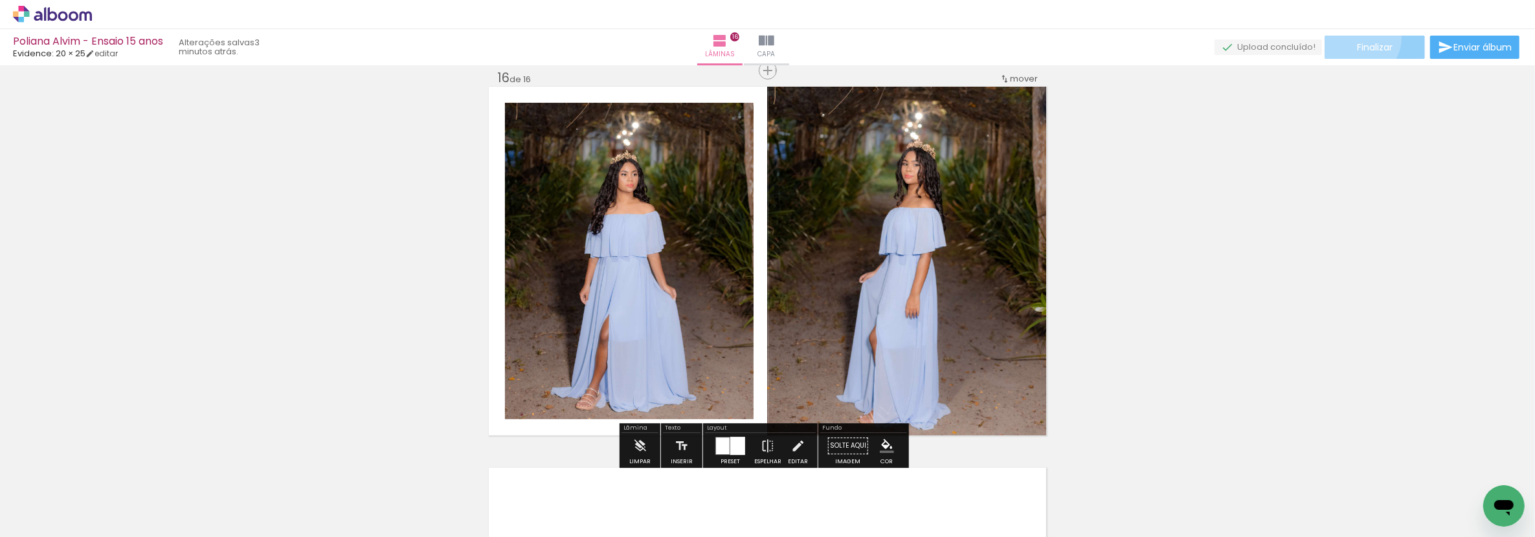
click at [1354, 38] on paper-button "Finalizar" at bounding box center [1375, 47] width 100 height 23
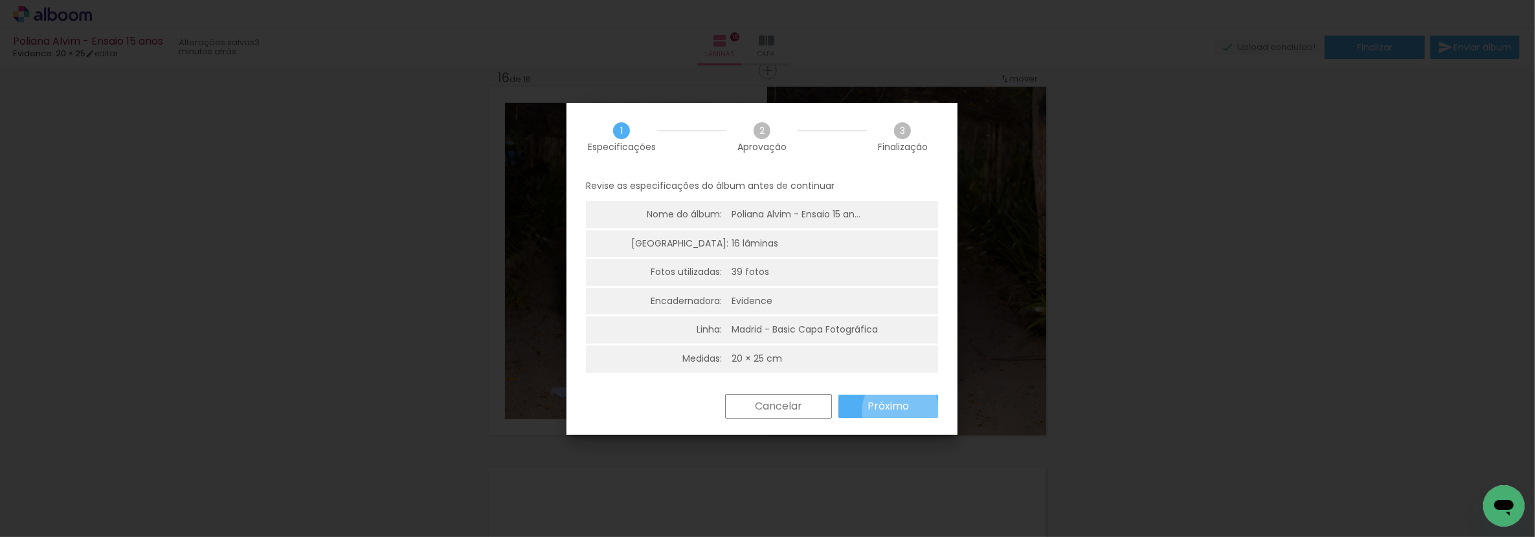
click at [0, 0] on slot "Próximo" at bounding box center [0, 0] width 0 height 0
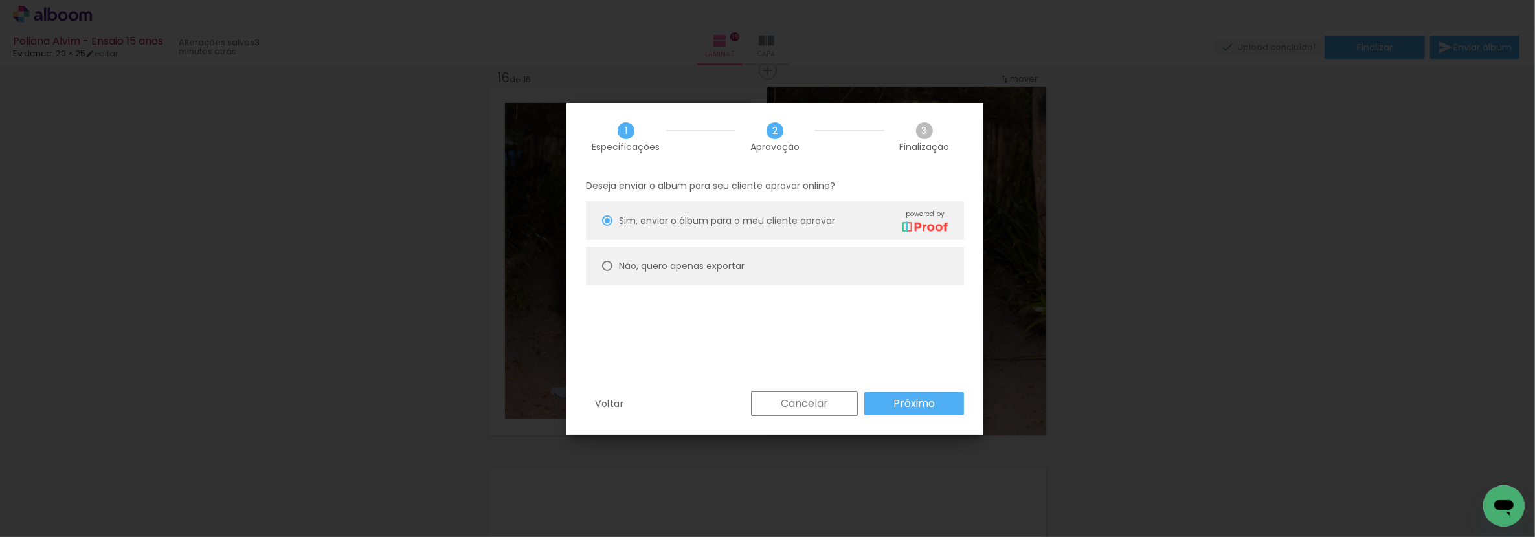
click at [0, 0] on slot "Não, quero apenas exportar" at bounding box center [0, 0] width 0 height 0
type paper-radio-button "on"
click at [908, 392] on div "Cancelar Próximo" at bounding box center [855, 404] width 220 height 25
click at [0, 0] on slot "Próximo" at bounding box center [0, 0] width 0 height 0
type input "Alta, 300 DPI"
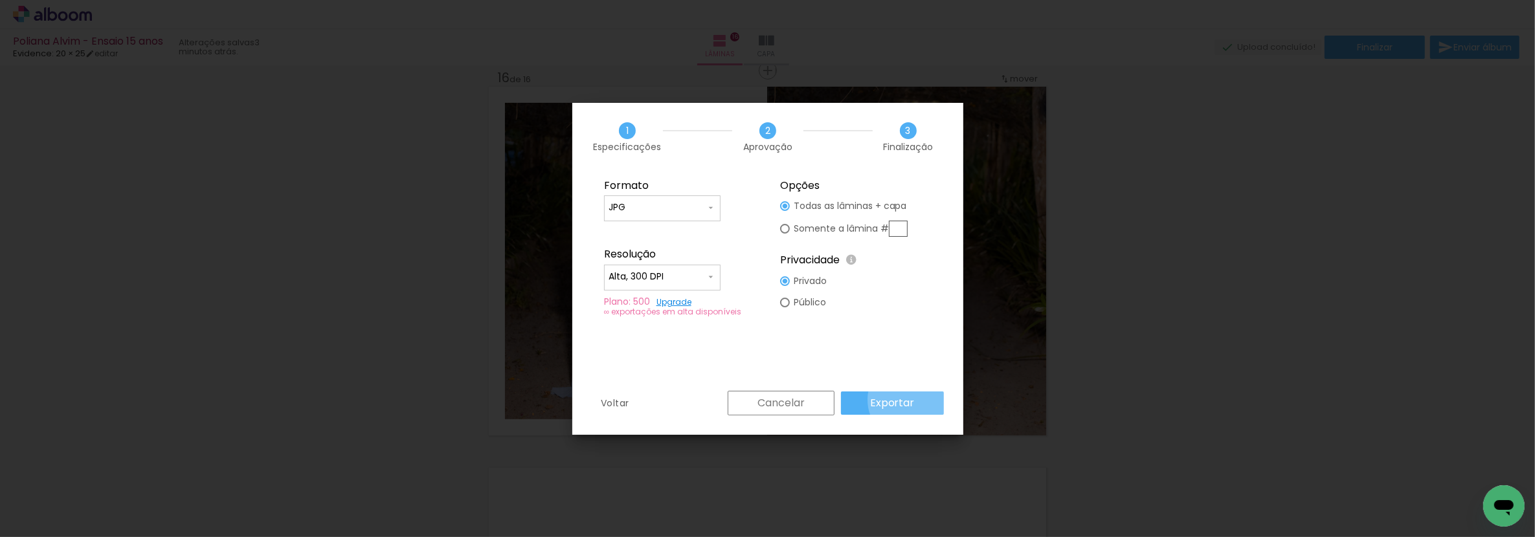
click at [0, 0] on slot "Exportar" at bounding box center [0, 0] width 0 height 0
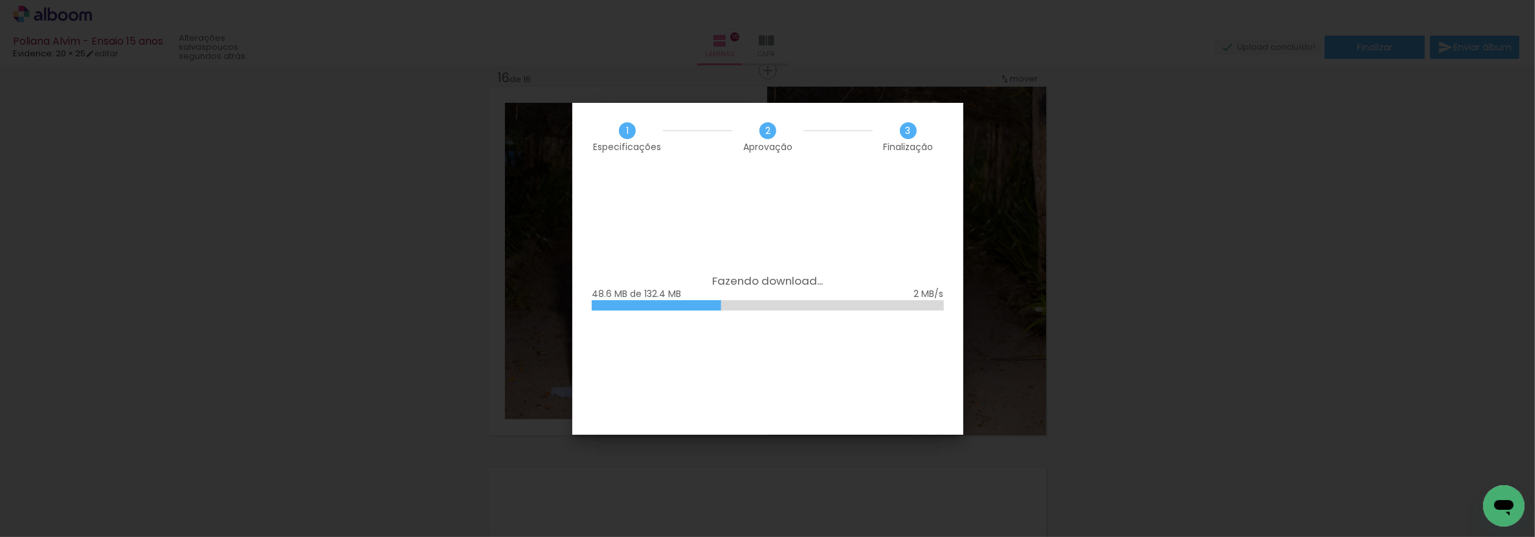
scroll to position [7239, 0]
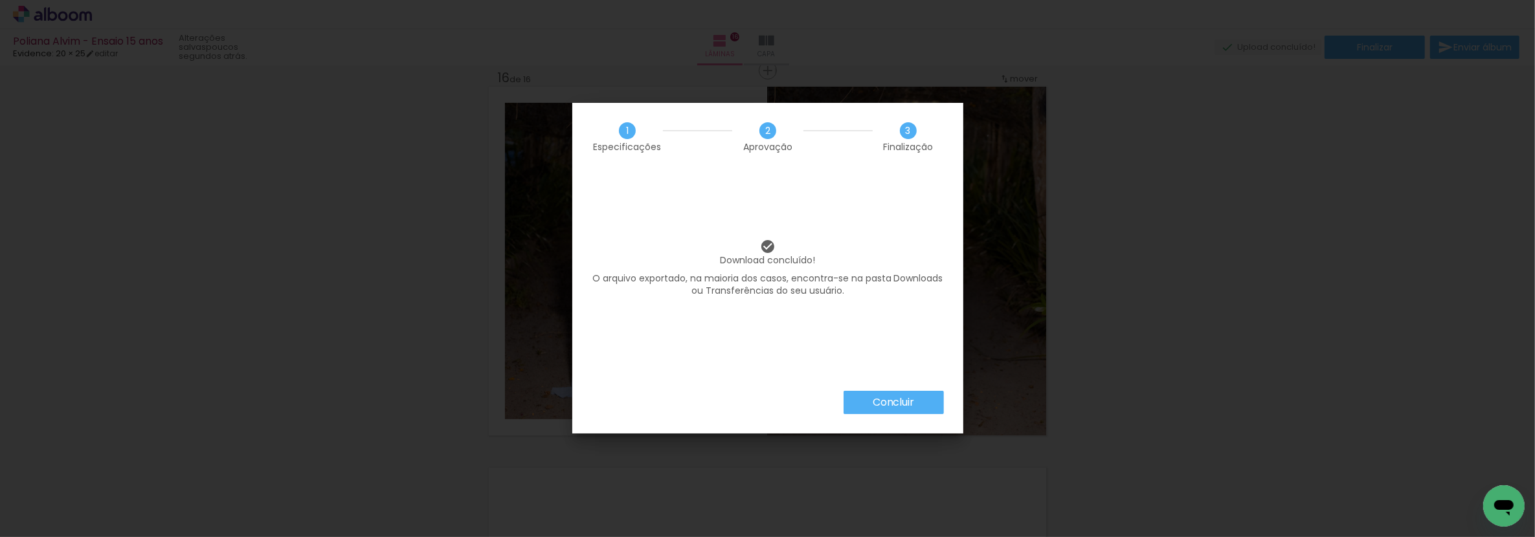
click at [0, 0] on slot "Concluir" at bounding box center [0, 0] width 0 height 0
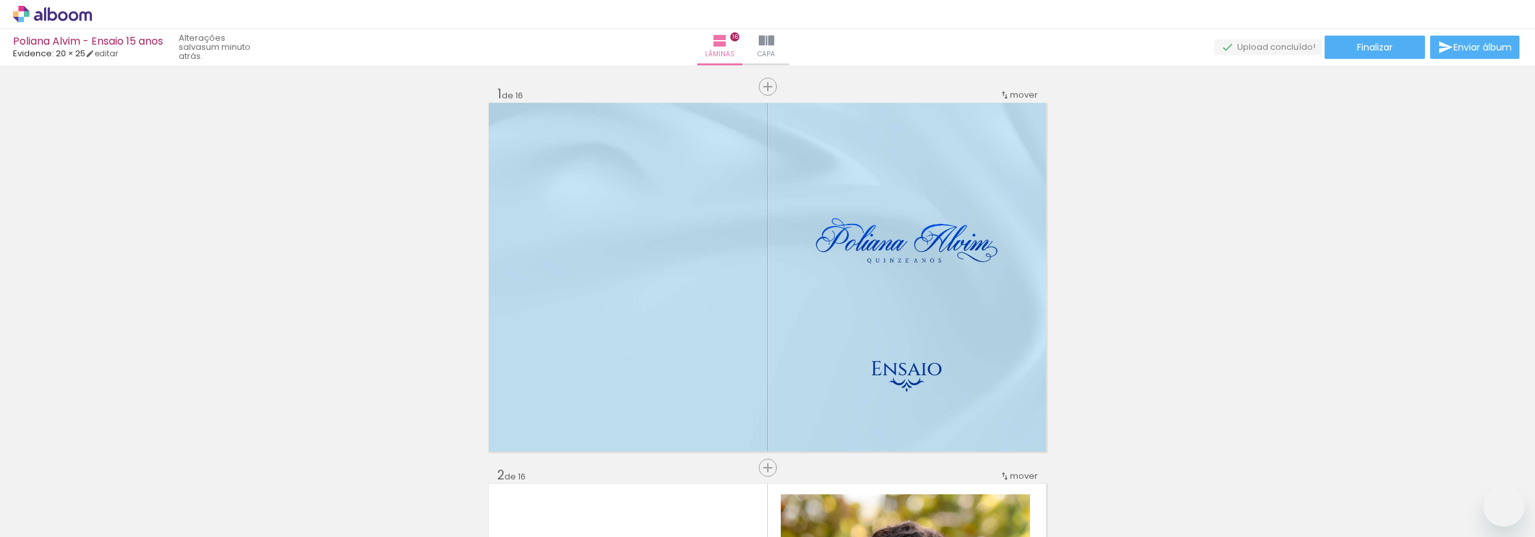
click at [1345, 59] on div "Poliana Alvim - Ensaio 15 anos Evidence: 20 × 25 editar um minuto atrás. Lâmina…" at bounding box center [767, 32] width 1535 height 65
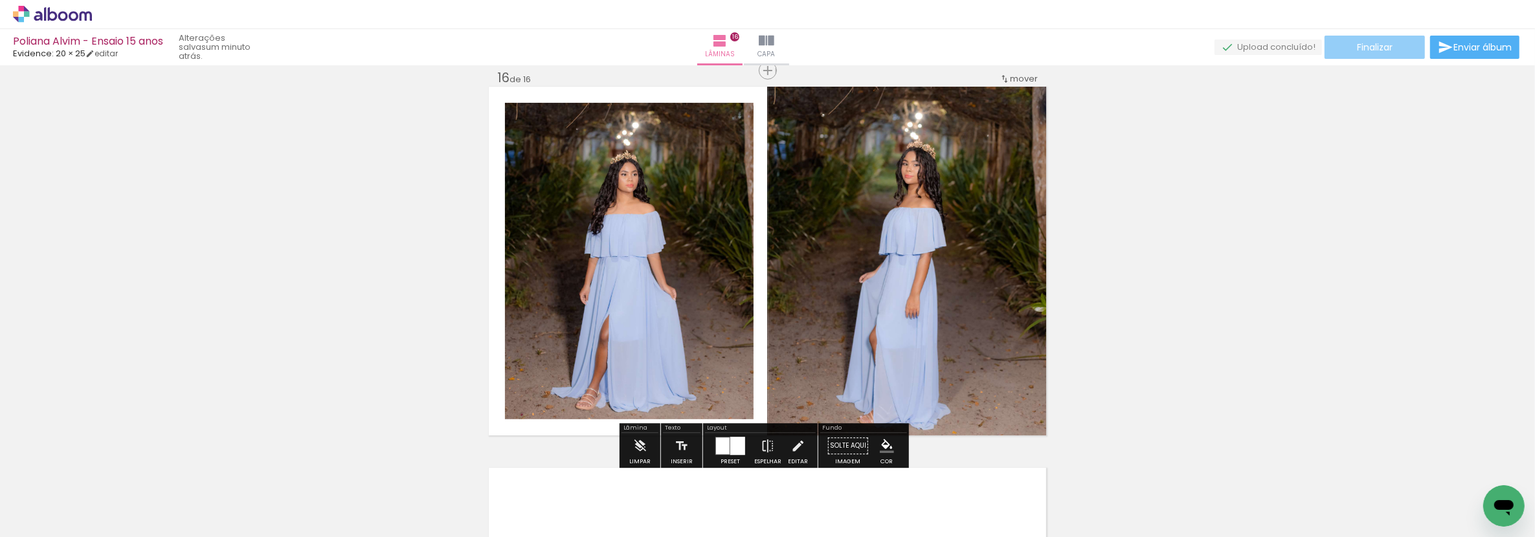
scroll to position [7239, 0]
click at [1362, 55] on paper-button "Finalizar" at bounding box center [1375, 47] width 100 height 23
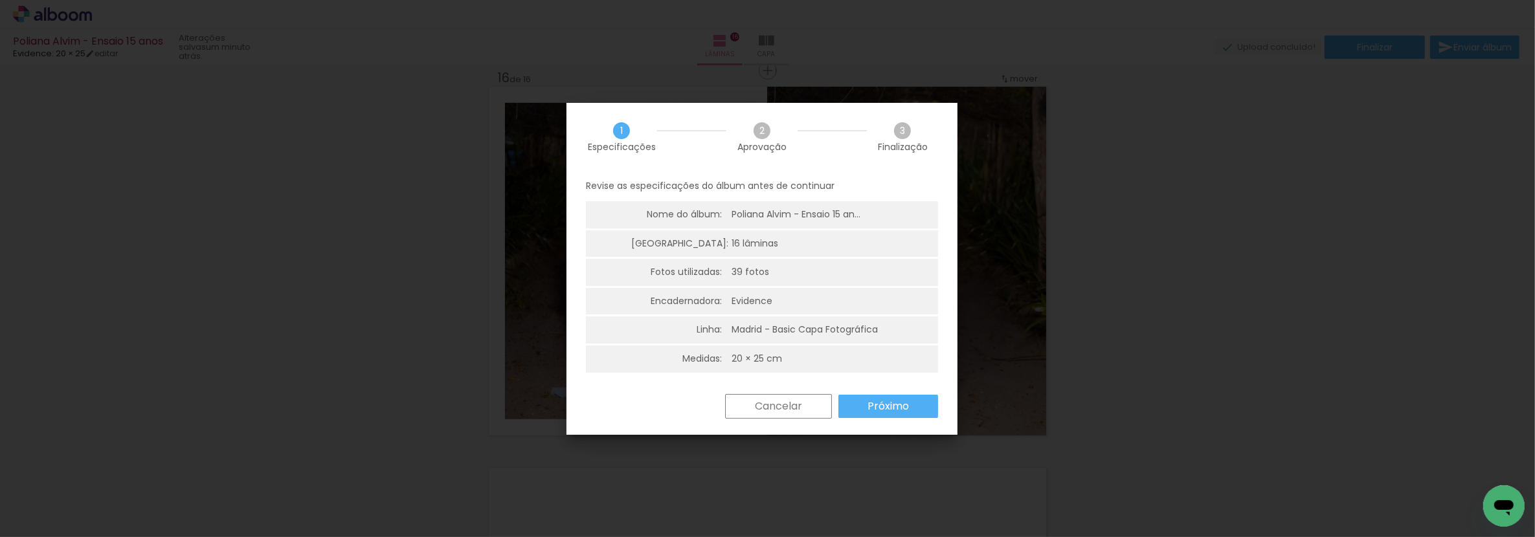
drag, startPoint x: 1346, startPoint y: 176, endPoint x: 1313, endPoint y: 199, distance: 40.1
click at [1344, 177] on iron-overlay-backdrop at bounding box center [767, 268] width 1535 height 537
